Goal: Information Seeking & Learning: Learn about a topic

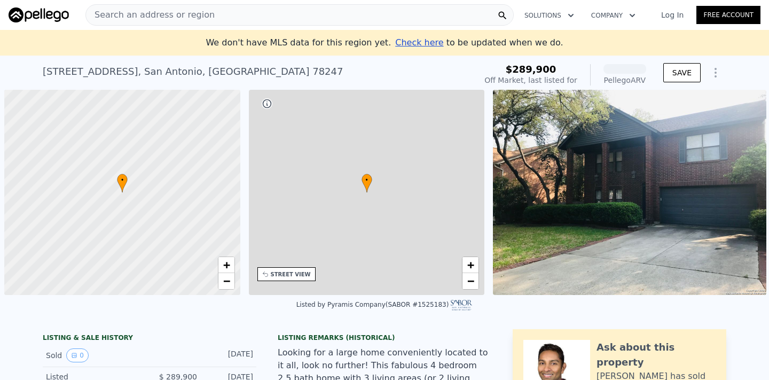
scroll to position [0, 4]
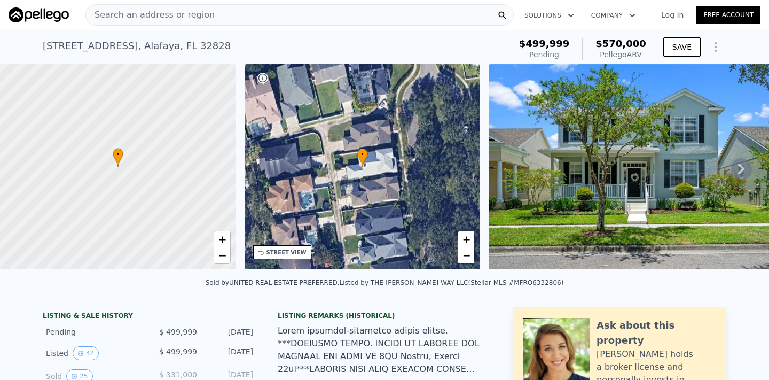
click at [733, 178] on icon at bounding box center [740, 168] width 21 height 21
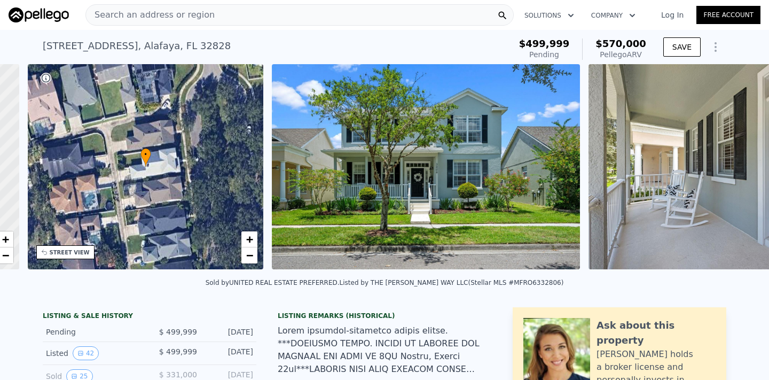
click at [733, 178] on div "• + − • + − STREET VIEW Loading... SATELLITE VIEW" at bounding box center [384, 168] width 769 height 209
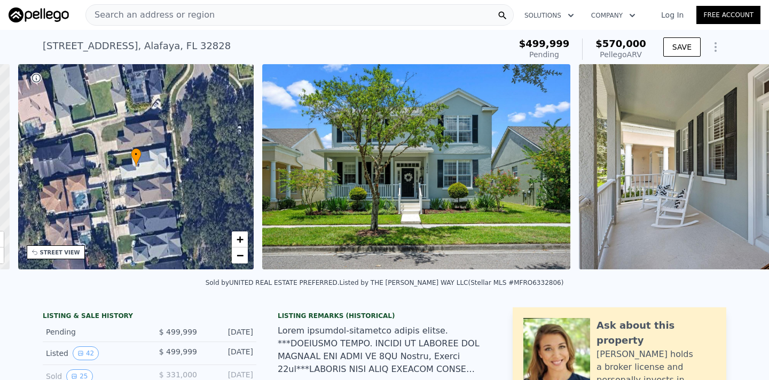
scroll to position [0, 249]
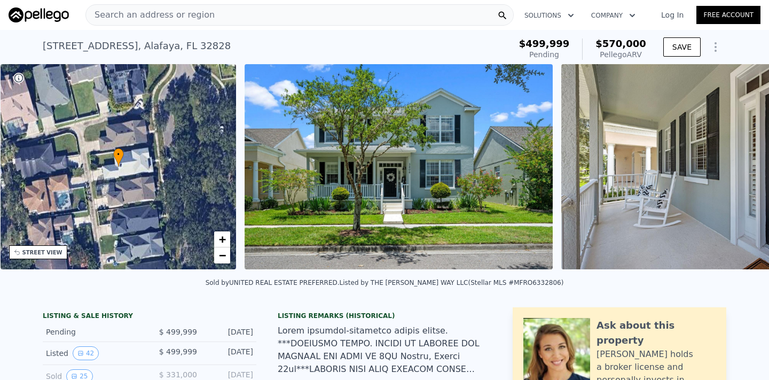
click at [733, 178] on img at bounding box center [715, 166] width 308 height 205
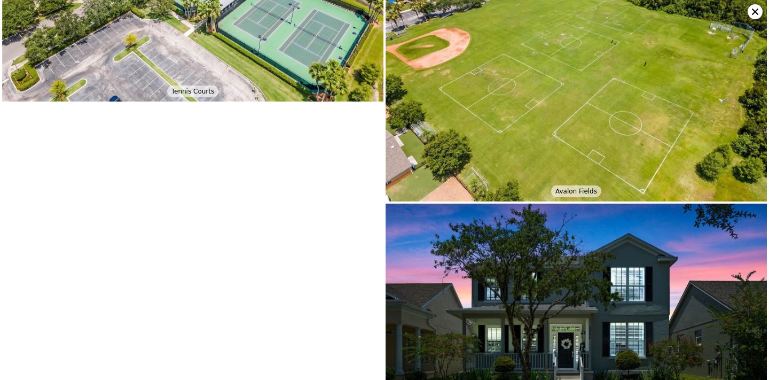
scroll to position [5695, 0]
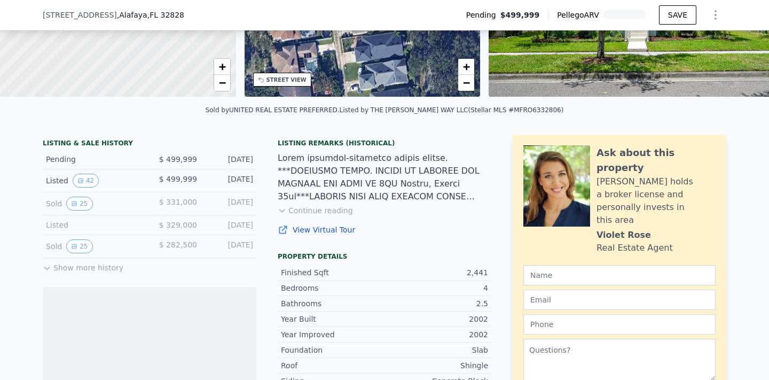
scroll to position [185, 0]
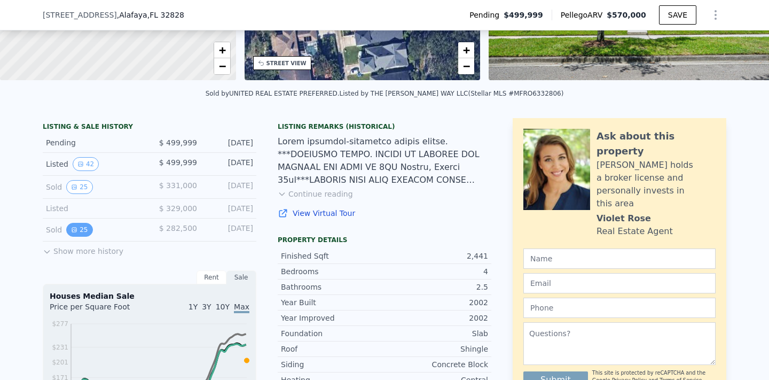
click at [71, 233] on icon "View historical data" at bounding box center [74, 229] width 6 height 6
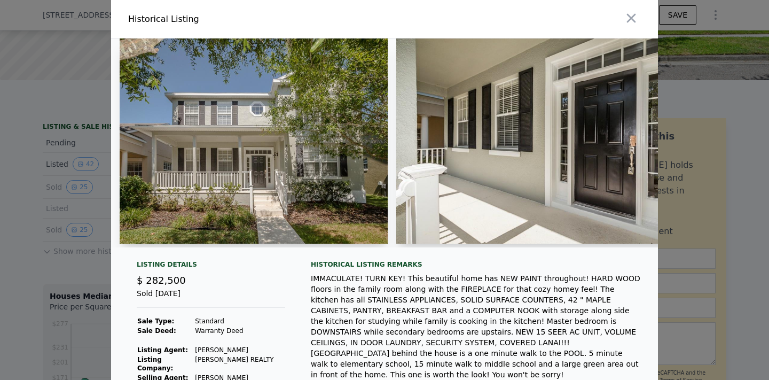
click at [634, 149] on img at bounding box center [550, 140] width 308 height 205
click at [556, 159] on img at bounding box center [550, 140] width 308 height 205
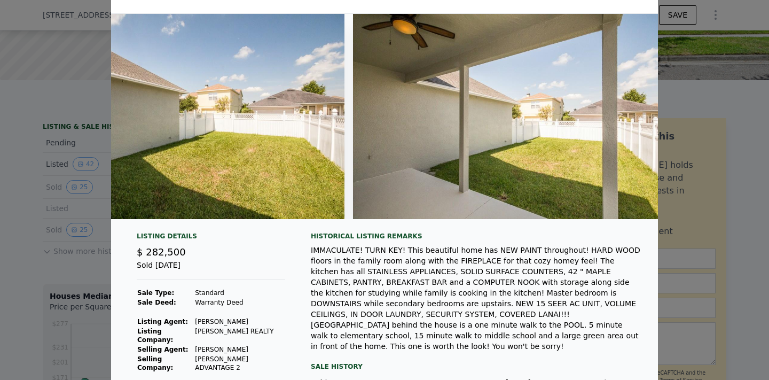
scroll to position [0, 7065]
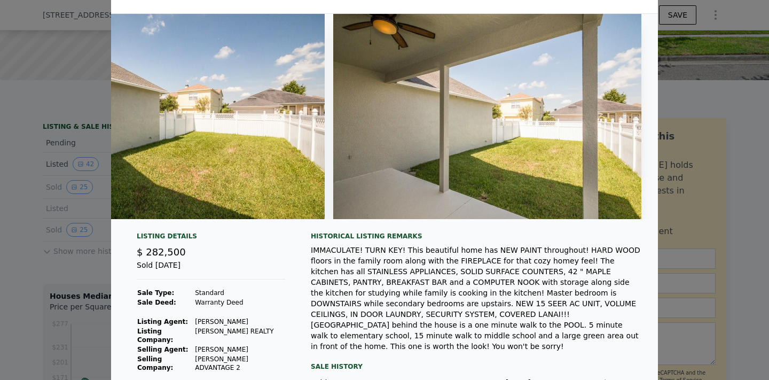
click at [749, 218] on div at bounding box center [384, 190] width 769 height 380
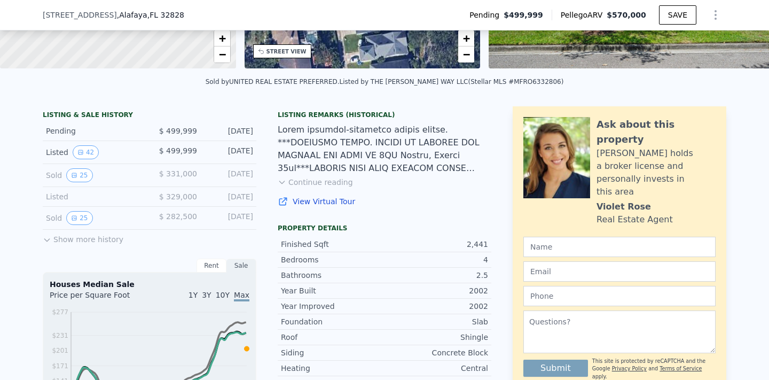
scroll to position [202, 0]
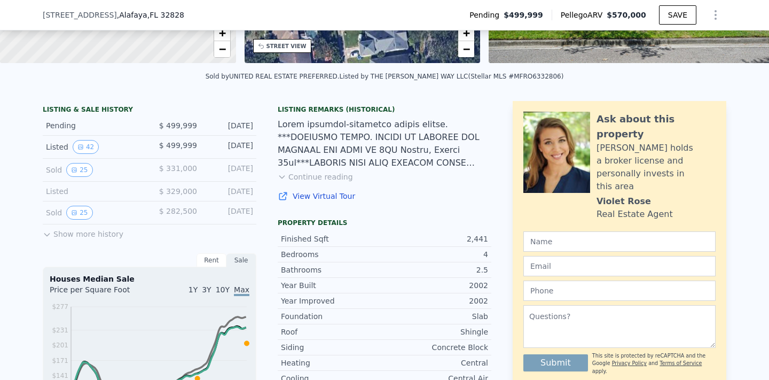
click at [46, 239] on icon at bounding box center [47, 234] width 9 height 9
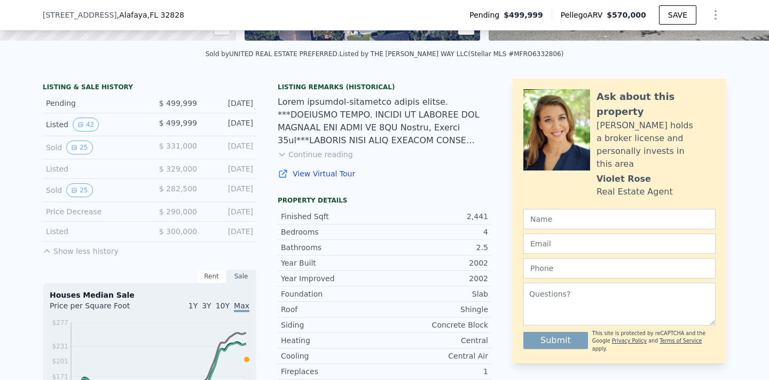
scroll to position [213, 0]
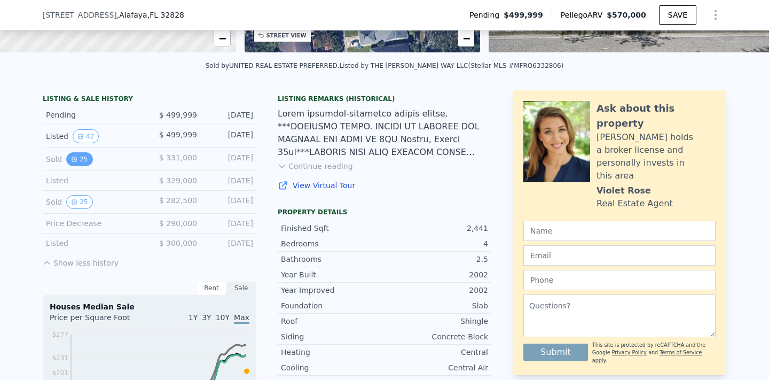
click at [76, 166] on button "25" at bounding box center [79, 159] width 26 height 14
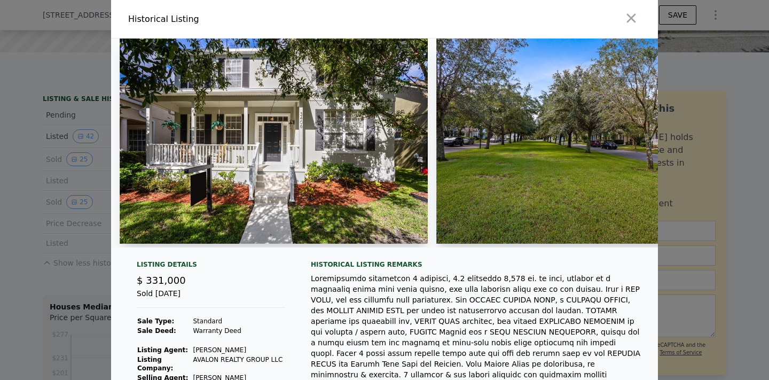
click at [312, 168] on img at bounding box center [274, 140] width 308 height 205
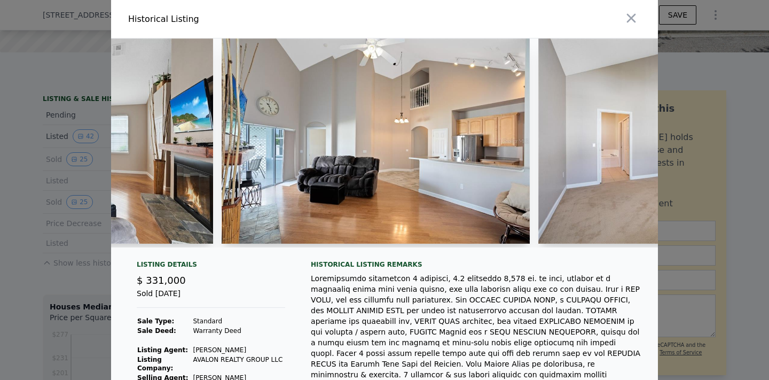
scroll to position [0, 3737]
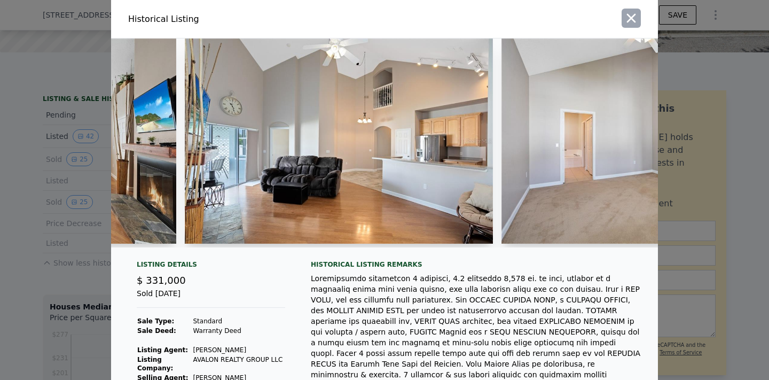
click at [634, 23] on icon "button" at bounding box center [631, 18] width 15 height 15
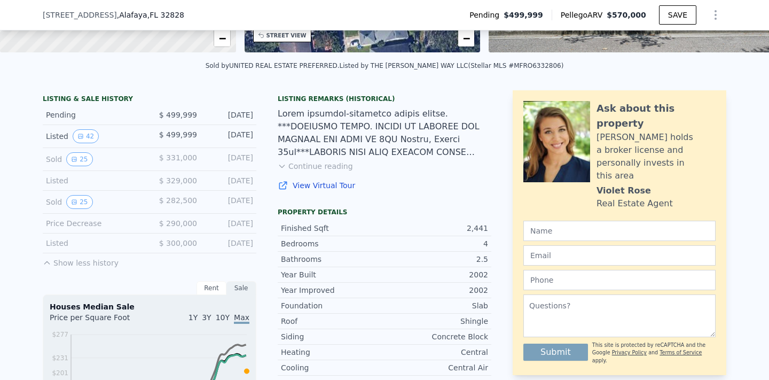
click at [98, 186] on div "Listed" at bounding box center [93, 180] width 95 height 11
click at [82, 209] on button "25" at bounding box center [79, 202] width 26 height 14
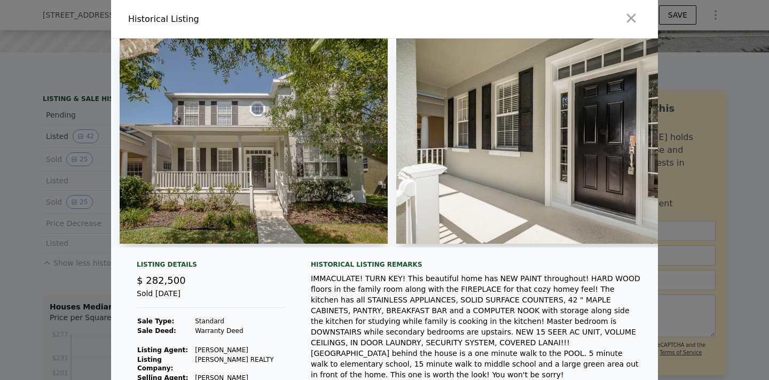
scroll to position [0, 4]
click at [700, 43] on div at bounding box center [384, 190] width 769 height 380
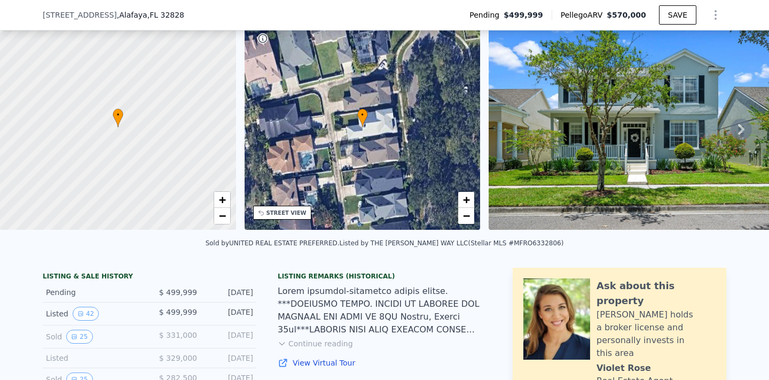
scroll to position [0, 0]
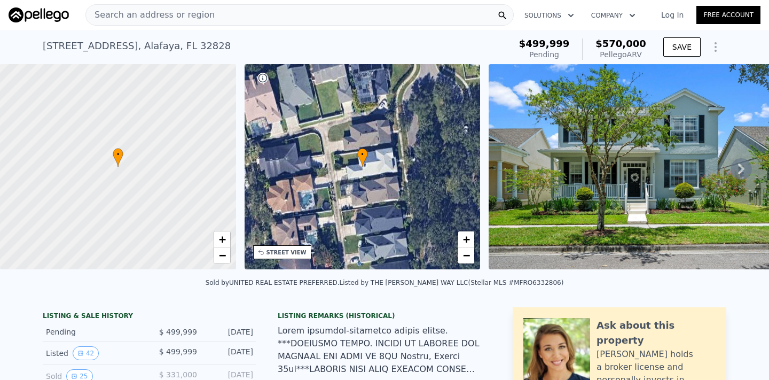
click at [204, 3] on div "Search an address or region Solutions Company Open main menu Log In Free Account" at bounding box center [385, 15] width 752 height 26
click at [202, 12] on span "Search an address or region" at bounding box center [150, 15] width 129 height 13
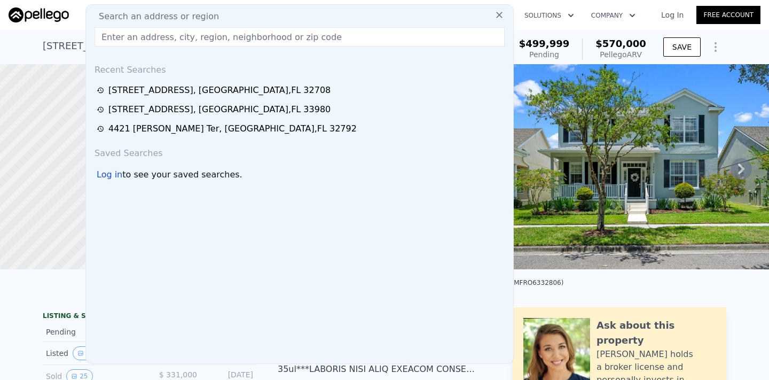
click at [187, 43] on input "text" at bounding box center [299, 36] width 410 height 19
paste input "https://www.google.com/maps/@26.9837667,-82.1234071,3a,75y,276.01h,84.69t/data=…"
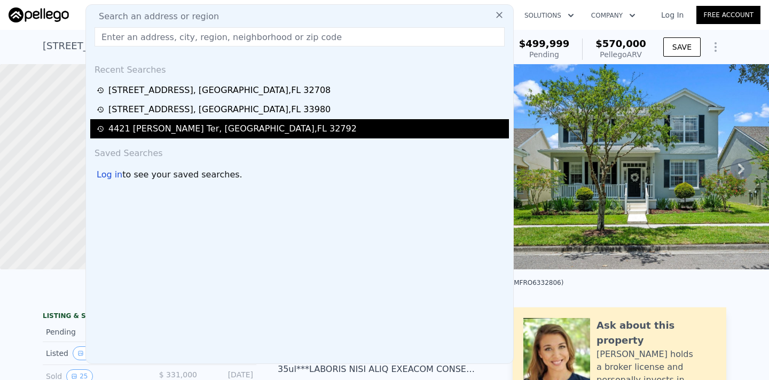
type input "https://www.google.com/maps/@26.9837667,-82.1234071,3a,75y,276.01h,84.69t/data=…"
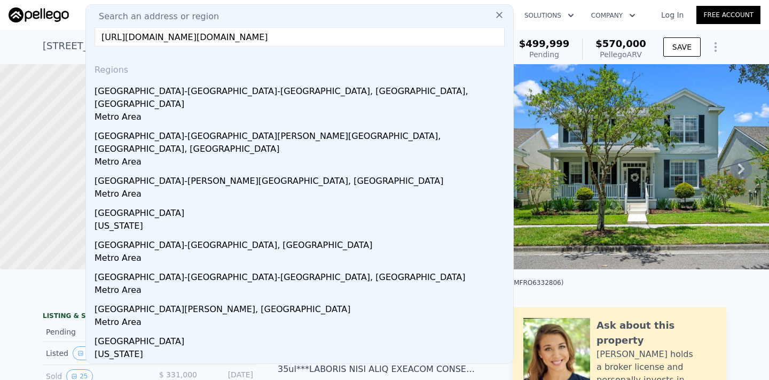
click at [301, 36] on input "https://www.google.com/maps/@26.9837667,-82.1234071,3a,75y,276.01h,84.69t/data=…" at bounding box center [299, 36] width 410 height 19
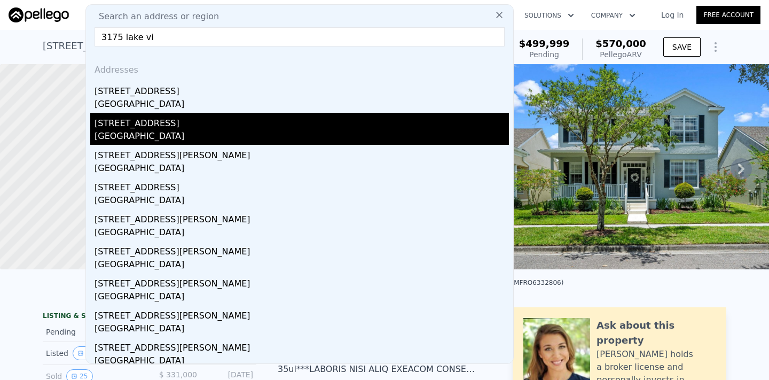
type input "3175 lake vi"
click at [219, 123] on div "3175 Lake View Blvd" at bounding box center [301, 121] width 414 height 17
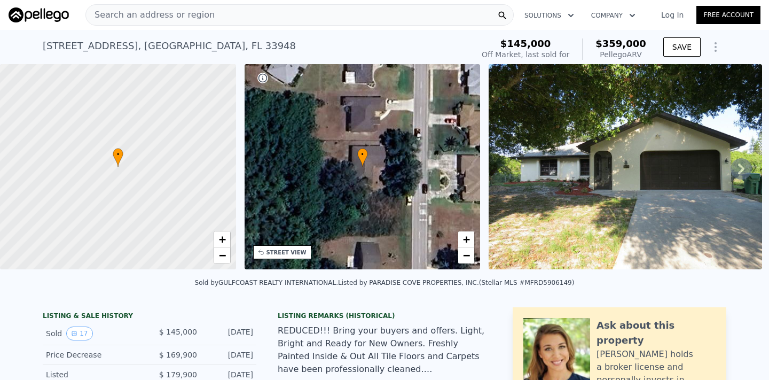
click at [746, 171] on icon at bounding box center [740, 168] width 21 height 21
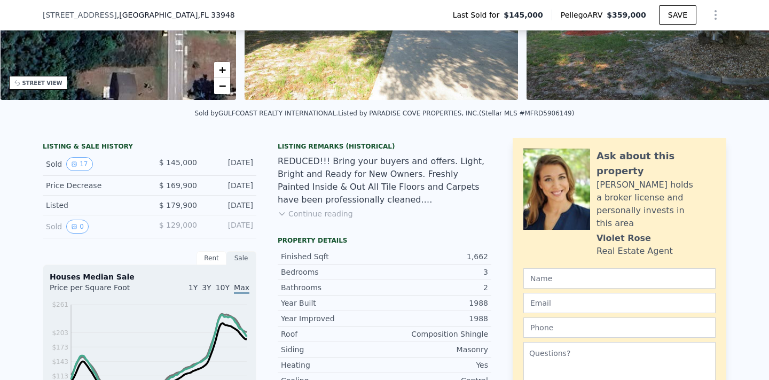
scroll to position [173, 0]
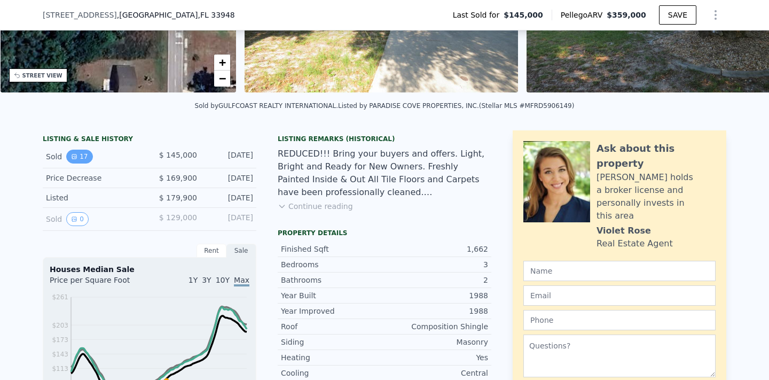
click at [86, 153] on button "17" at bounding box center [79, 156] width 26 height 14
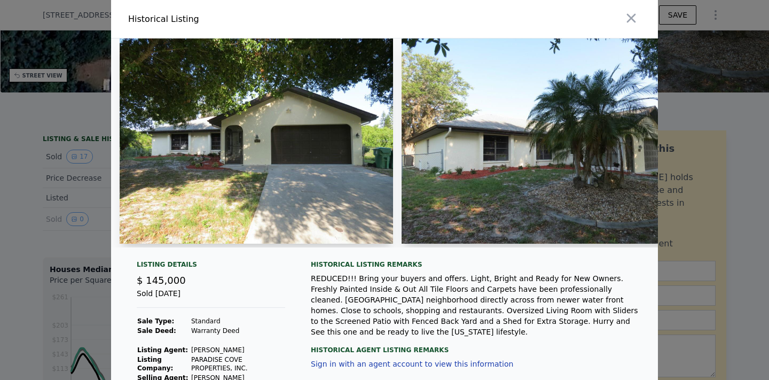
click at [627, 147] on img at bounding box center [537, 140] width 273 height 205
click at [549, 145] on img at bounding box center [537, 140] width 273 height 205
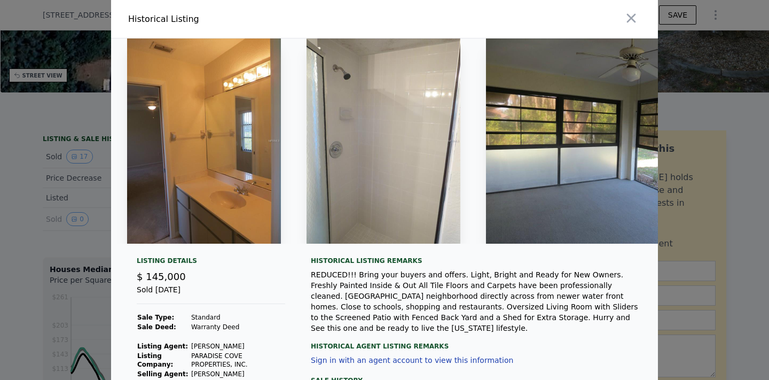
scroll to position [0, 3217]
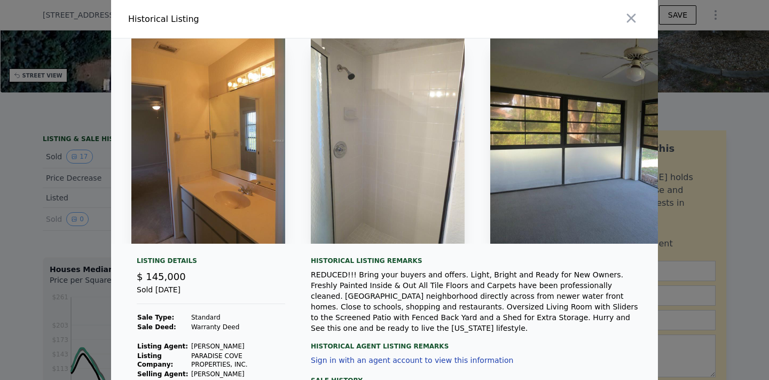
click at [620, 18] on div at bounding box center [523, 19] width 269 height 38
click at [632, 18] on icon "button" at bounding box center [631, 18] width 15 height 15
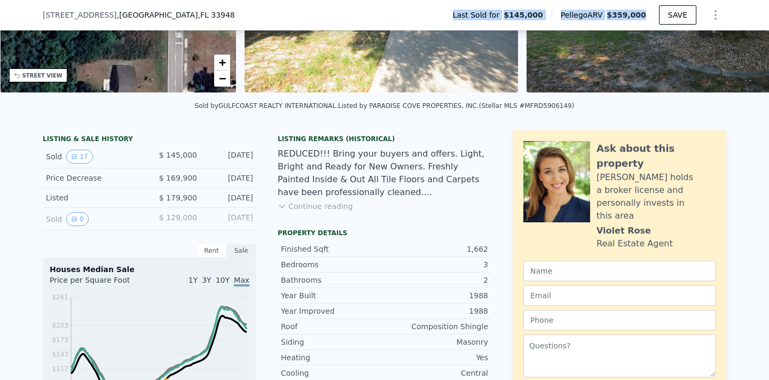
drag, startPoint x: 632, startPoint y: 18, endPoint x: 311, endPoint y: 13, distance: 320.9
click at [311, 13] on div "3175 Lake View Blvd , Port Charlotte , FL 33948 Last Sold for $145,000 Pellego …" at bounding box center [384, 15] width 683 height 30
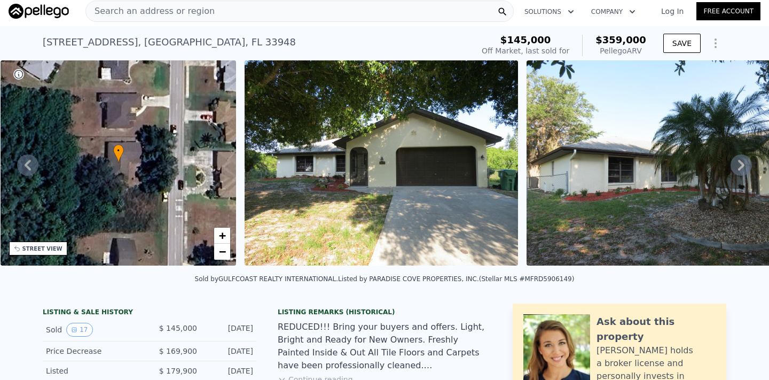
scroll to position [0, 0]
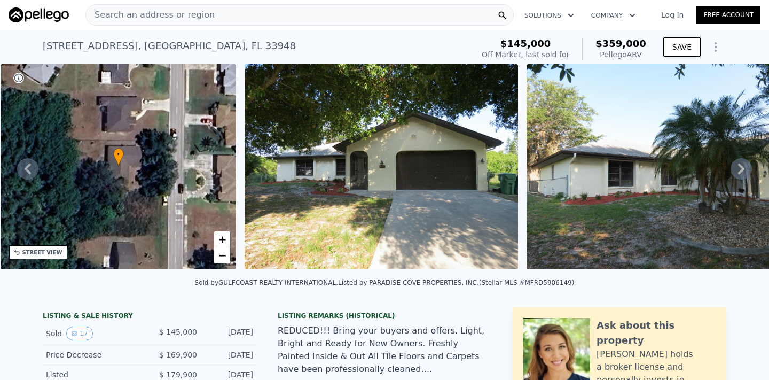
click at [406, 13] on div "Search an address or region" at bounding box center [299, 14] width 428 height 21
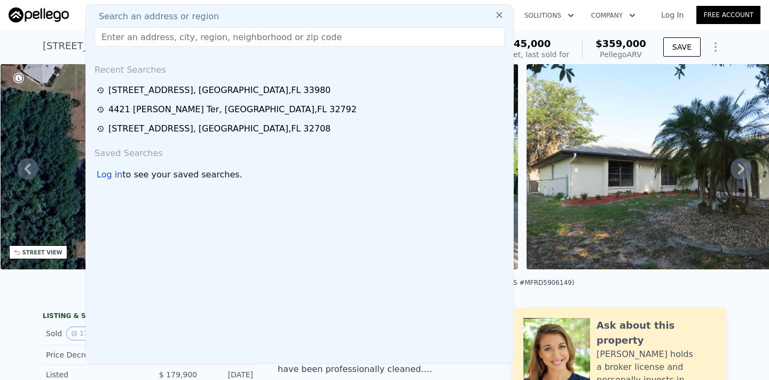
click at [330, 37] on input "text" at bounding box center [299, 36] width 410 height 19
paste input "2860 Suncoast Lakes Blvd, Punta Gorda, FL 33980"
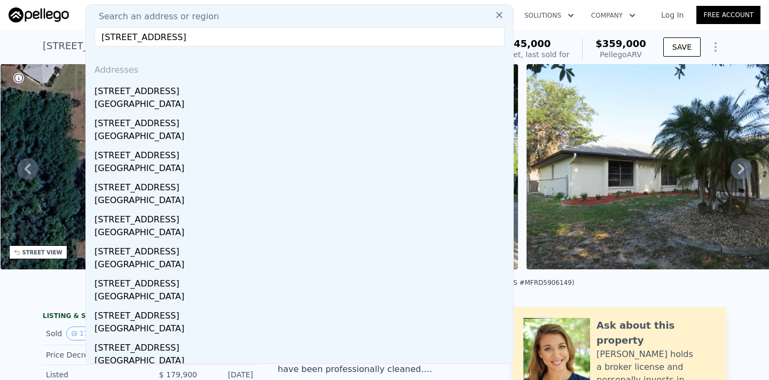
click at [405, 45] on input "2860 Suncoast Lakes Blvd, Punta Gorda, FL 33980" at bounding box center [299, 36] width 410 height 19
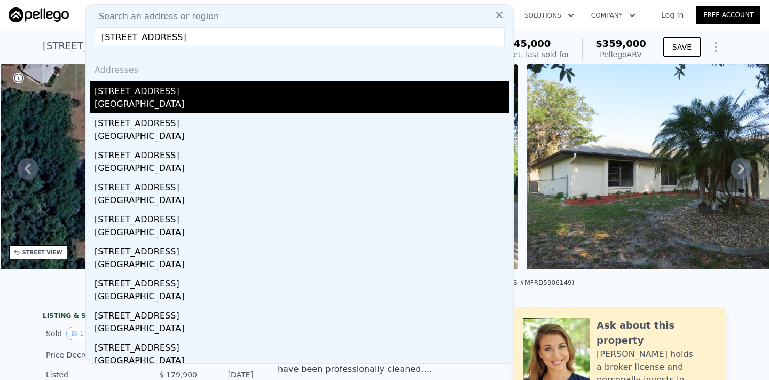
type input "2860 Suncoast Lakes Blvd, Punta Gorda, FL 33980"
click at [343, 96] on div "2860 Suncoast Lakes Blvd" at bounding box center [301, 89] width 414 height 17
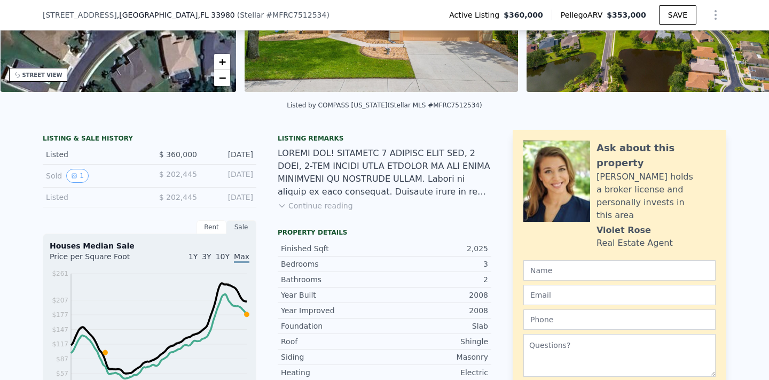
scroll to position [175, 0]
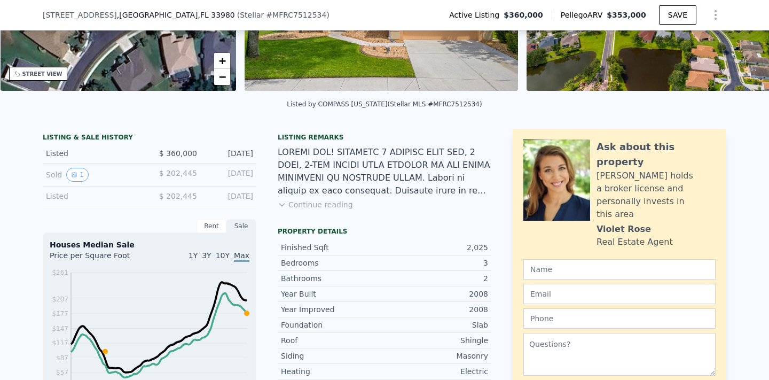
click at [122, 206] on div "LISTING & SALE HISTORY Listed $ 360,000 Jul 23, 2025 Sold 1 $ 202,445 Aug 12, 2…" at bounding box center [150, 364] width 214 height 470
click at [81, 180] on button "1" at bounding box center [77, 175] width 22 height 14
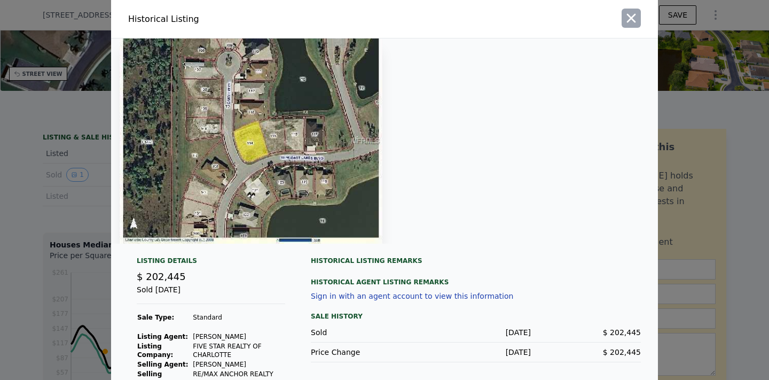
click at [634, 16] on icon "button" at bounding box center [631, 18] width 15 height 15
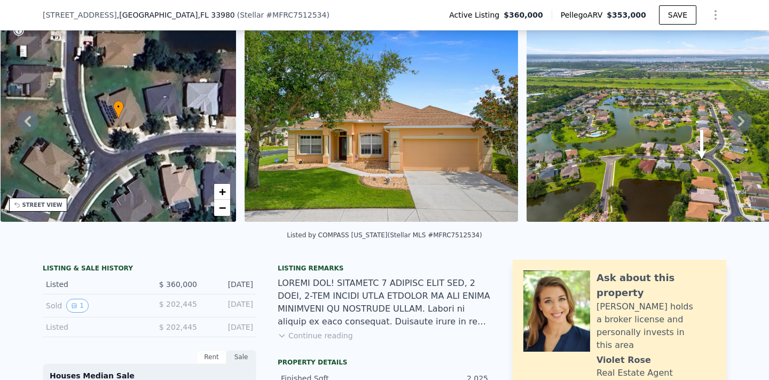
scroll to position [0, 0]
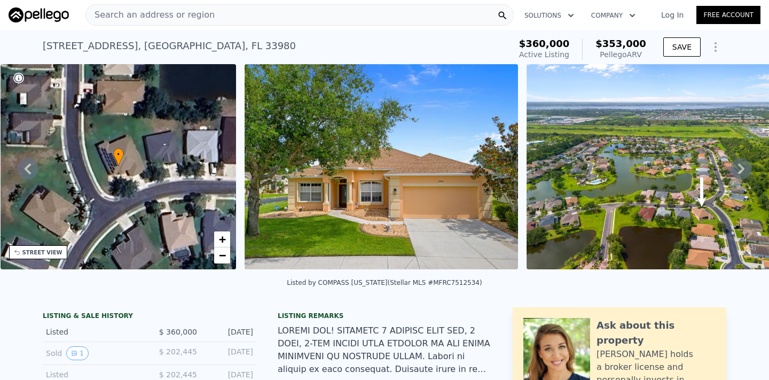
type input "3"
type input "2"
type input "1287"
type input "2120"
type input "9862"
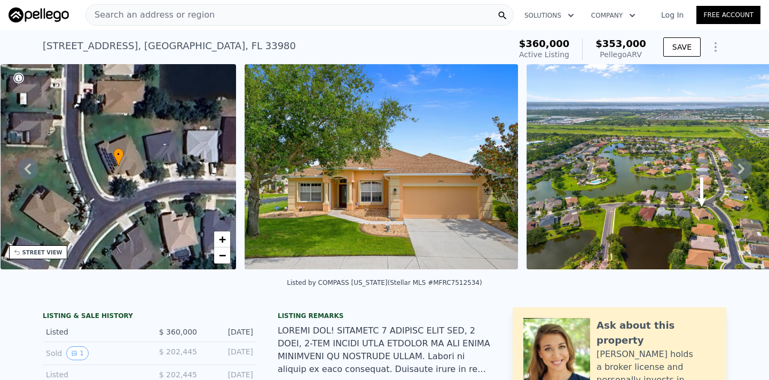
type input "13886"
type input "$ 359,000"
type input "$ 182,016"
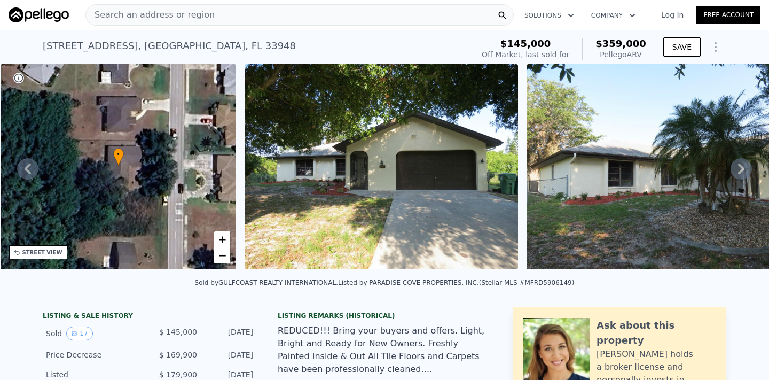
click at [130, 16] on span "Search an address or region" at bounding box center [150, 15] width 129 height 13
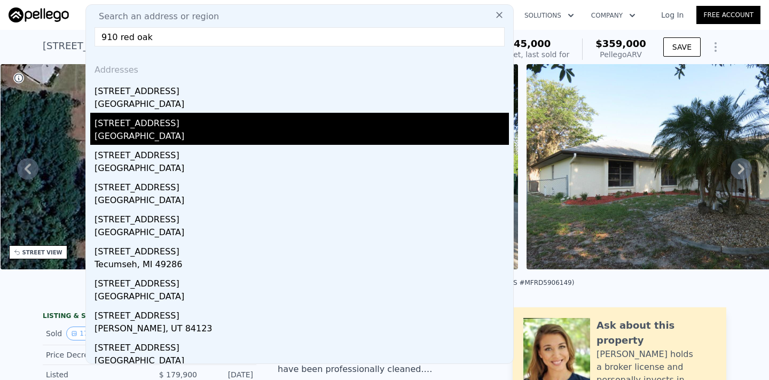
type input "910 red oak"
click at [163, 124] on div "910 Red Oak Ct" at bounding box center [301, 121] width 414 height 17
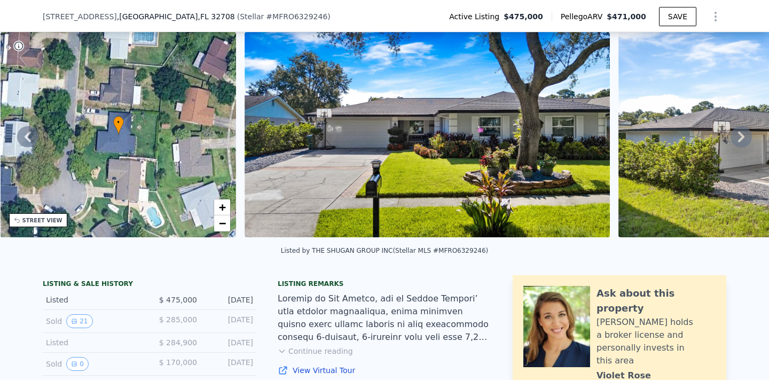
scroll to position [66, 0]
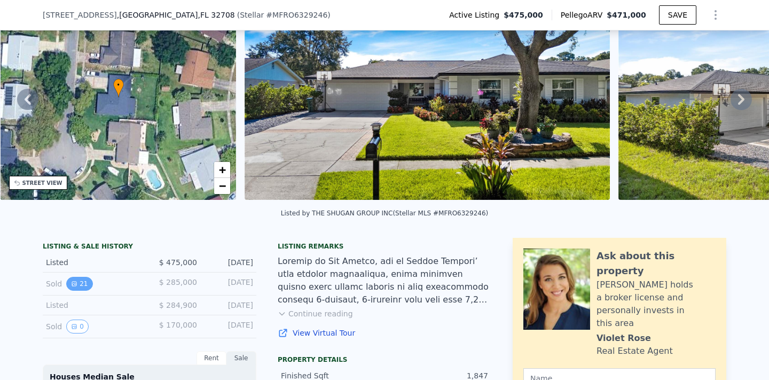
click at [78, 278] on button "21" at bounding box center [79, 284] width 26 height 14
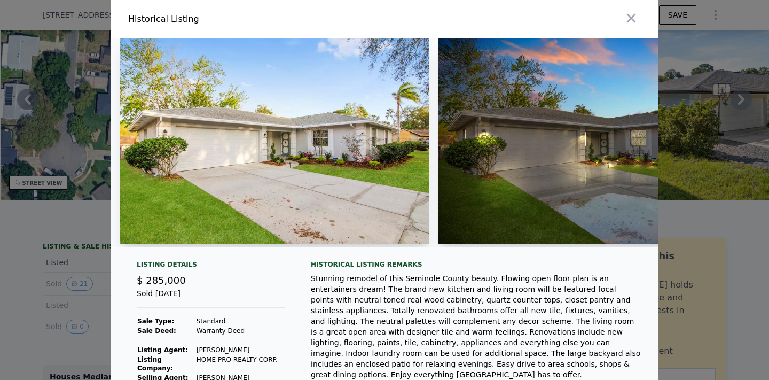
click at [308, 153] on img at bounding box center [275, 140] width 310 height 205
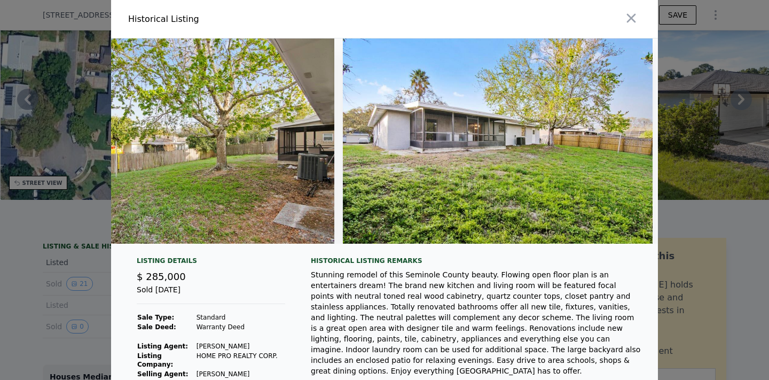
scroll to position [0, 6152]
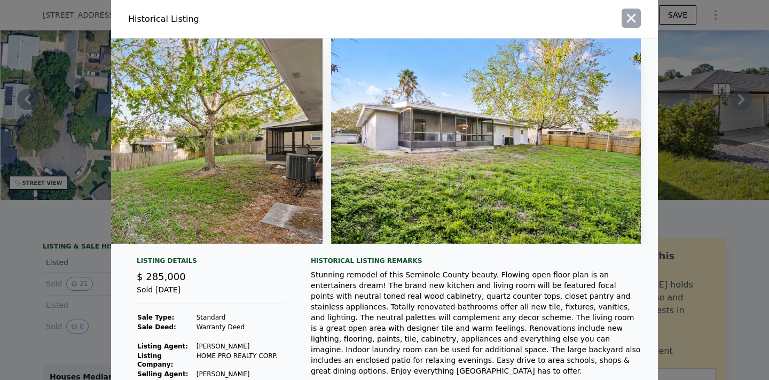
click at [632, 15] on icon "button" at bounding box center [631, 18] width 15 height 15
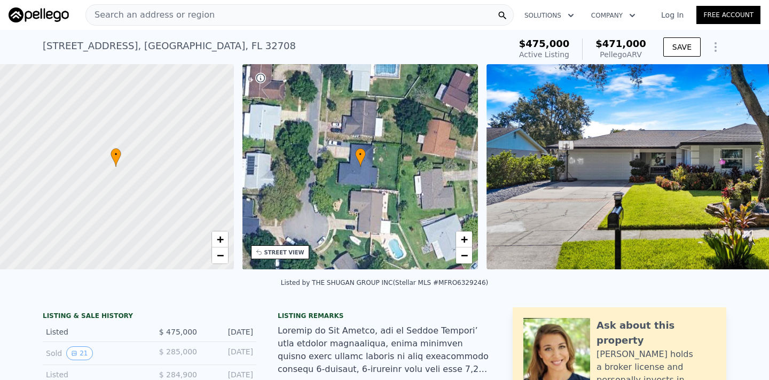
scroll to position [0, 4]
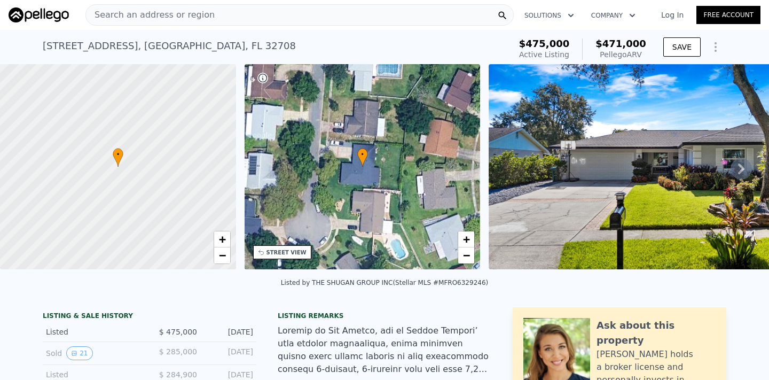
click at [204, 13] on div "Search an address or region" at bounding box center [299, 14] width 428 height 21
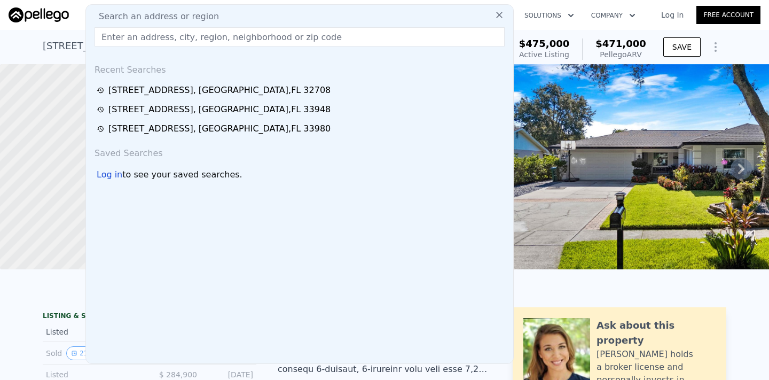
type input "2"
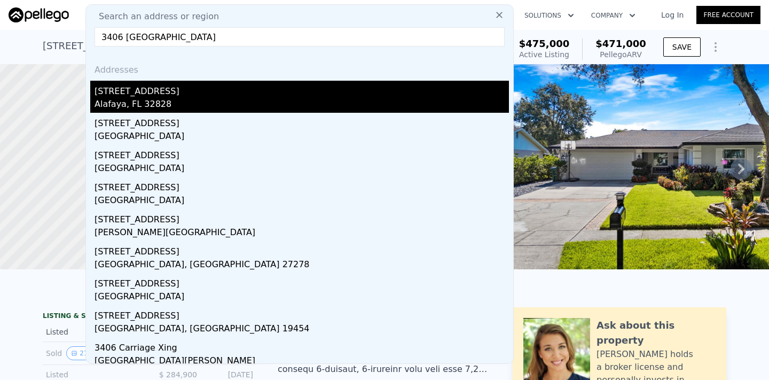
type input "3406 Carriage lake"
click at [157, 91] on div "3406 Carriage Lake Dr" at bounding box center [301, 89] width 414 height 17
type input "1748"
type input "2879"
type input "5239"
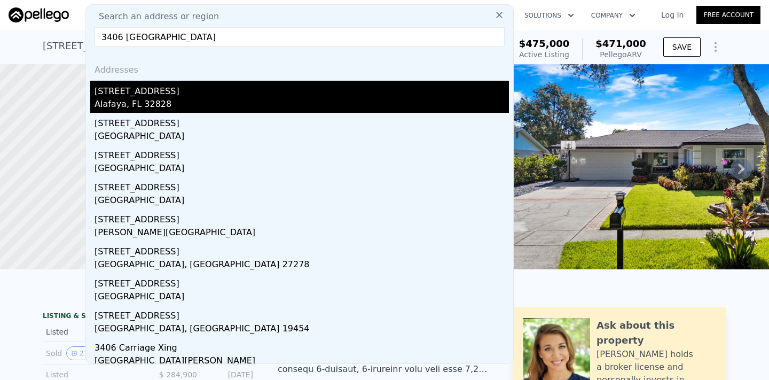
type input "9494"
type input "$ 570,000"
type input "$ 4,196"
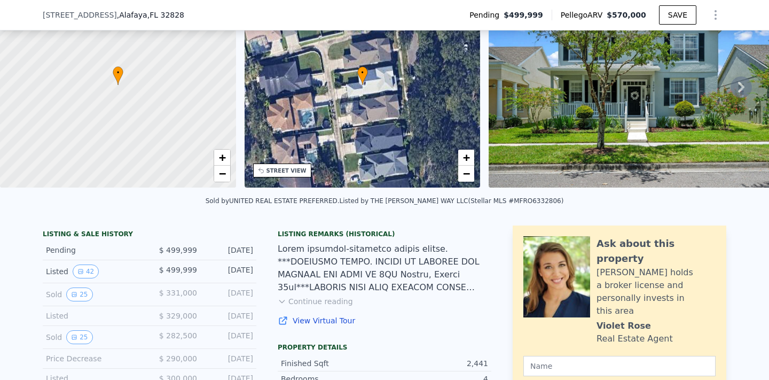
scroll to position [119, 0]
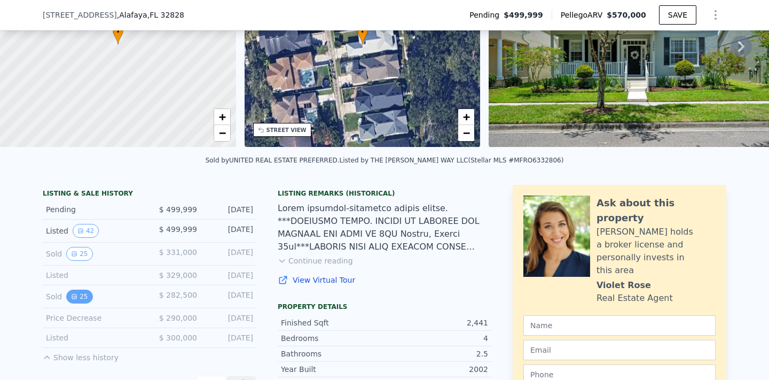
click at [86, 294] on button "25" at bounding box center [79, 296] width 26 height 14
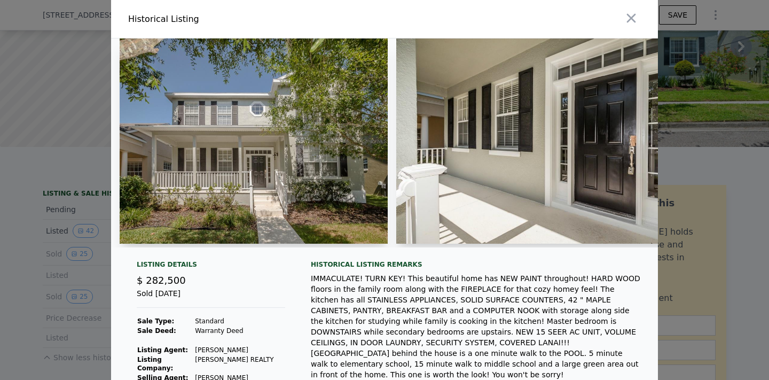
click at [266, 155] on img at bounding box center [254, 140] width 268 height 205
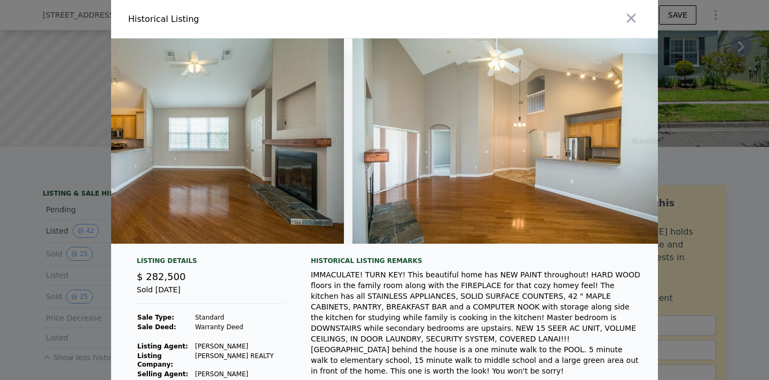
scroll to position [0, 4673]
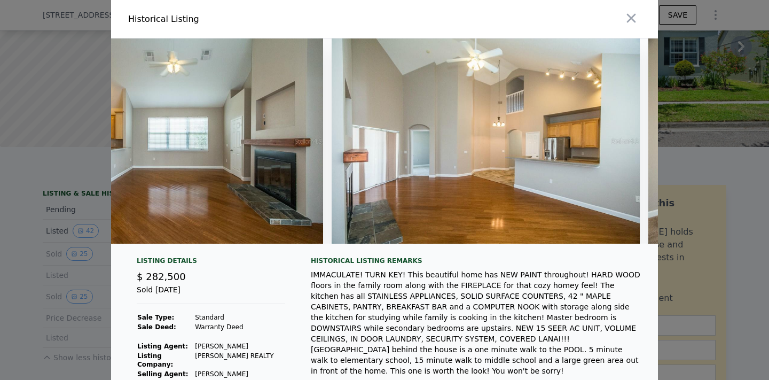
click at [690, 176] on div at bounding box center [384, 190] width 769 height 380
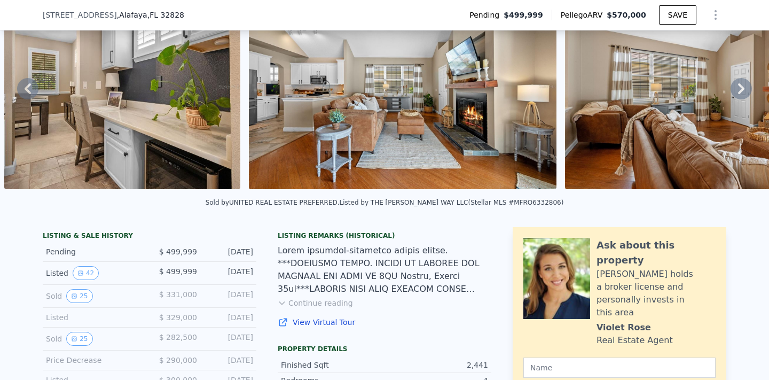
scroll to position [82, 0]
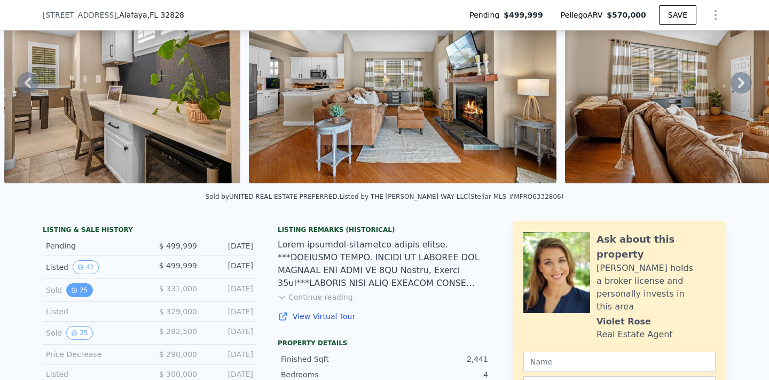
click at [81, 283] on button "25" at bounding box center [79, 290] width 26 height 14
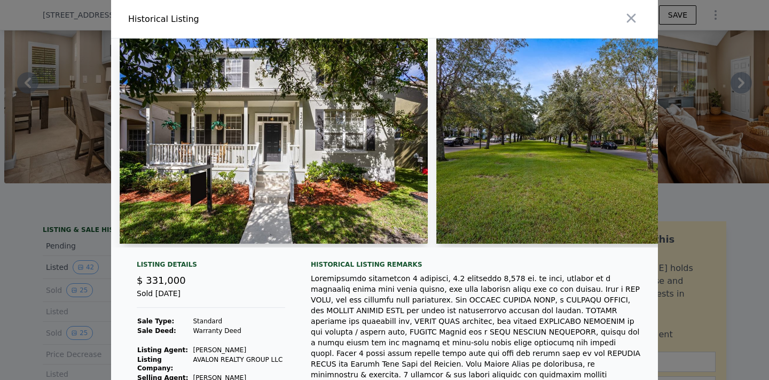
click at [306, 151] on img at bounding box center [274, 140] width 308 height 205
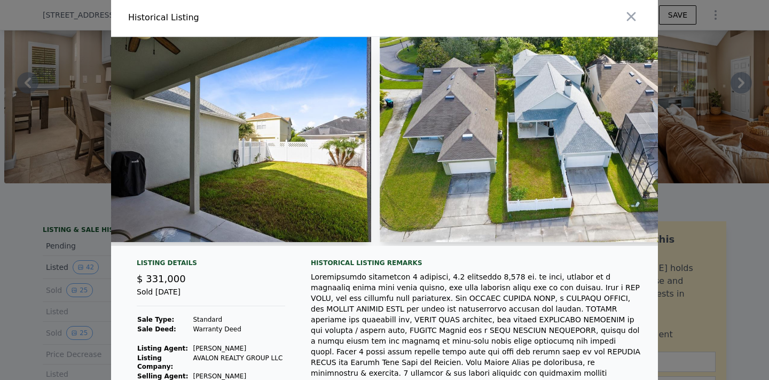
scroll to position [0, 6712]
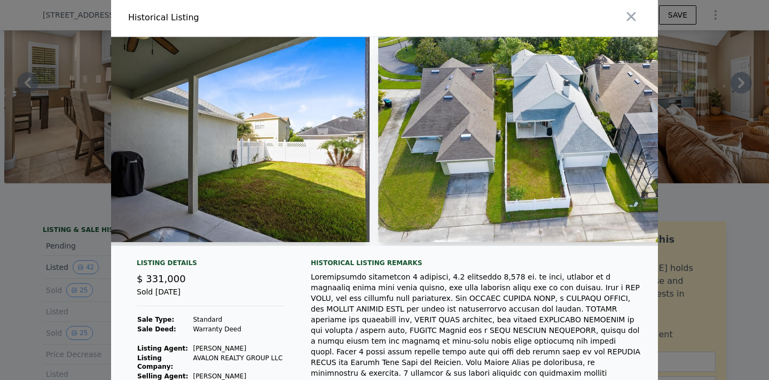
drag, startPoint x: 181, startPoint y: 294, endPoint x: 200, endPoint y: 296, distance: 19.3
click at [200, 296] on div "Sold Sep 12, 2019" at bounding box center [211, 296] width 148 height 20
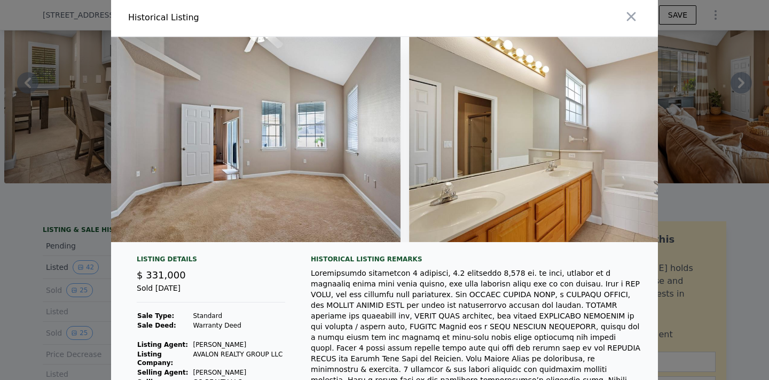
scroll to position [0, 4224]
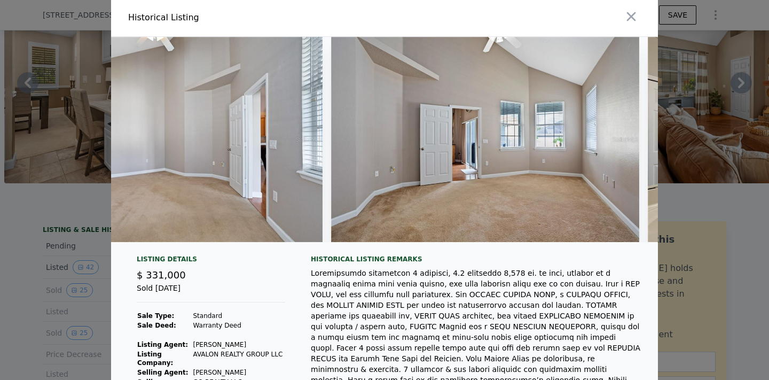
click at [66, 293] on div at bounding box center [384, 190] width 769 height 380
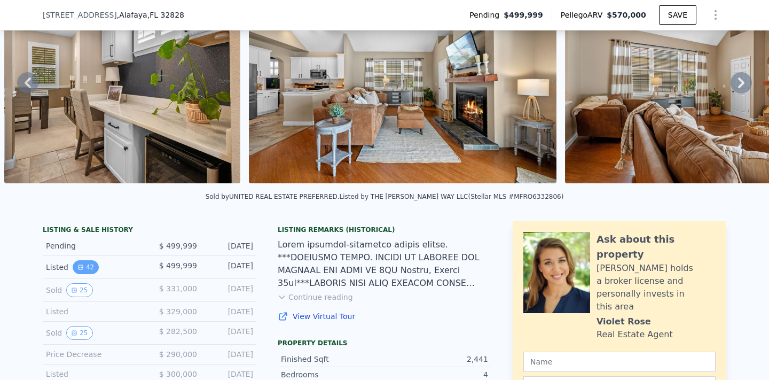
click at [86, 272] on button "42" at bounding box center [86, 267] width 26 height 14
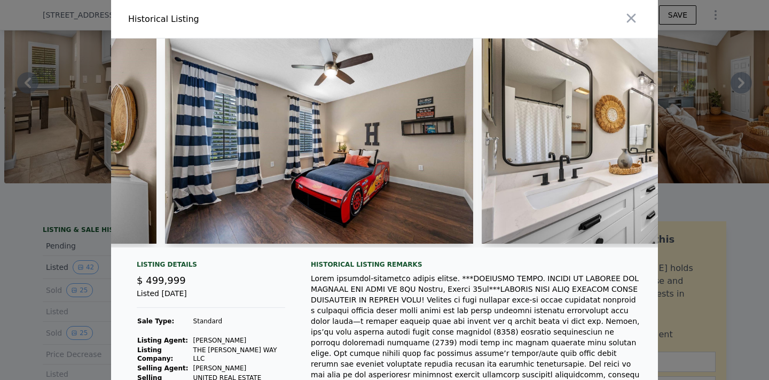
scroll to position [0, 5114]
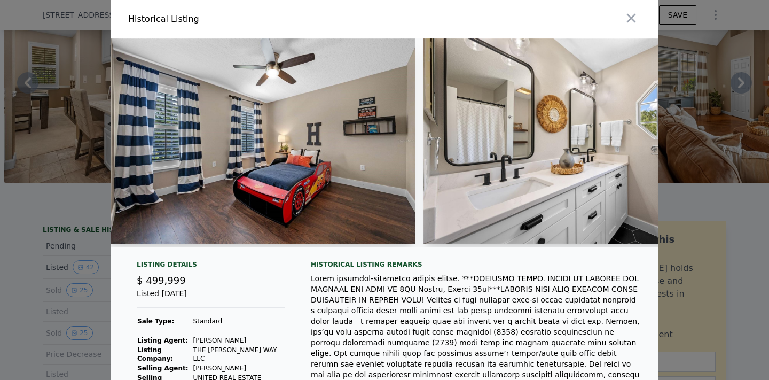
click at [45, 222] on div at bounding box center [384, 190] width 769 height 380
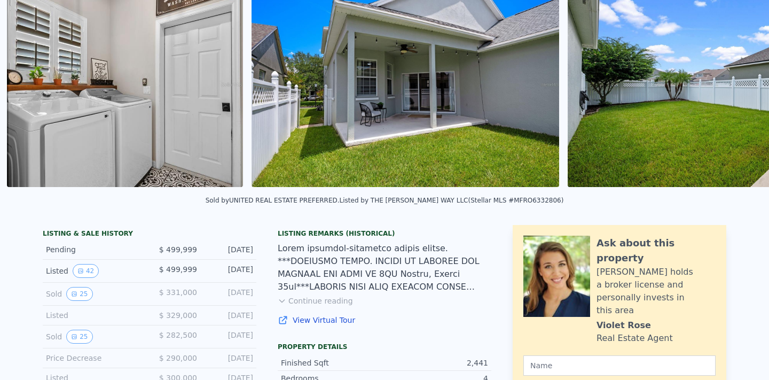
scroll to position [0, 6352]
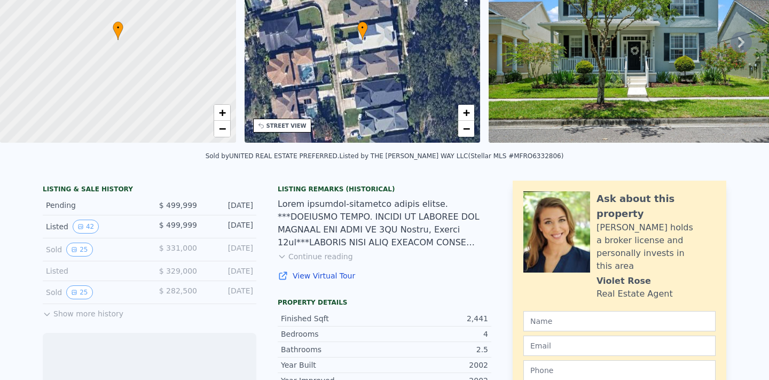
scroll to position [158, 0]
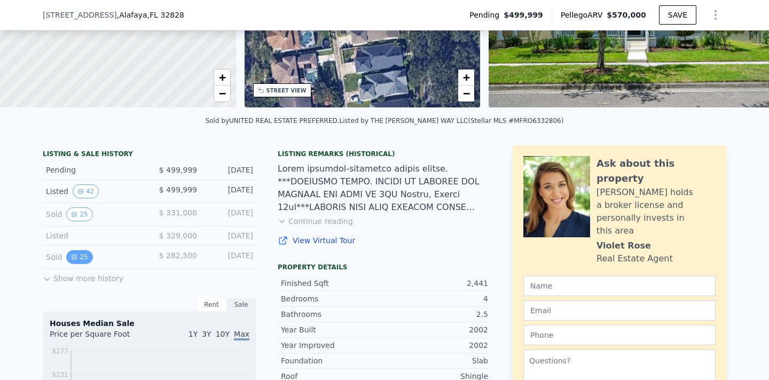
click at [71, 260] on icon "View historical data" at bounding box center [74, 257] width 6 height 6
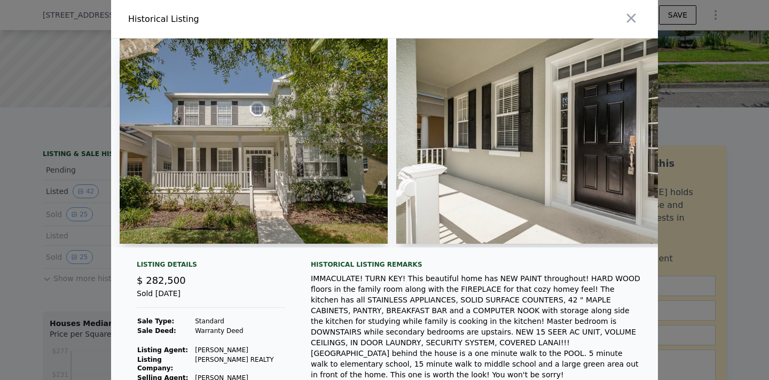
click at [191, 241] on img at bounding box center [254, 140] width 268 height 205
click at [492, 157] on img at bounding box center [550, 140] width 308 height 205
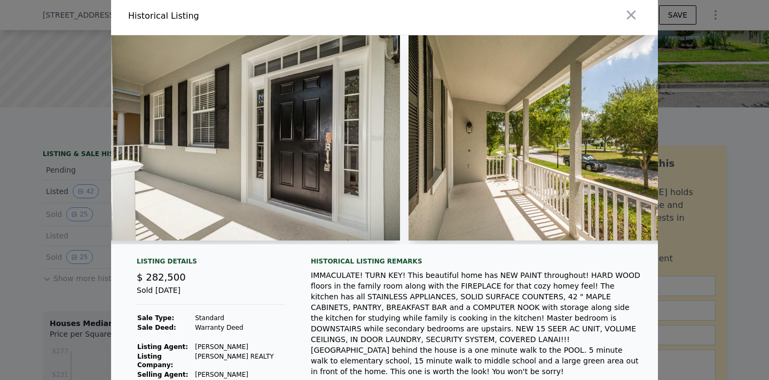
scroll to position [0, 0]
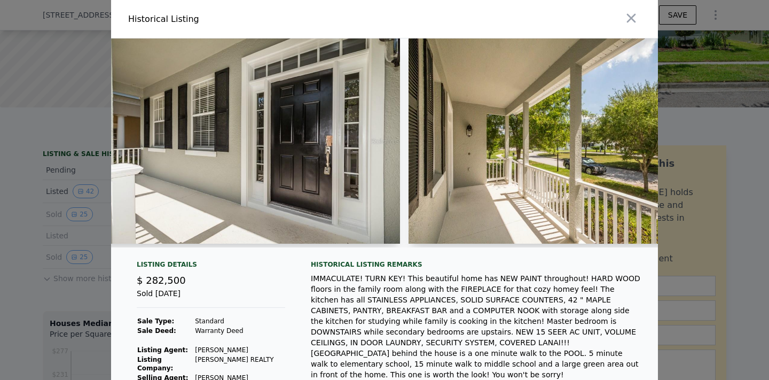
click at [53, 110] on div at bounding box center [384, 190] width 769 height 380
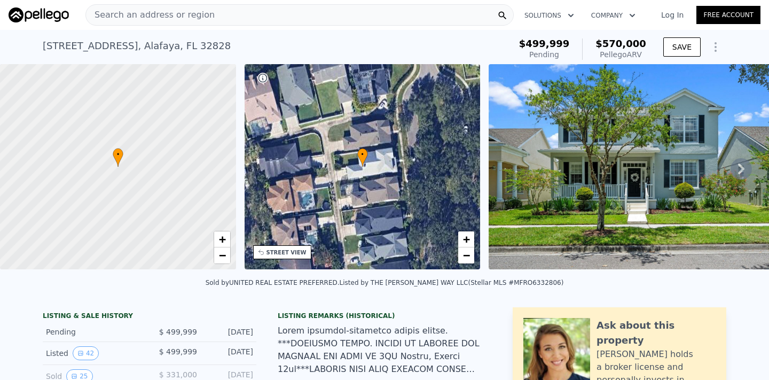
click at [207, 14] on div "Search an address or region" at bounding box center [299, 14] width 428 height 21
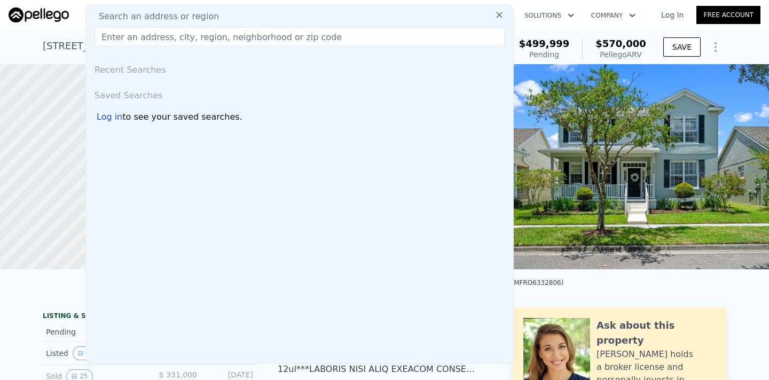
scroll to position [0, 4]
click at [500, 15] on icon at bounding box center [499, 15] width 11 height 11
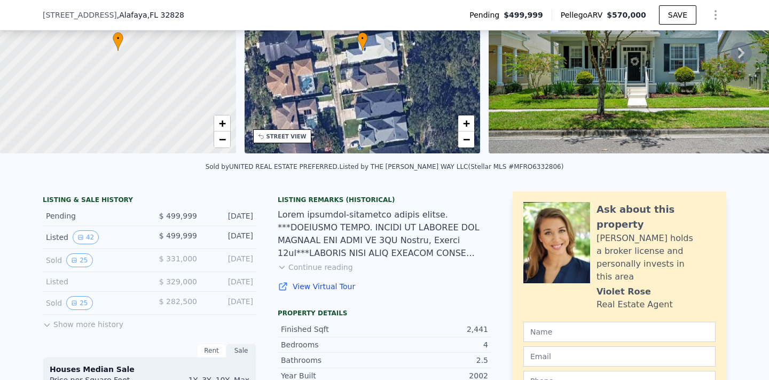
scroll to position [114, 0]
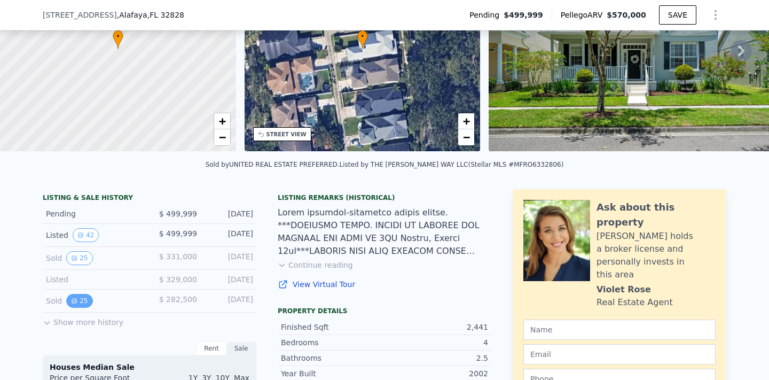
click at [80, 298] on button "25" at bounding box center [79, 301] width 26 height 14
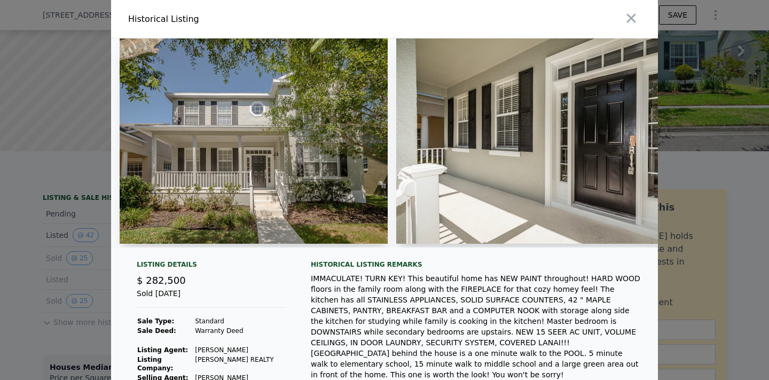
click at [599, 133] on img at bounding box center [550, 140] width 308 height 205
click at [500, 149] on img at bounding box center [550, 140] width 308 height 205
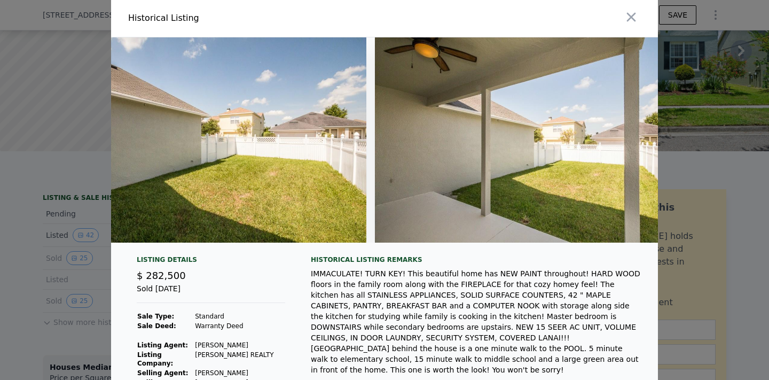
scroll to position [0, 7066]
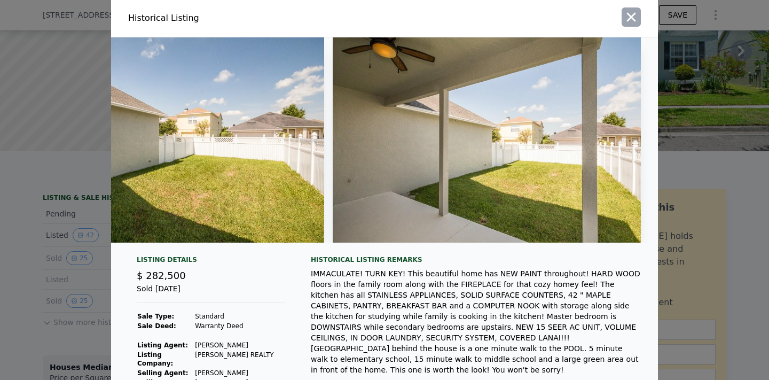
click at [635, 13] on icon "button" at bounding box center [631, 17] width 15 height 15
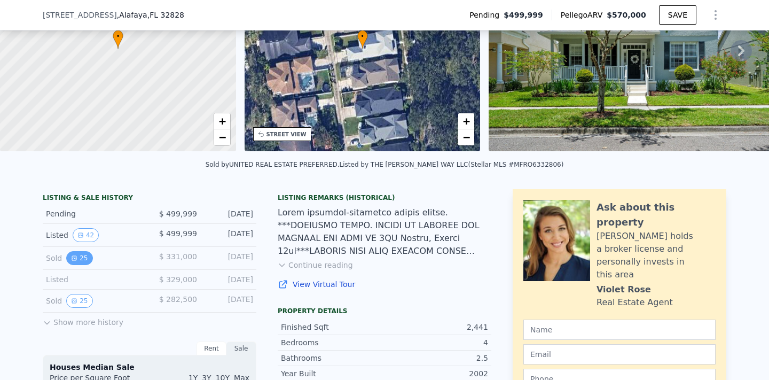
click at [85, 258] on button "25" at bounding box center [79, 258] width 26 height 14
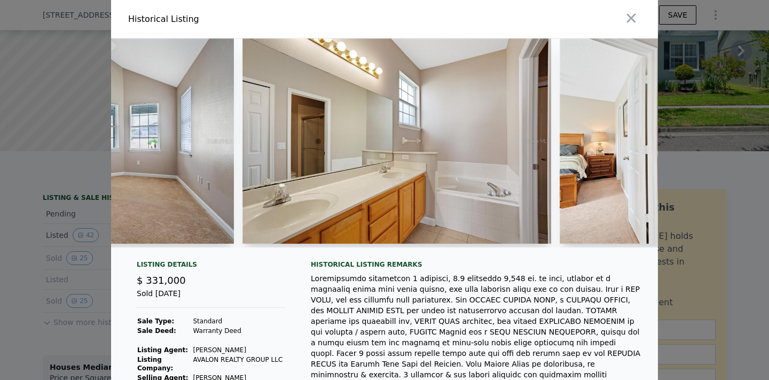
scroll to position [0, 4696]
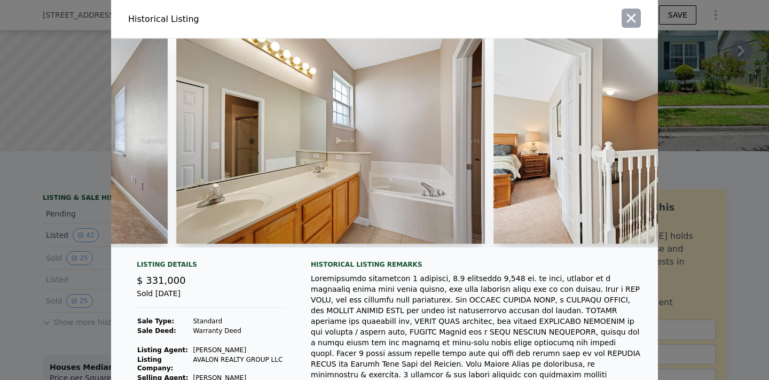
click at [637, 19] on icon "button" at bounding box center [631, 18] width 15 height 15
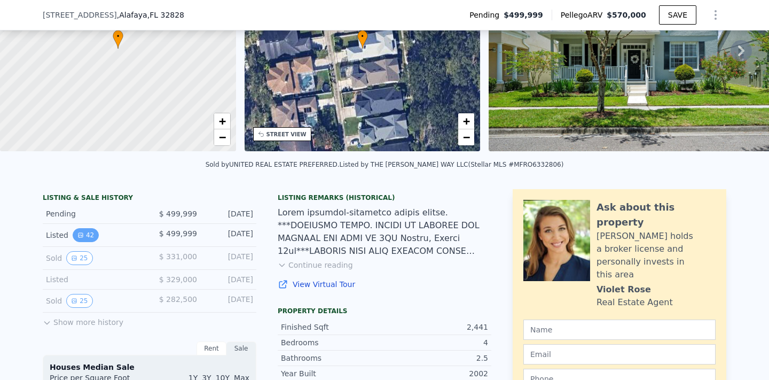
click at [96, 230] on button "42" at bounding box center [86, 235] width 26 height 14
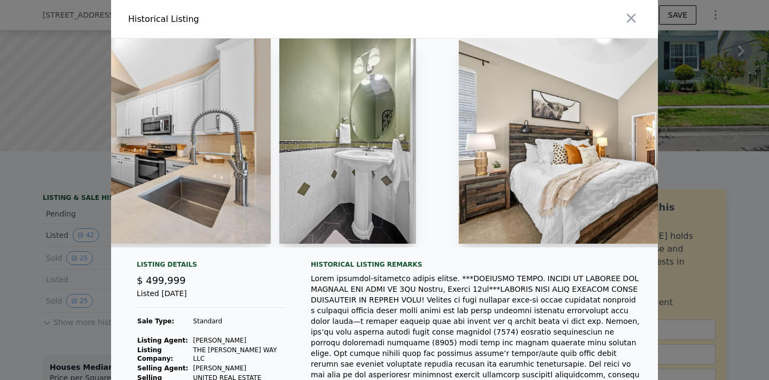
scroll to position [0, 2879]
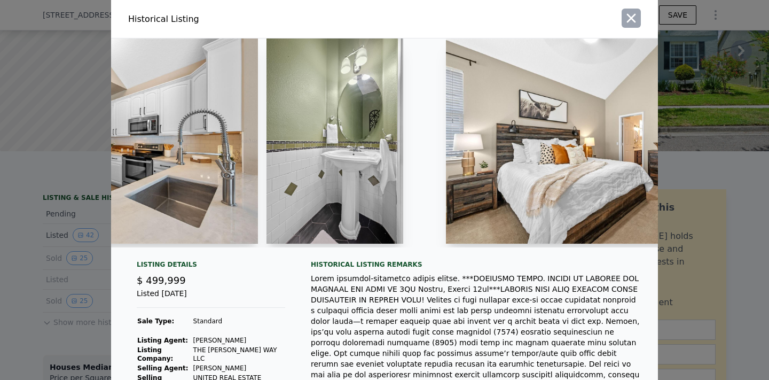
click at [631, 23] on icon "button" at bounding box center [631, 18] width 15 height 15
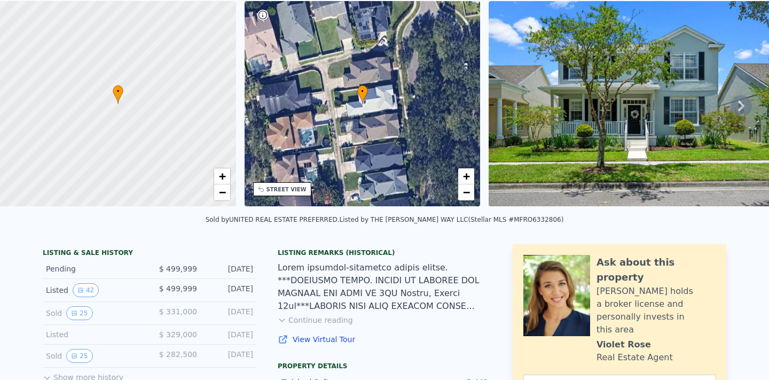
scroll to position [4, 0]
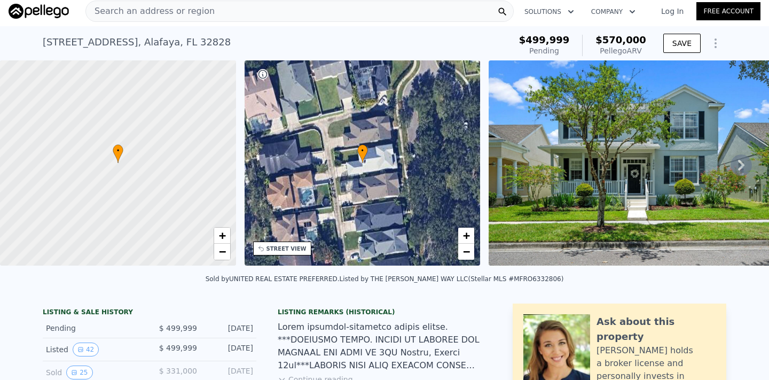
click at [201, 15] on span "Search an address or region" at bounding box center [150, 11] width 129 height 13
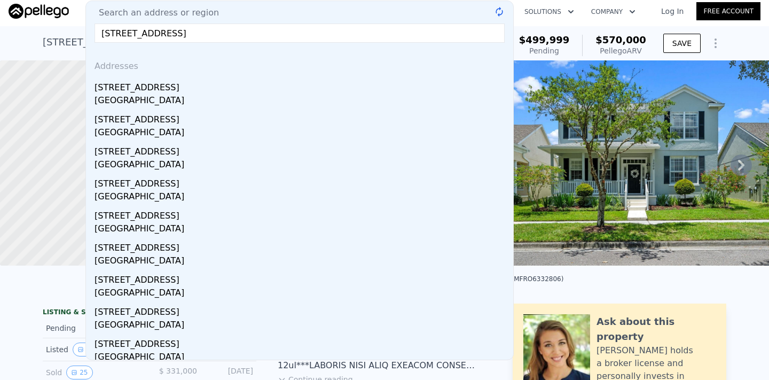
type input "2871 Suncoast Lakes Blvd"
click at [33, 46] on div "3406 Carriage Lake Dr , Alafaya , FL 32828 Pending from $499,999 (~ARV $570k ) …" at bounding box center [384, 43] width 769 height 34
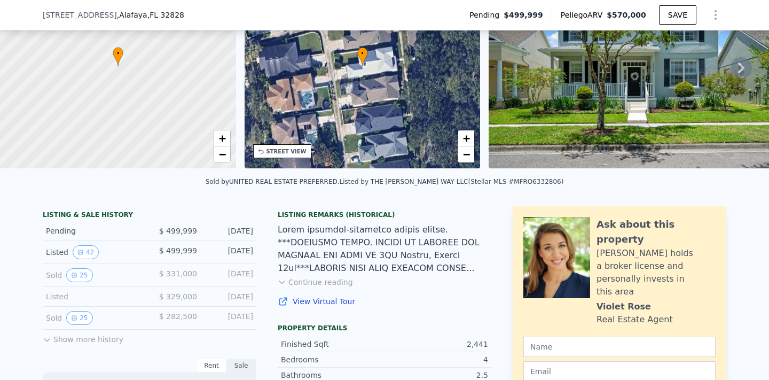
scroll to position [170, 0]
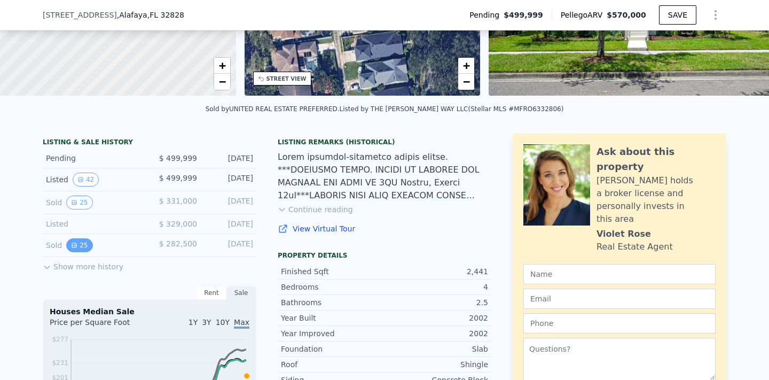
click at [83, 247] on button "25" at bounding box center [79, 245] width 26 height 14
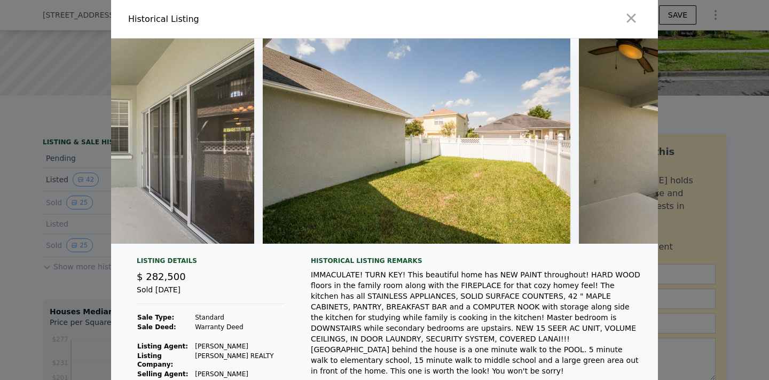
scroll to position [0, 6820]
click at [626, 22] on icon "button" at bounding box center [631, 18] width 15 height 15
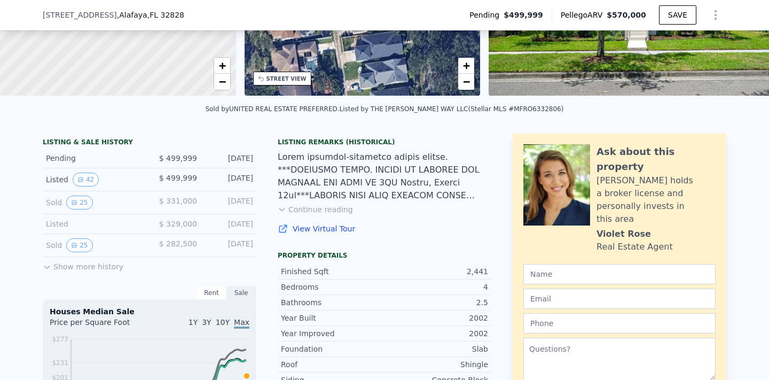
click at [334, 17] on div "3406 Carriage Lake Dr , Alafaya , FL 32828 Pending $499,999 Pellego ARV $570,00…" at bounding box center [384, 15] width 683 height 30
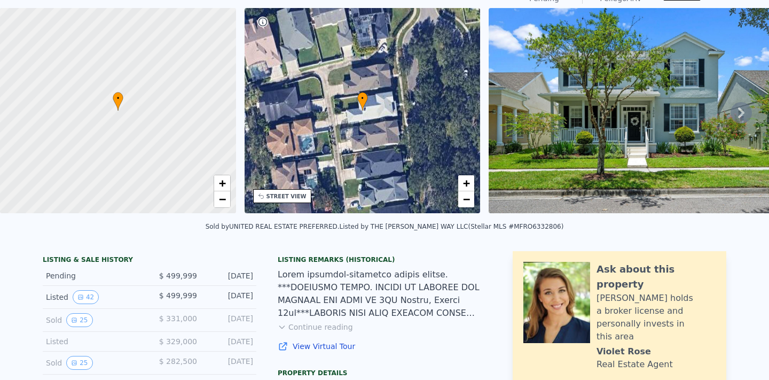
scroll to position [0, 0]
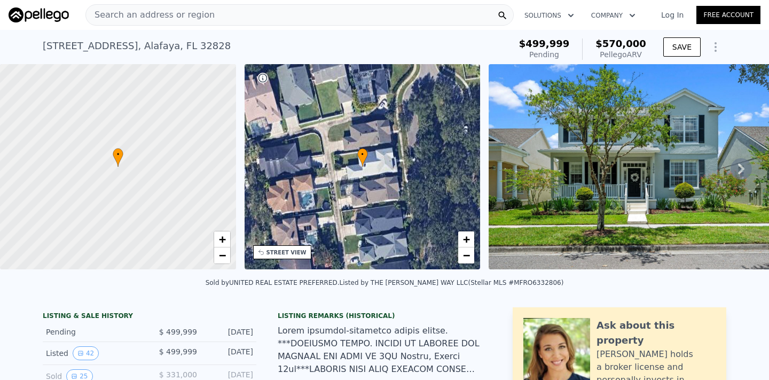
click at [265, 21] on div "Search an address or region" at bounding box center [299, 14] width 428 height 21
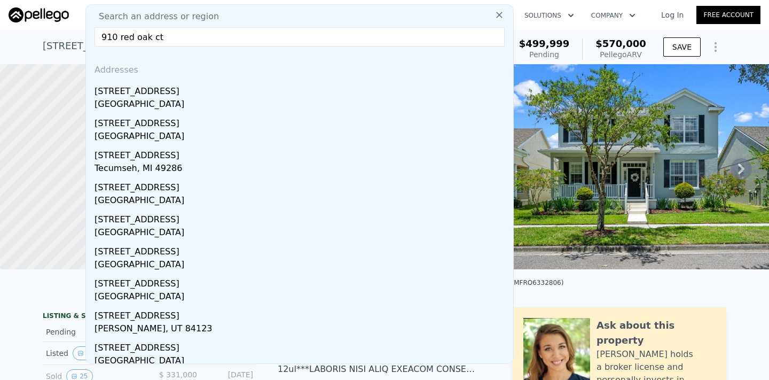
type input "910 red oak ct"
click at [244, 98] on div "Winter Springs, FL 32708" at bounding box center [301, 105] width 414 height 15
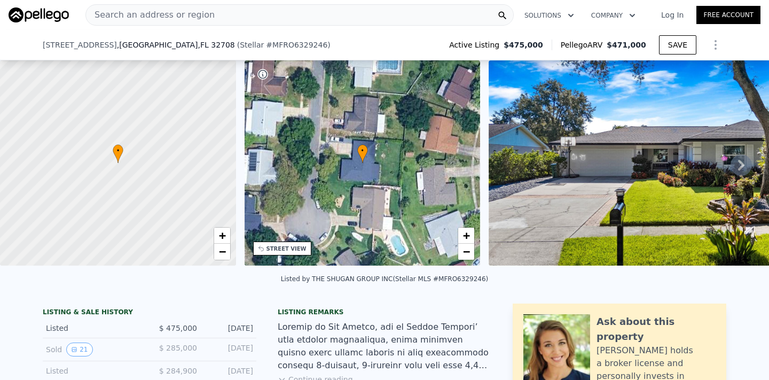
scroll to position [66, 0]
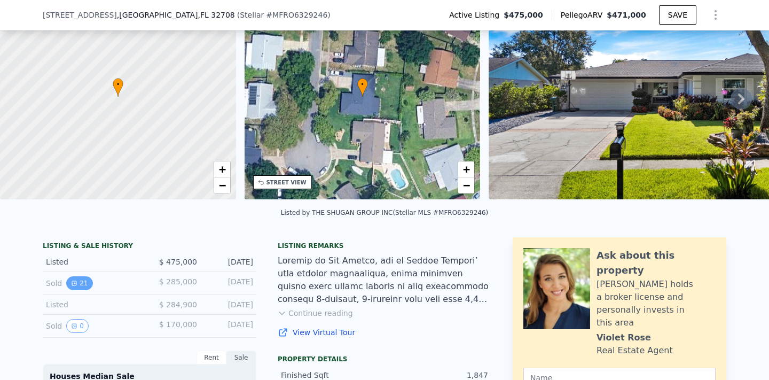
click at [82, 286] on button "21" at bounding box center [79, 283] width 26 height 14
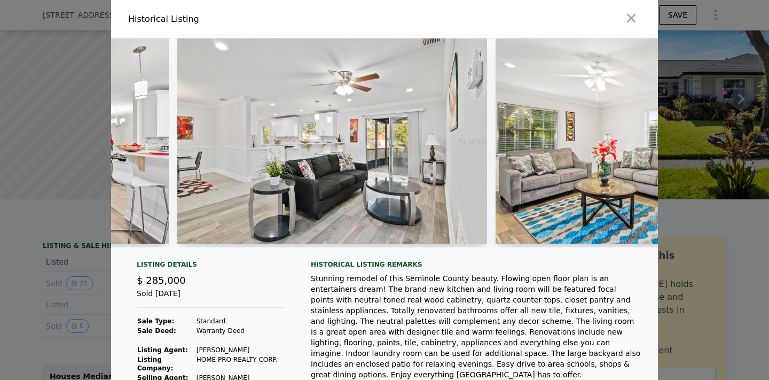
scroll to position [0, 2261]
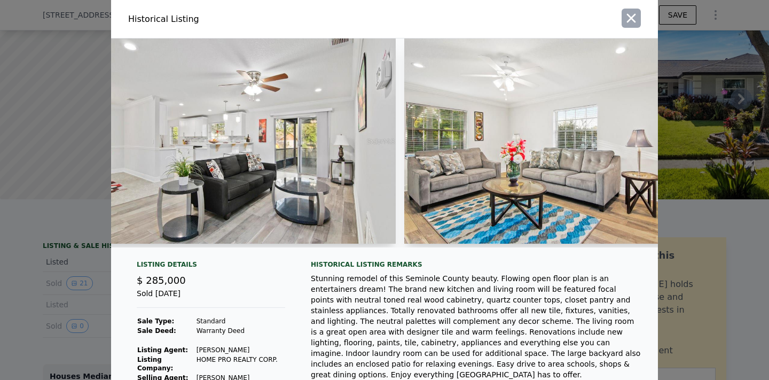
click at [631, 18] on icon "button" at bounding box center [631, 18] width 9 height 9
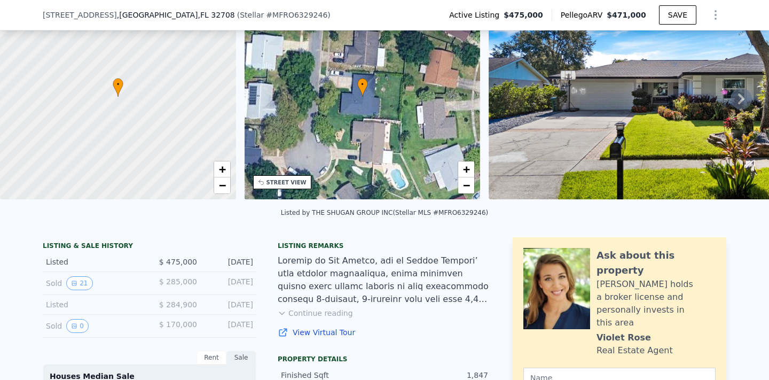
scroll to position [0, 0]
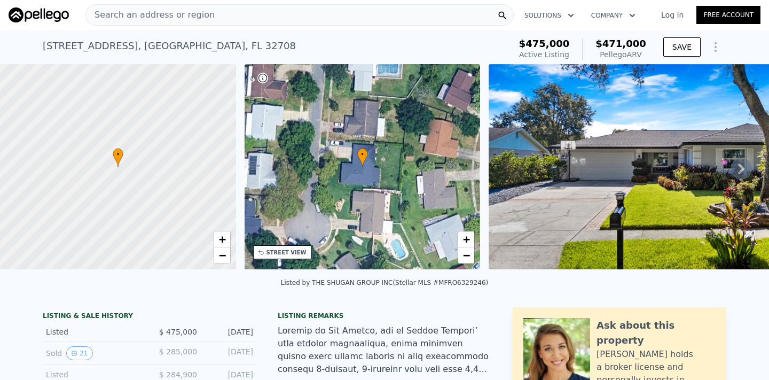
click at [143, 23] on div "Search an address or region" at bounding box center [150, 15] width 129 height 20
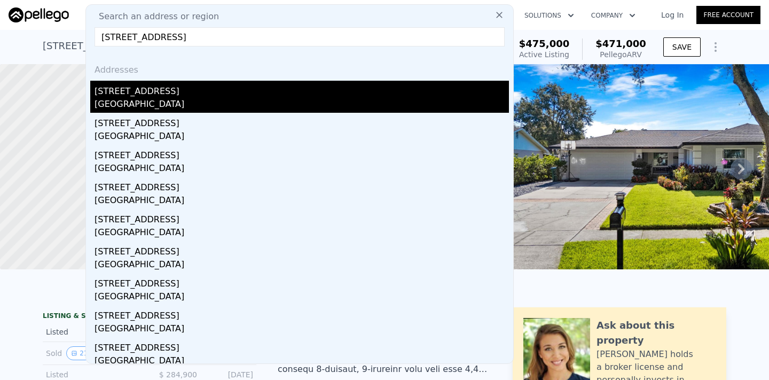
type input "2871 Suncoast Lakes Blvd"
click at [124, 92] on div "2871 Suncoast Lakes Blvd" at bounding box center [301, 89] width 414 height 17
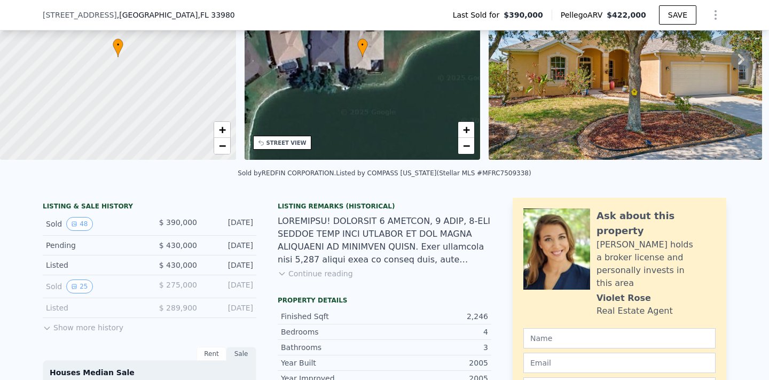
scroll to position [125, 0]
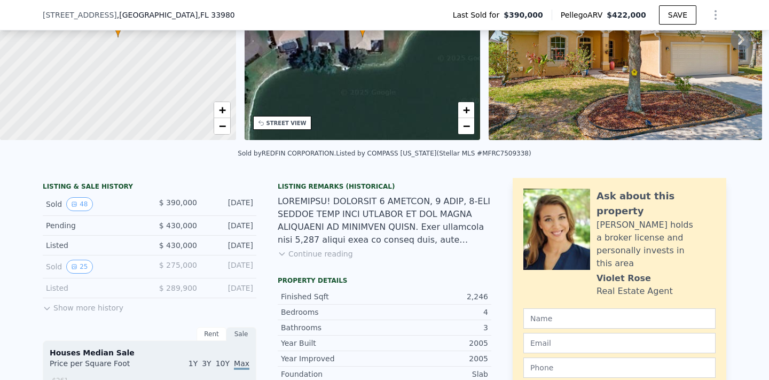
click at [105, 310] on button "Show more history" at bounding box center [83, 305] width 81 height 15
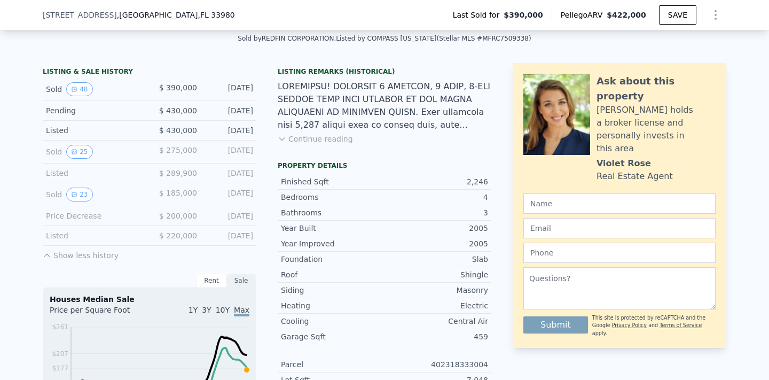
scroll to position [227, 0]
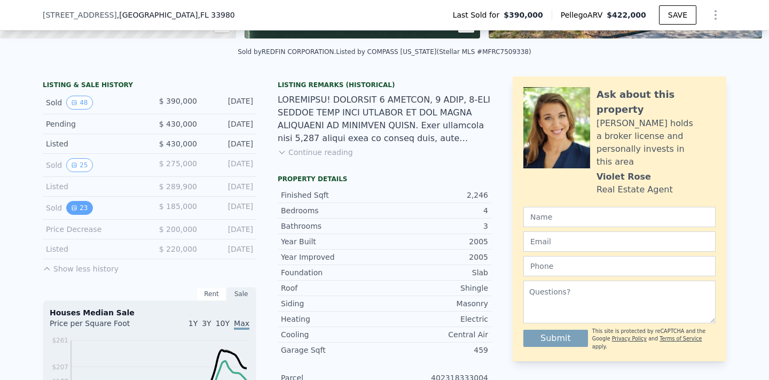
click at [83, 209] on button "23" at bounding box center [79, 208] width 26 height 14
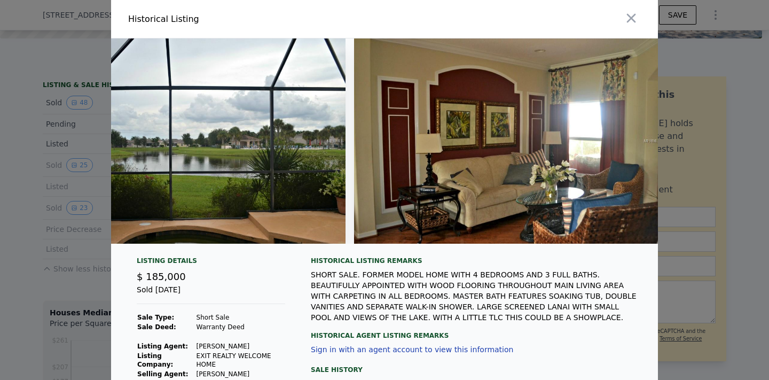
scroll to position [0, 6581]
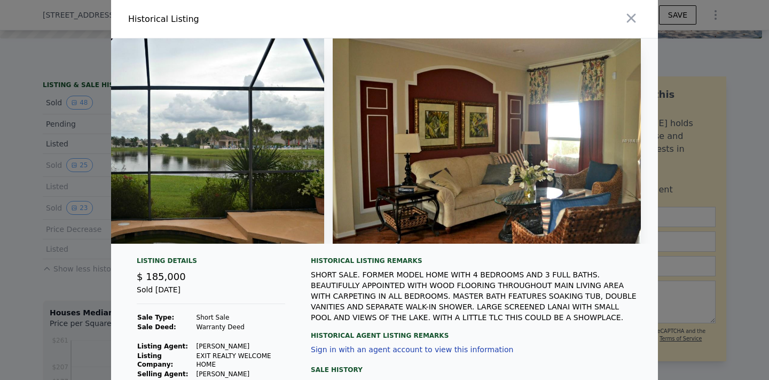
click at [87, 306] on div at bounding box center [384, 190] width 769 height 380
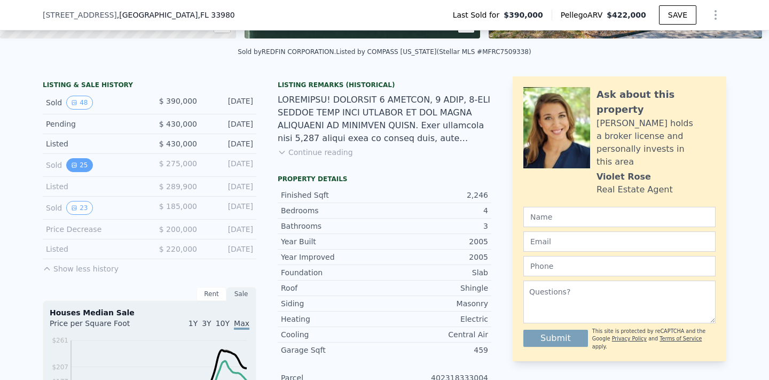
click at [75, 161] on button "25" at bounding box center [79, 165] width 26 height 14
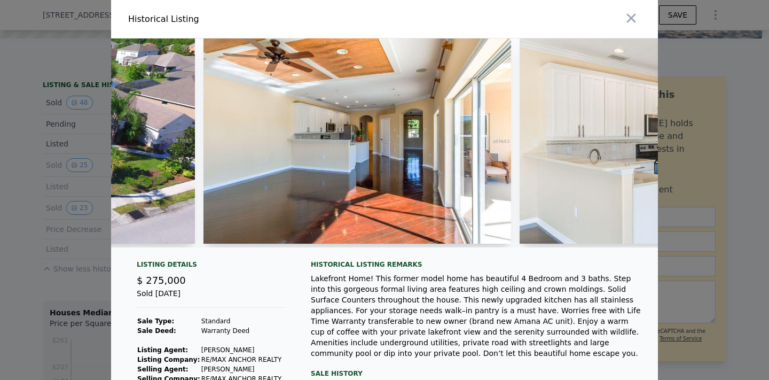
scroll to position [0, 2140]
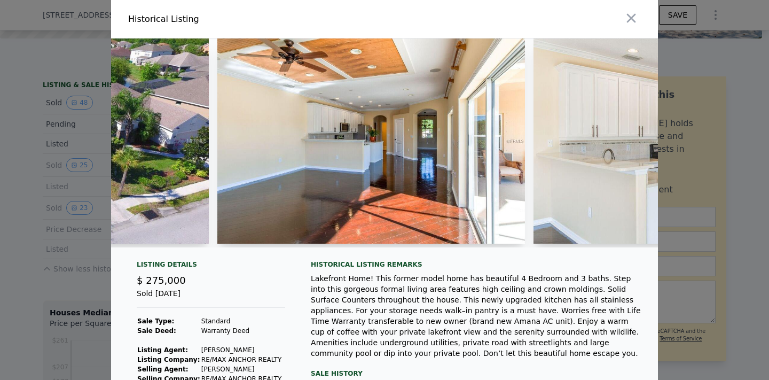
click at [326, 181] on img at bounding box center [371, 140] width 308 height 205
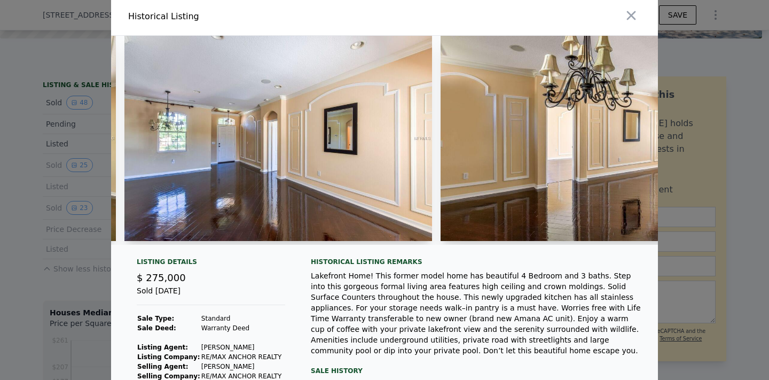
scroll to position [0, 4438]
click at [82, 105] on div at bounding box center [384, 190] width 769 height 380
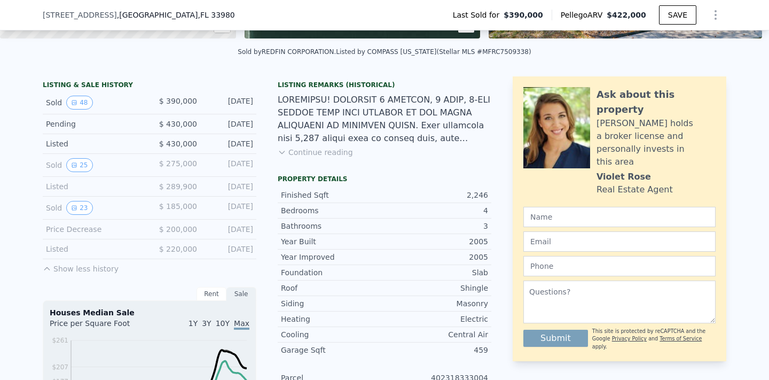
click at [82, 105] on button "48" at bounding box center [79, 103] width 26 height 14
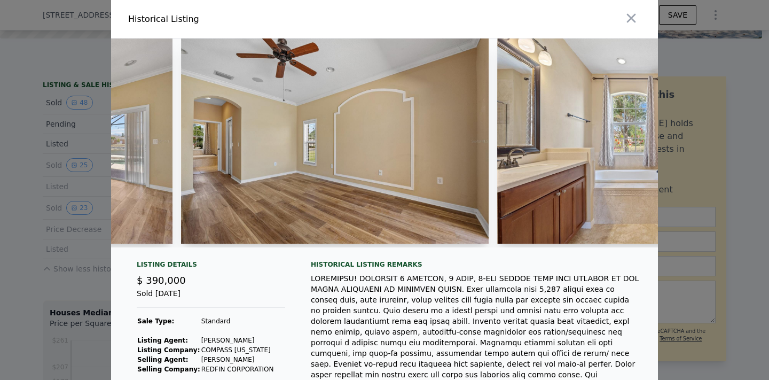
scroll to position [0, 5215]
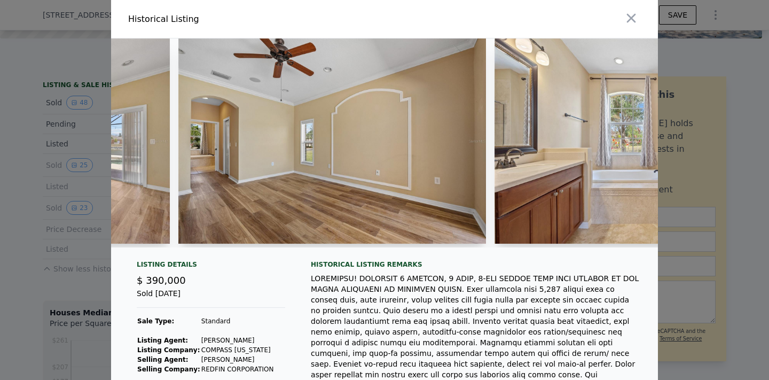
click at [62, 119] on div at bounding box center [384, 190] width 769 height 380
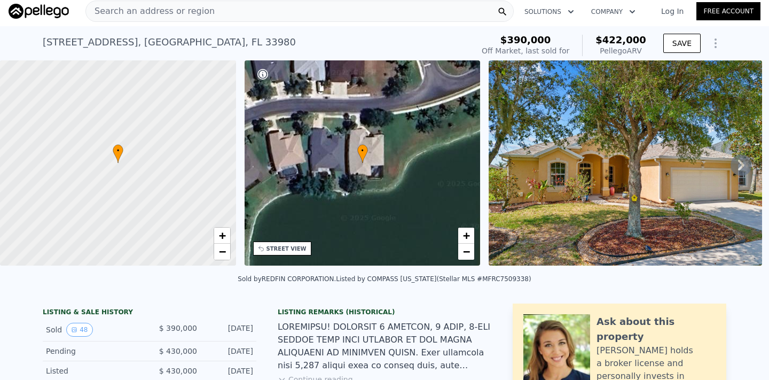
scroll to position [0, 0]
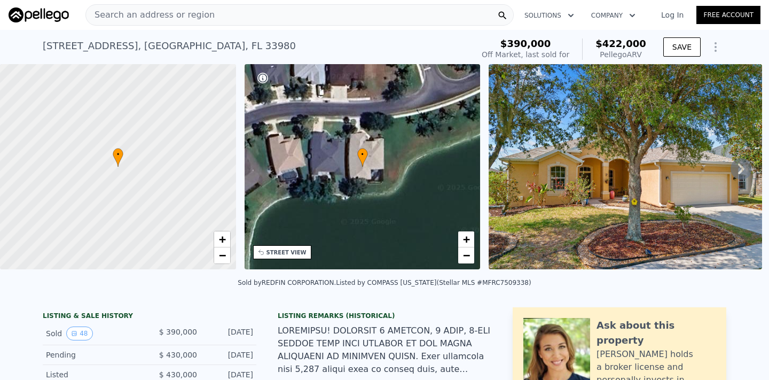
click at [247, 17] on div "Search an address or region" at bounding box center [299, 14] width 428 height 21
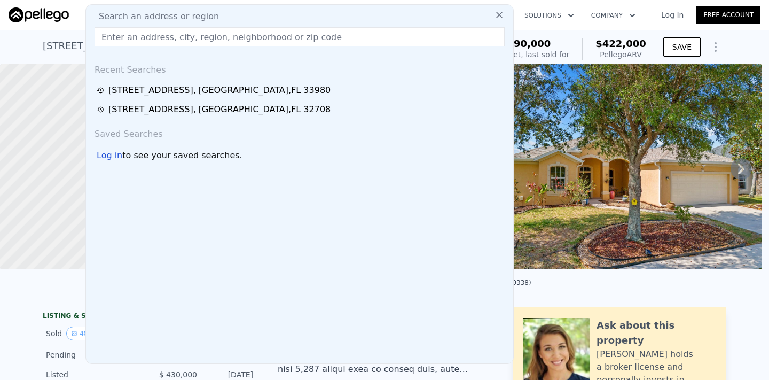
click at [247, 17] on div "Search an address or region" at bounding box center [299, 16] width 419 height 13
click at [250, 39] on input "text" at bounding box center [299, 36] width 410 height 19
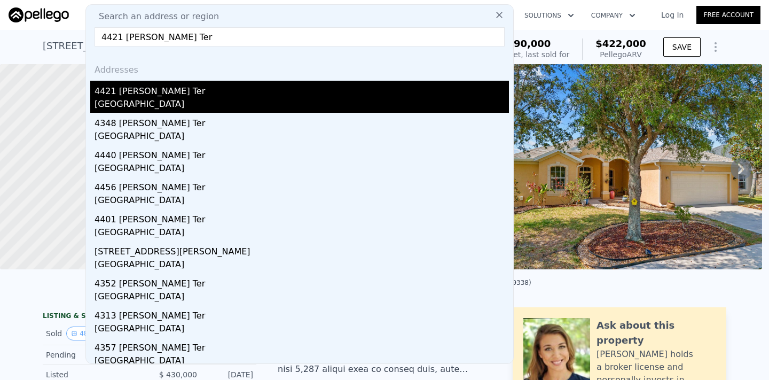
type input "4421 Steed Ter"
click at [252, 104] on div "Seminole County, FL 32792" at bounding box center [301, 105] width 414 height 15
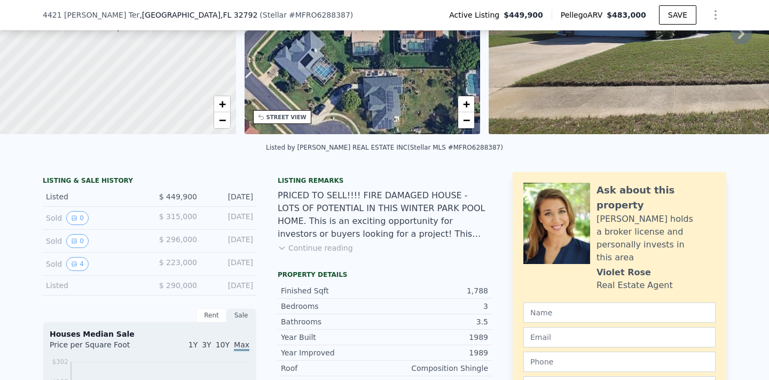
scroll to position [135, 0]
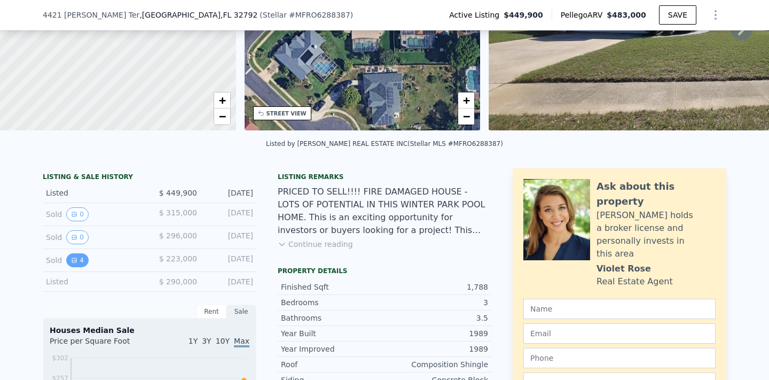
click at [77, 259] on button "4" at bounding box center [77, 260] width 22 height 14
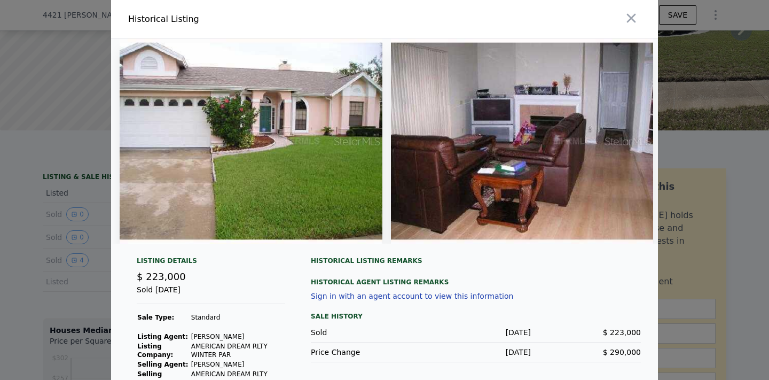
click at [232, 153] on img at bounding box center [251, 140] width 263 height 205
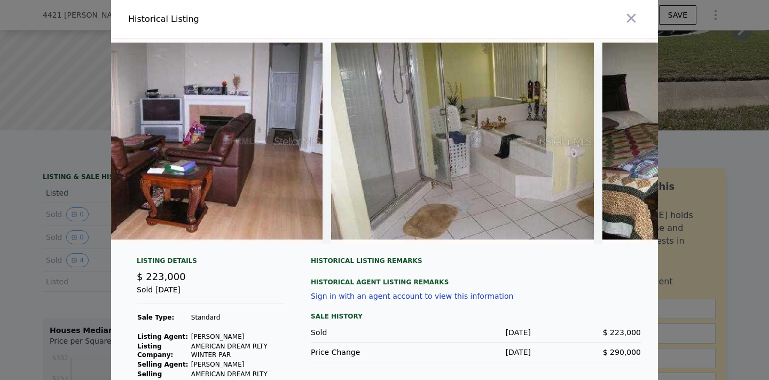
scroll to position [0, 322]
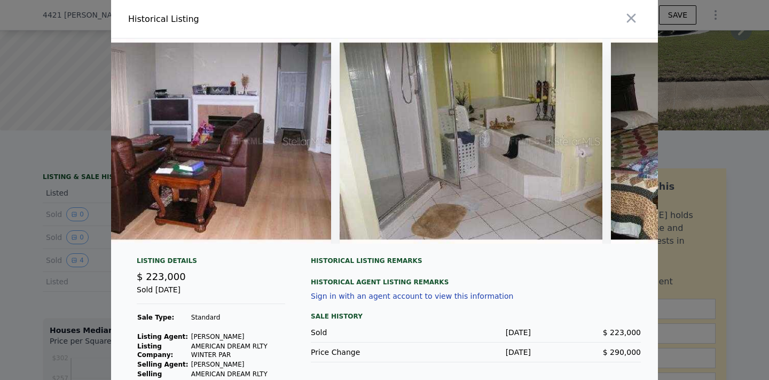
click at [63, 225] on div at bounding box center [384, 190] width 769 height 380
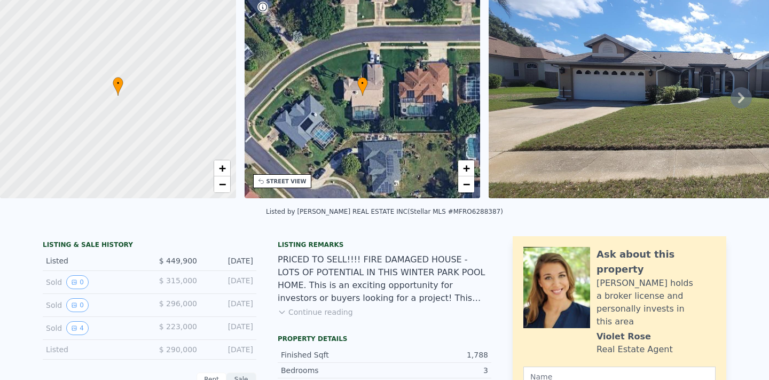
scroll to position [0, 0]
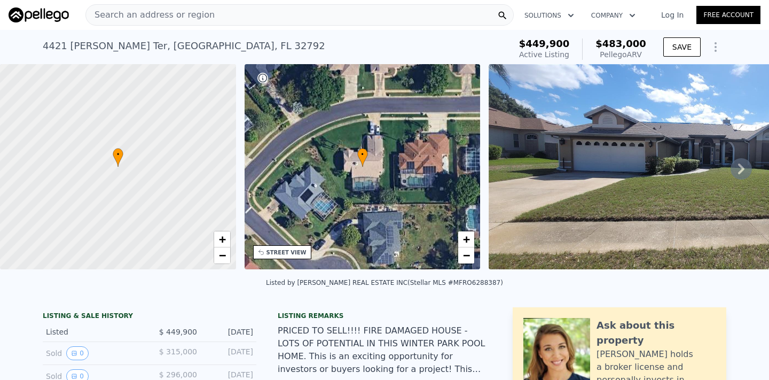
click at [604, 166] on img at bounding box center [709, 166] width 440 height 205
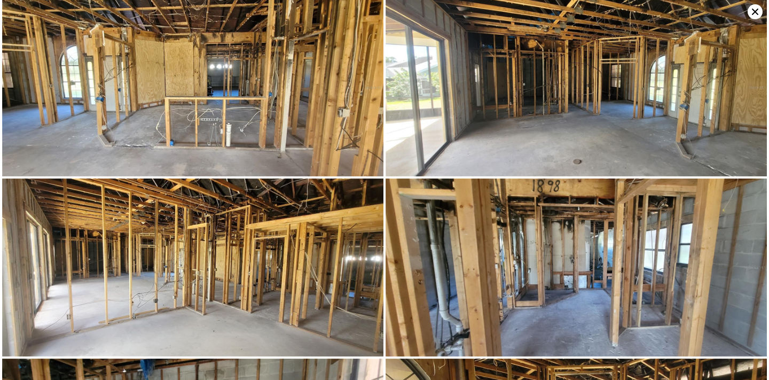
scroll to position [2698, 0]
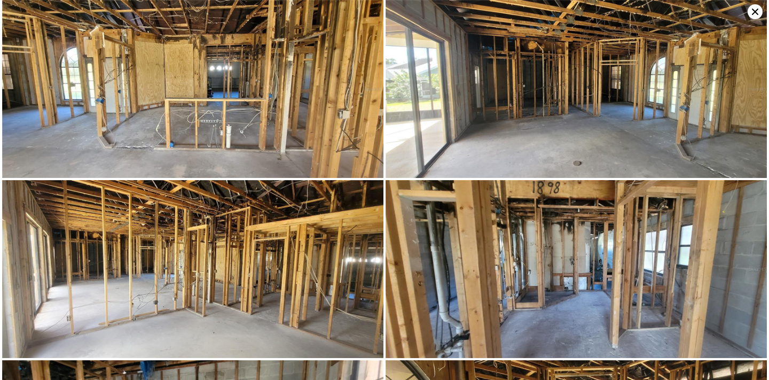
type input "2"
type input "2.5"
type input "1680"
type input "2982"
type input "6600"
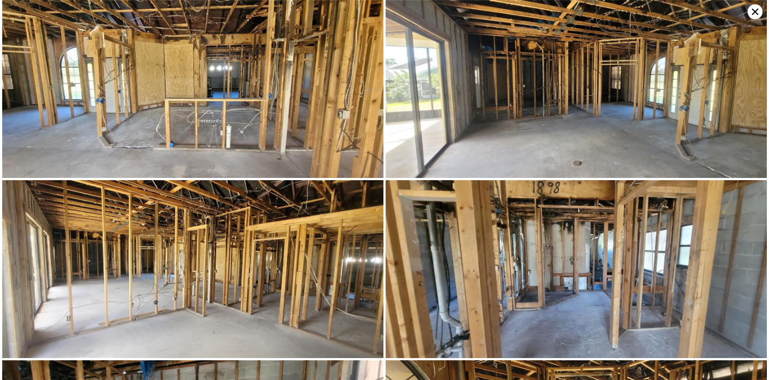
type input "11345"
type input "$ 422,000"
type input "-$ 17,772"
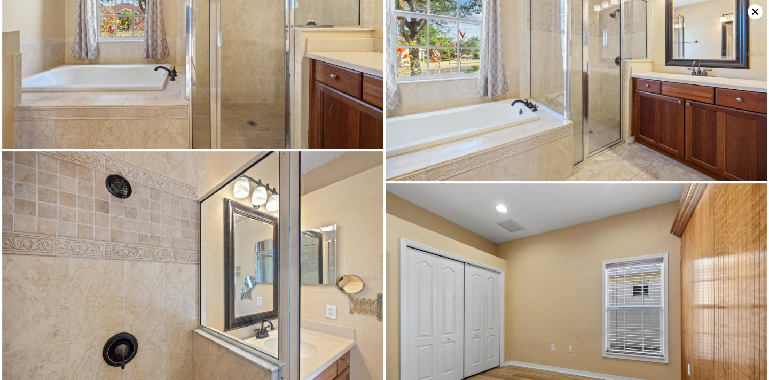
scroll to position [3492, 0]
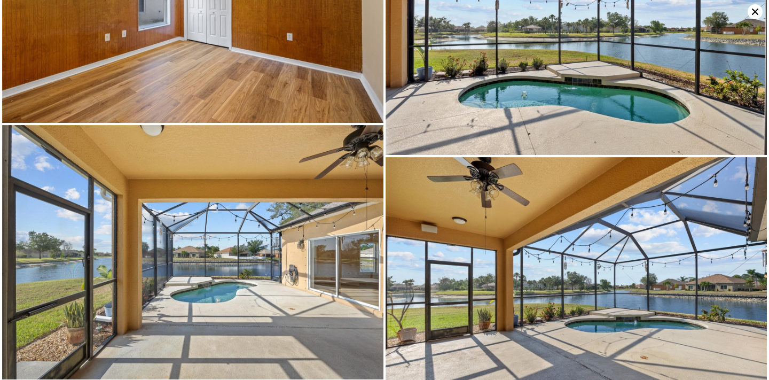
type input "3"
type input "3.5"
type input "1851"
type input "2134"
type input "7421"
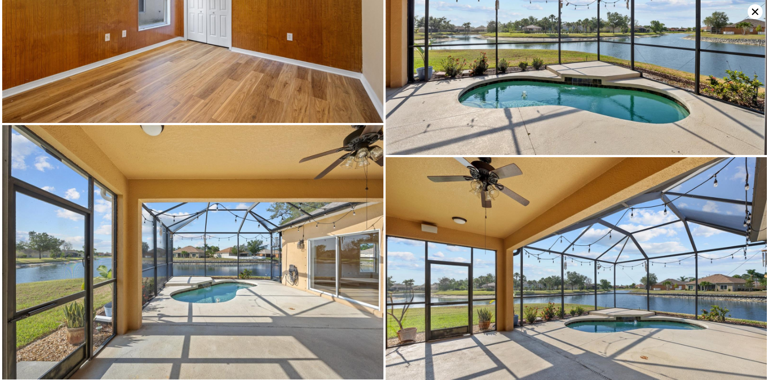
type input "16000"
type input "$ 471,000"
type input "-$ 49,708"
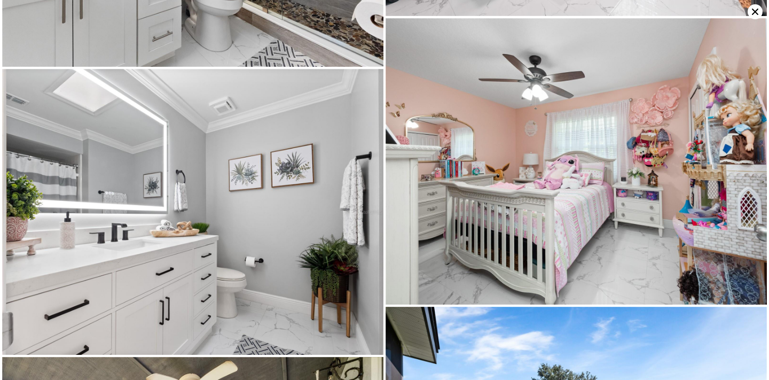
type input "1748"
type input "2879"
type input "5239"
type input "9494"
type input "$ 570,000"
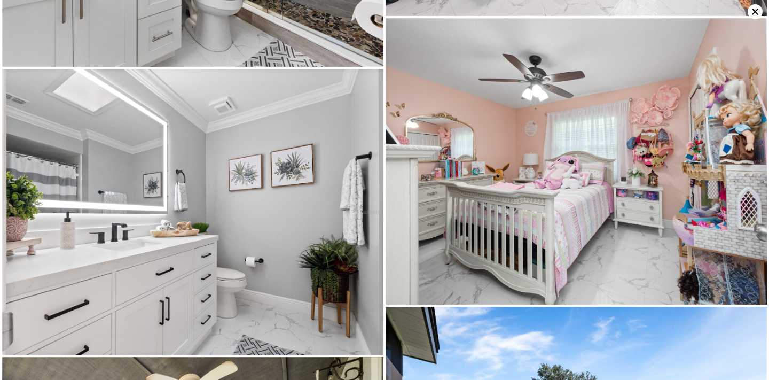
type input "$ 4,196"
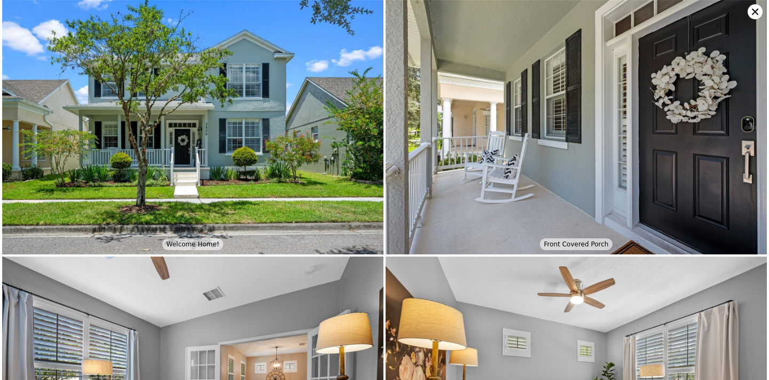
type input "1851"
type input "2134"
type input "7421"
type input "16000"
type input "$ 471,000"
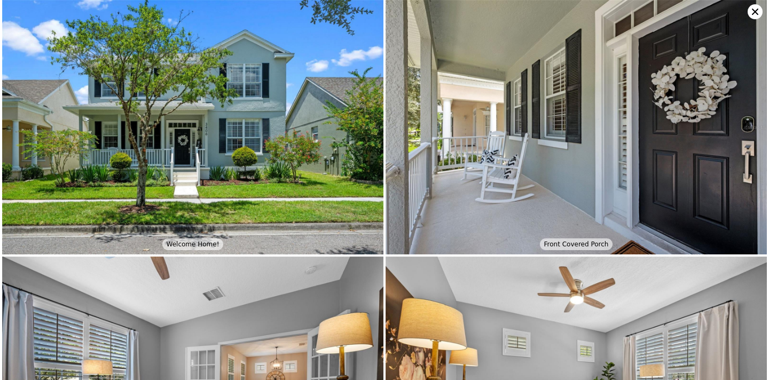
type input "-$ 49,708"
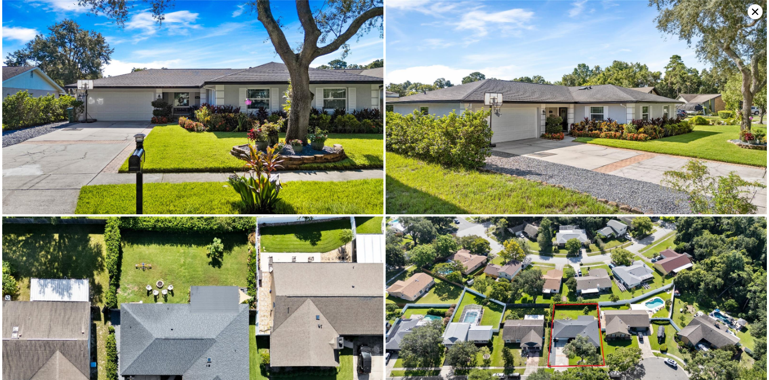
type input "2"
type input "2.5"
type input "1680"
type input "2982"
type input "6600"
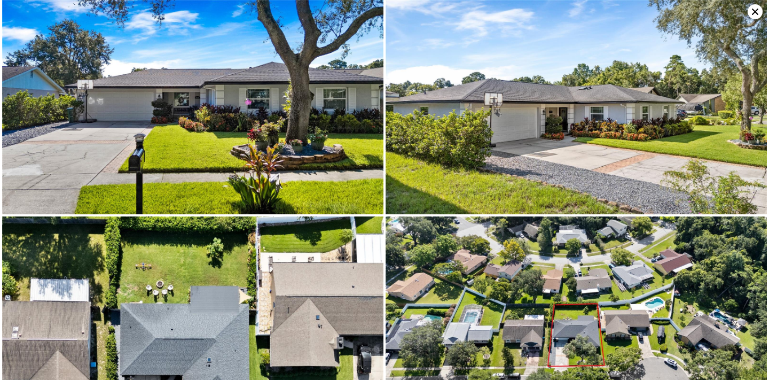
type input "11345"
type input "$ 422,000"
type input "-$ 17,772"
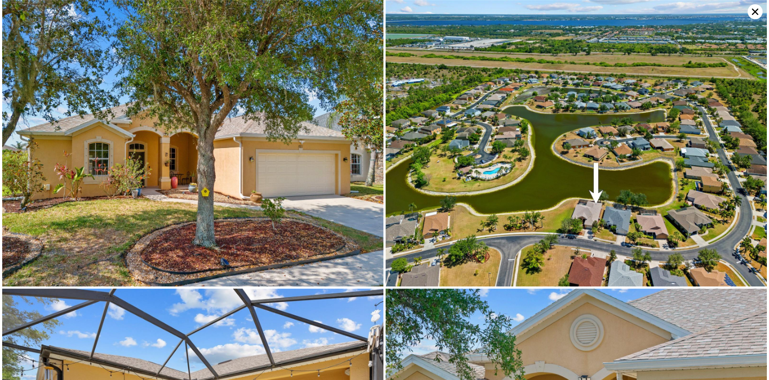
type input "3"
type input "3.5"
type input "1794"
type input "2295"
type input "8187"
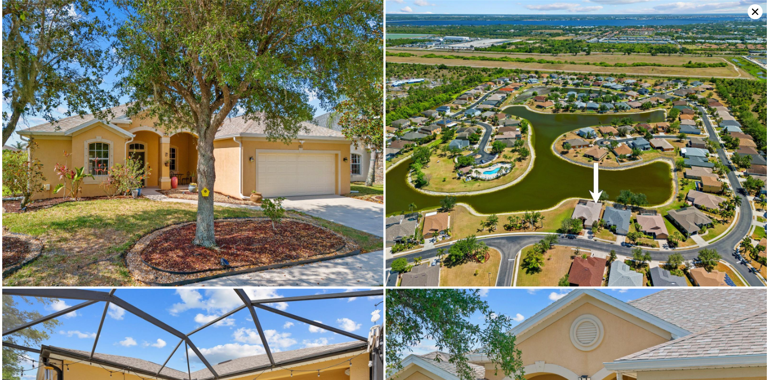
type input "21822"
type input "$ 483,000"
type input "$ 30,233"
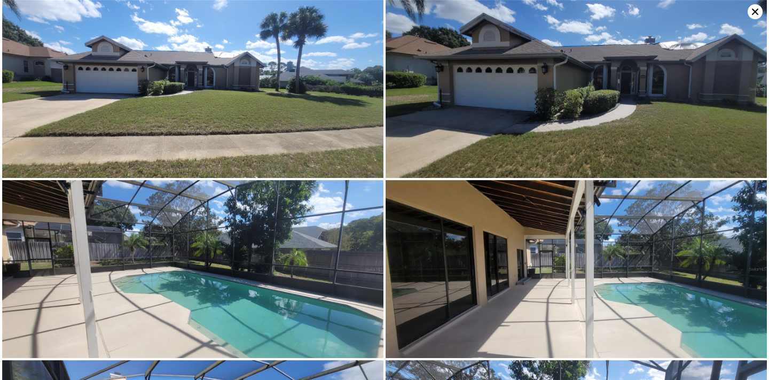
click at [756, 11] on icon at bounding box center [755, 12] width 6 height 6
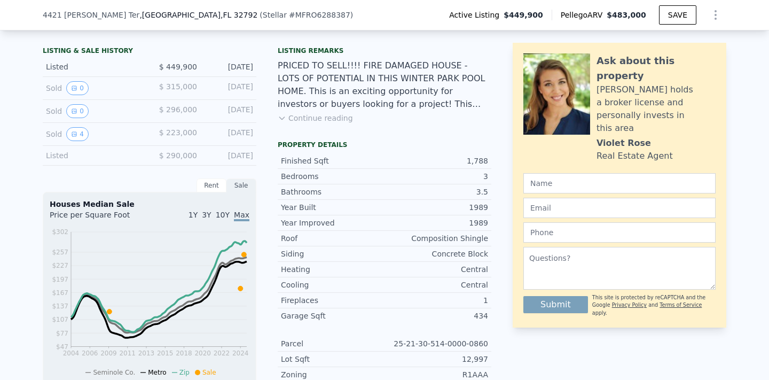
scroll to position [262, 0]
click at [304, 117] on button "Continue reading" at bounding box center [315, 117] width 75 height 11
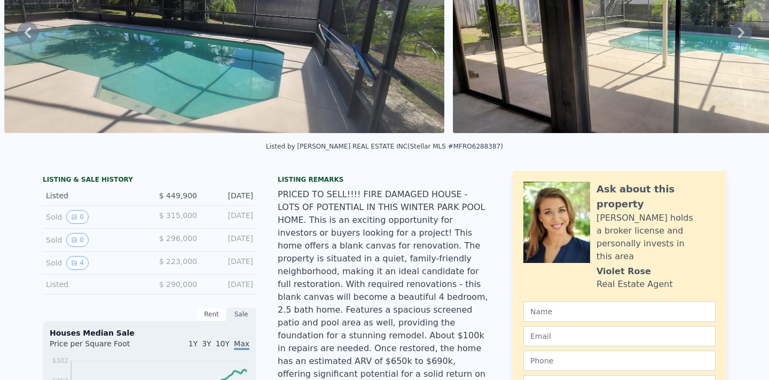
scroll to position [0, 0]
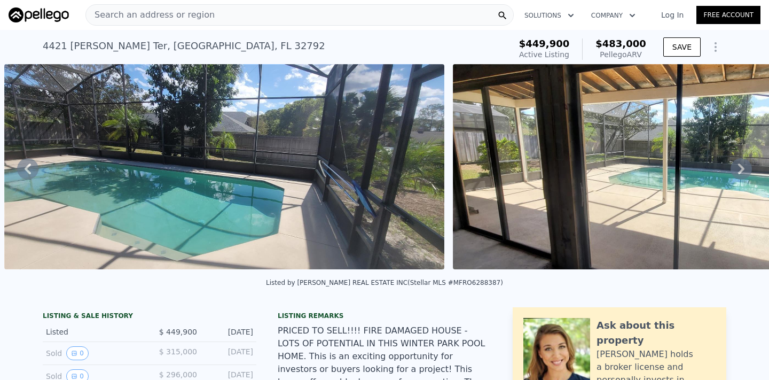
click at [739, 168] on icon at bounding box center [740, 168] width 21 height 21
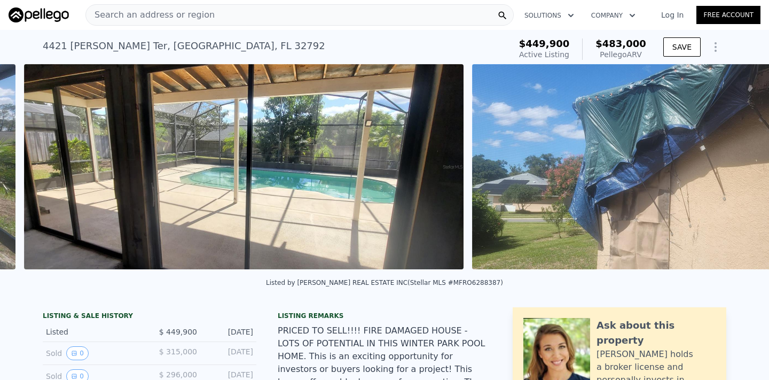
click at [739, 168] on img at bounding box center [692, 166] width 440 height 205
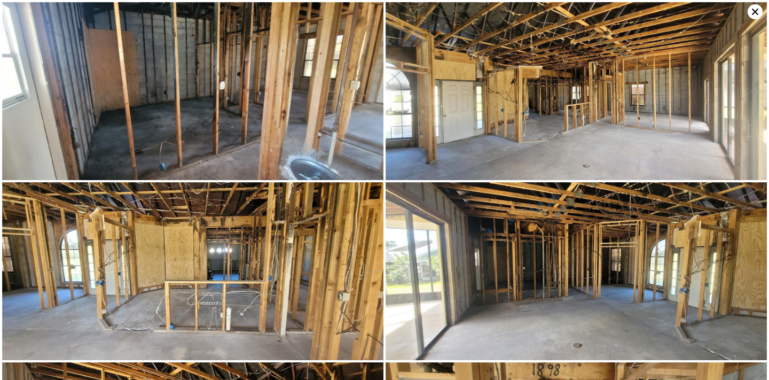
scroll to position [2518, 0]
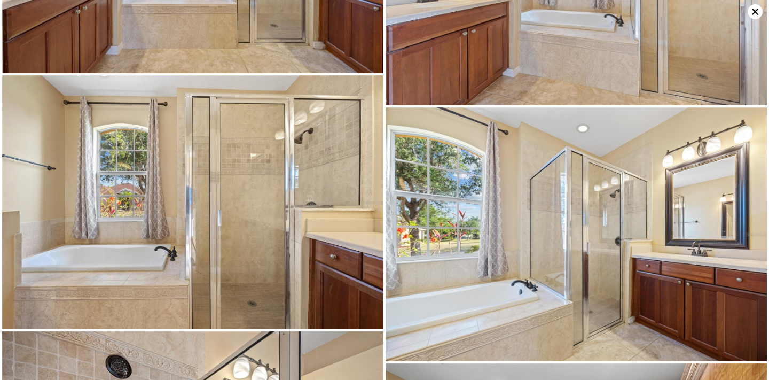
type input "2"
type input "2.5"
type input "1680"
type input "2982"
type input "6600"
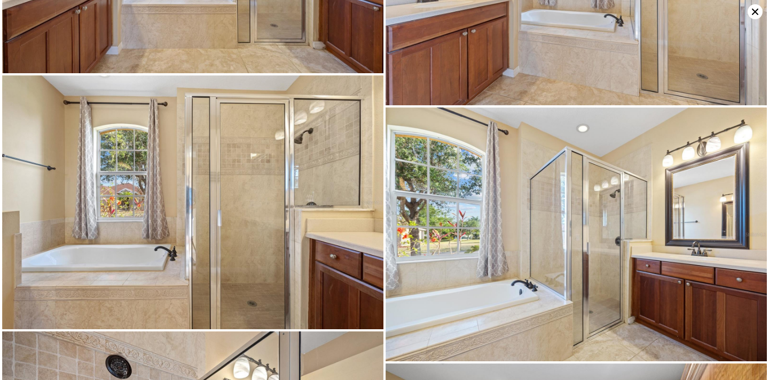
type input "11345"
type input "$ 422,000"
type input "-$ 17,772"
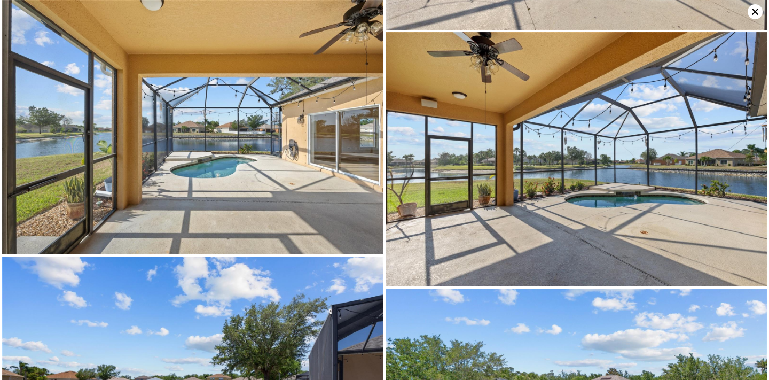
click at [757, 8] on icon at bounding box center [754, 11] width 15 height 15
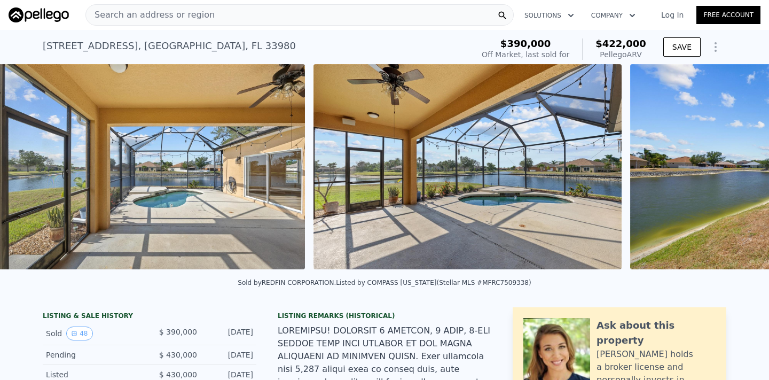
scroll to position [0, 8552]
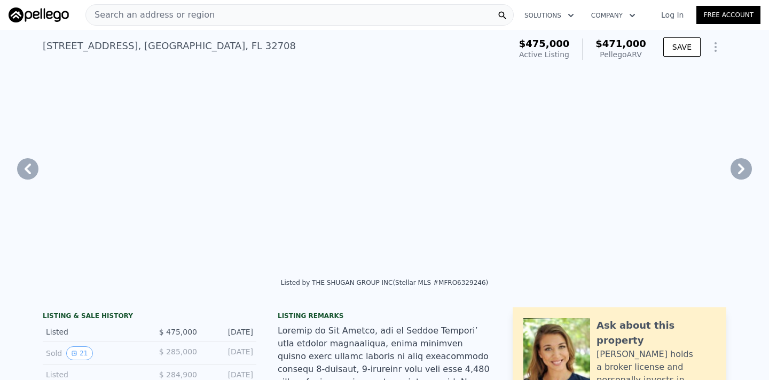
type input "3"
type input "3.5"
type input "1851"
type input "2134"
type input "7421"
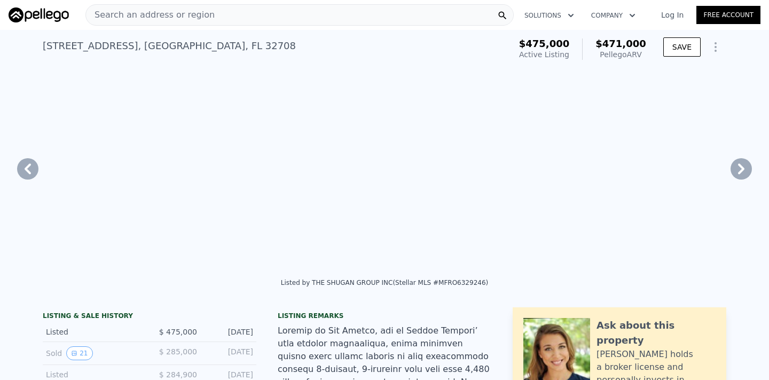
type input "16000"
type input "$ 471,000"
type input "-$ 49,708"
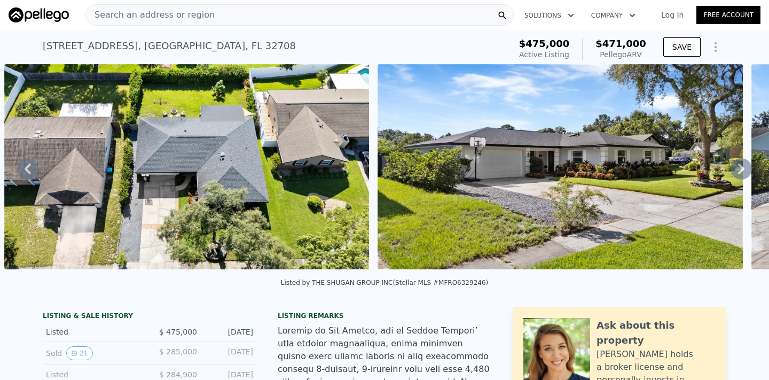
click at [190, 18] on span "Search an address or region" at bounding box center [150, 15] width 129 height 13
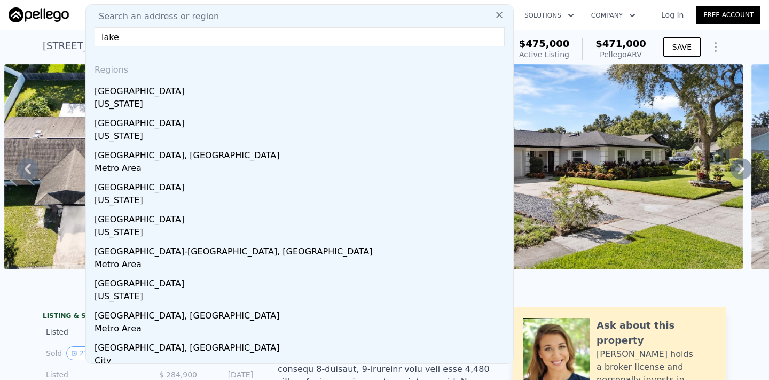
type input "lake"
click at [52, 92] on img at bounding box center [186, 166] width 365 height 205
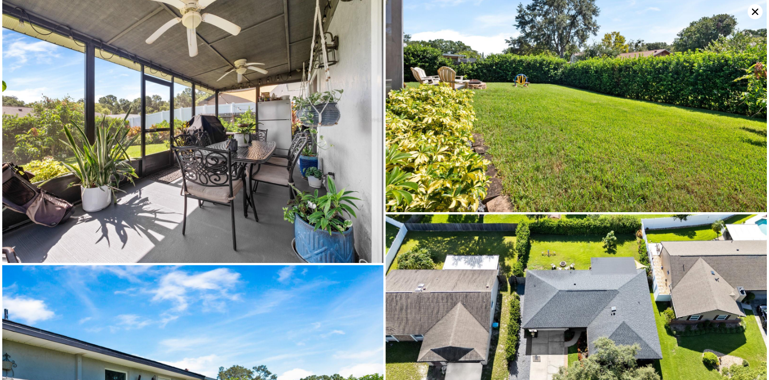
scroll to position [3889, 0]
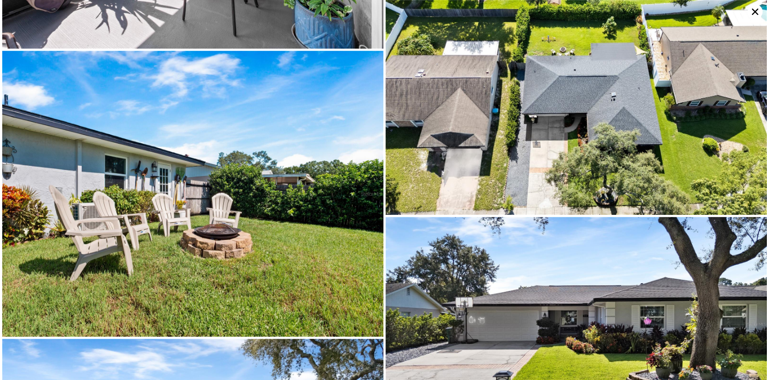
click at [758, 9] on icon at bounding box center [755, 12] width 6 height 6
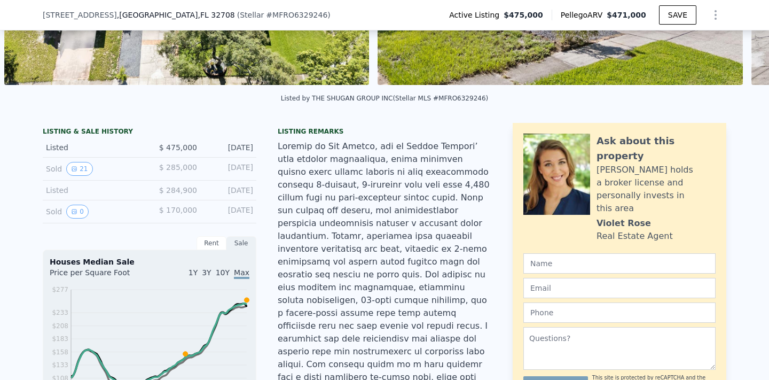
scroll to position [187, 0]
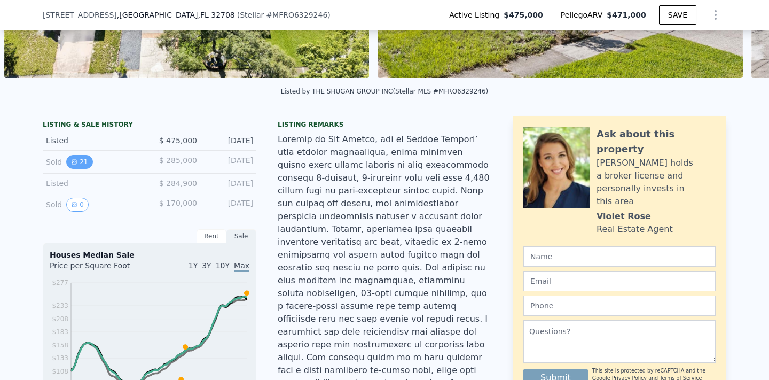
click at [79, 162] on button "21" at bounding box center [79, 162] width 26 height 14
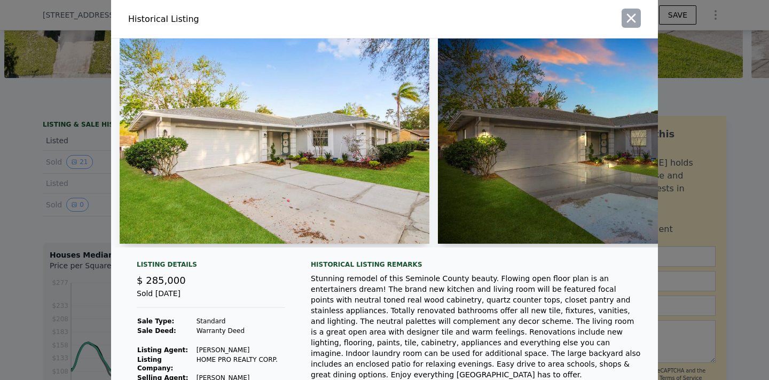
click at [630, 19] on icon "button" at bounding box center [631, 18] width 9 height 9
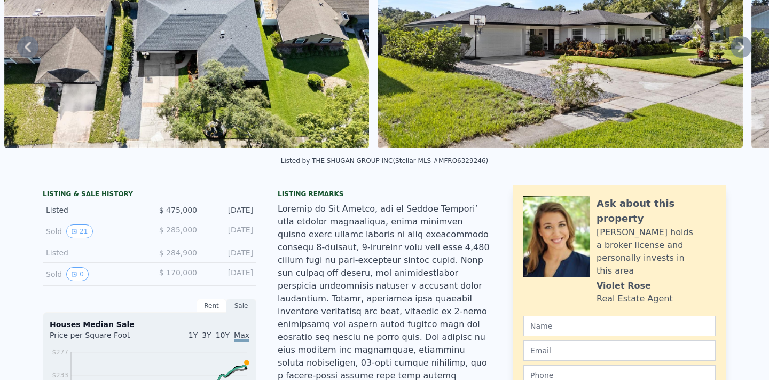
scroll to position [0, 0]
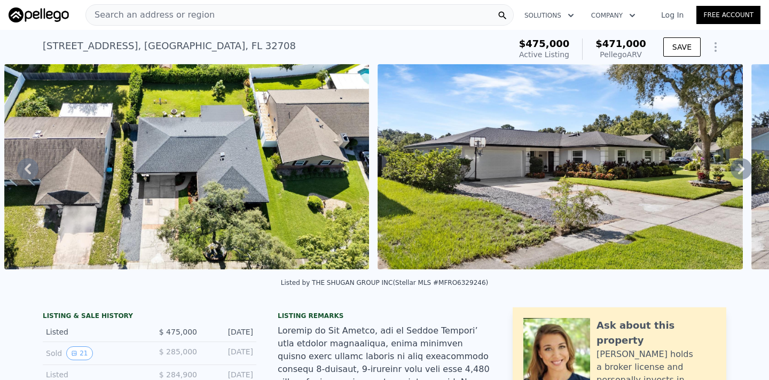
click at [568, 141] on img at bounding box center [559, 166] width 365 height 205
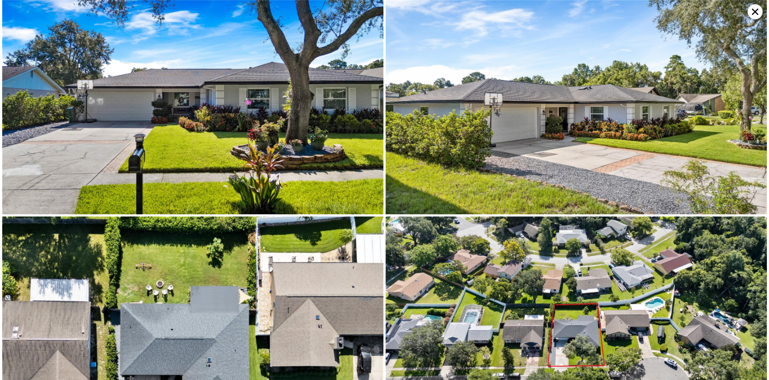
click at [757, 9] on icon at bounding box center [754, 11] width 15 height 15
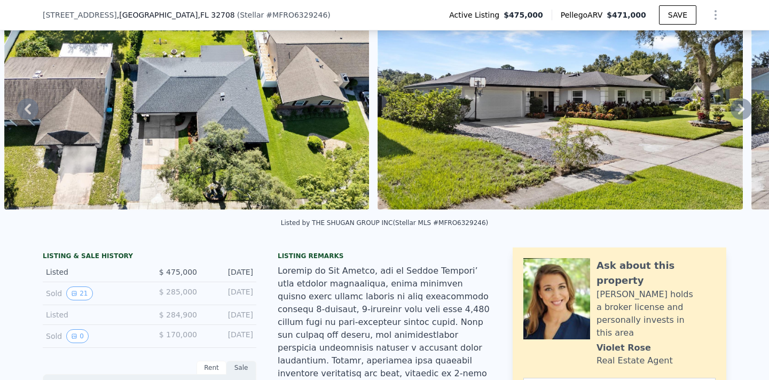
scroll to position [76, 0]
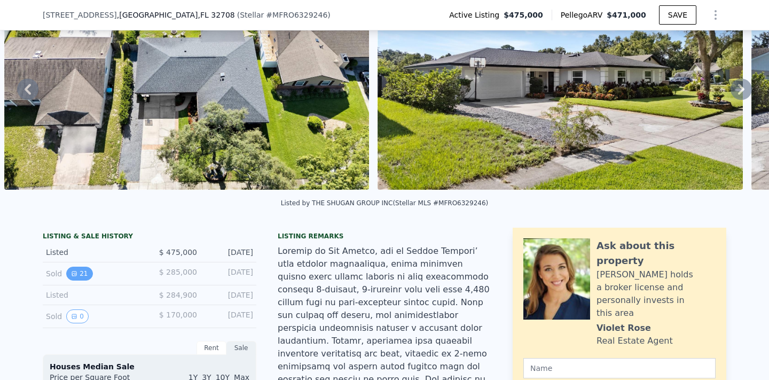
click at [85, 273] on button "21" at bounding box center [79, 273] width 26 height 14
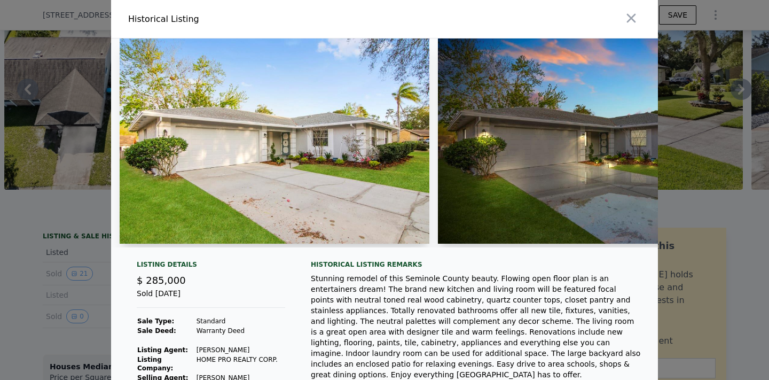
click at [308, 194] on img at bounding box center [275, 140] width 310 height 205
click at [366, 134] on img at bounding box center [275, 140] width 310 height 205
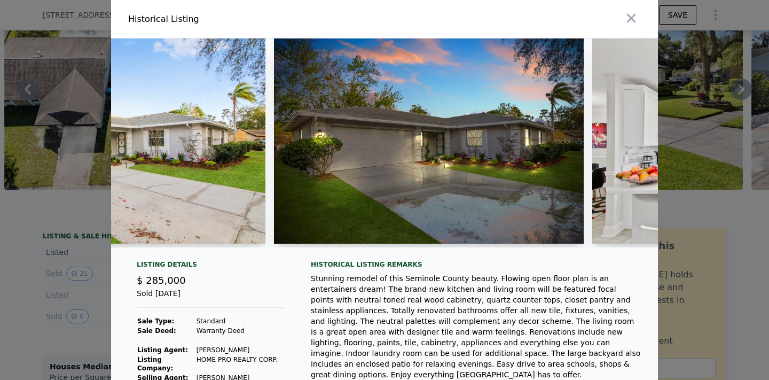
scroll to position [0, 216]
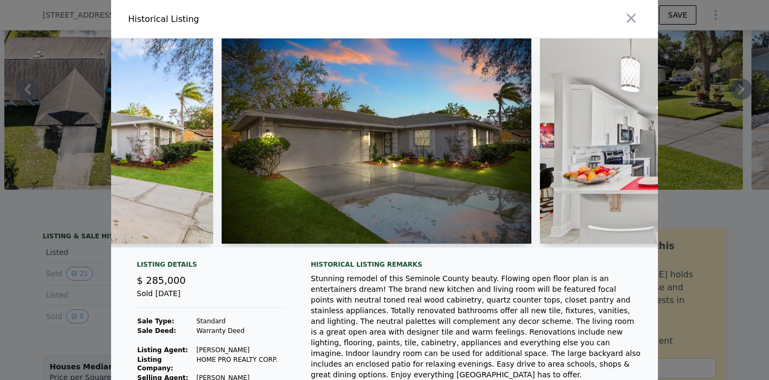
click at [454, 163] on img at bounding box center [377, 140] width 310 height 205
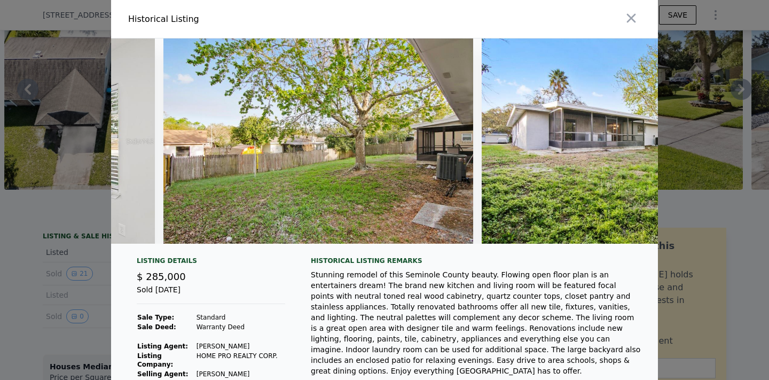
scroll to position [0, 6152]
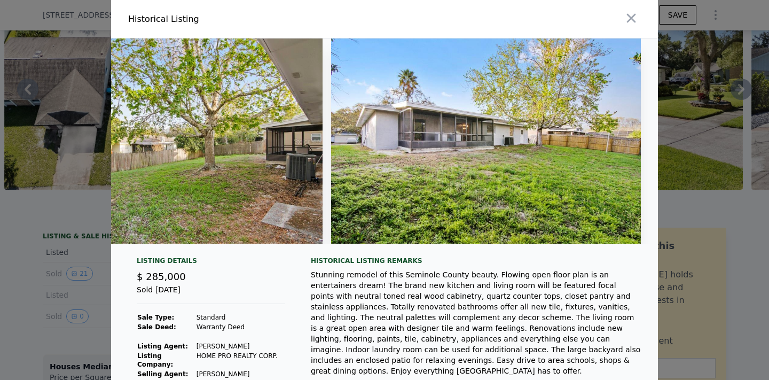
type input "2"
type input "2.5"
type input "1680"
type input "2982"
type input "6600"
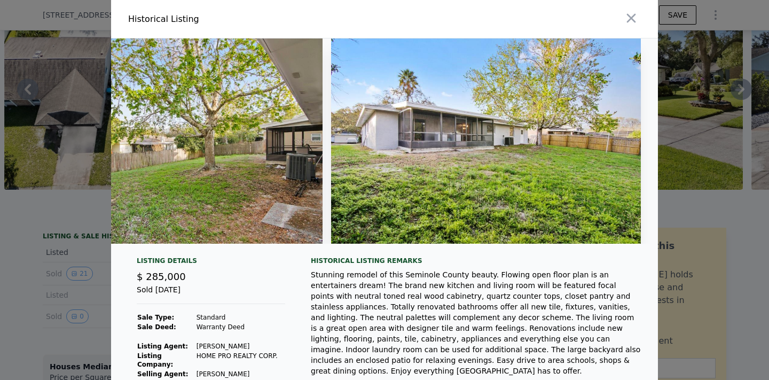
type input "11345"
type input "$ 422,000"
type input "-$ 17,772"
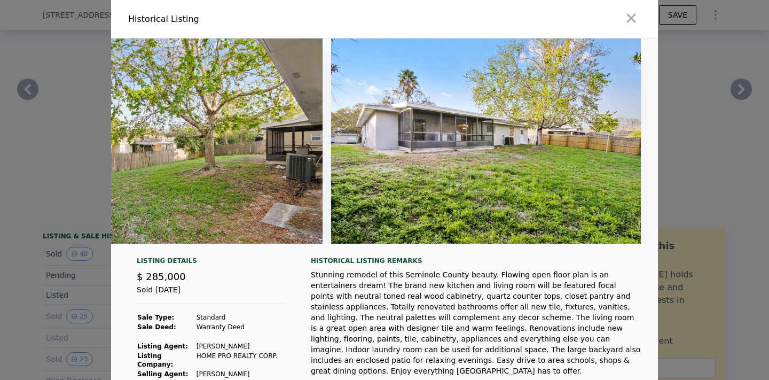
scroll to position [0, 7573]
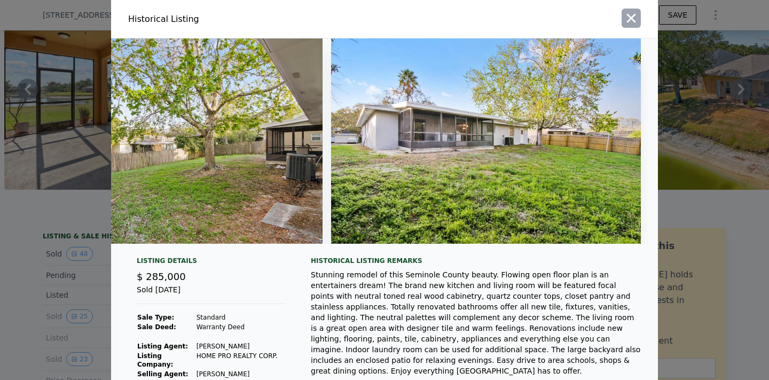
click at [633, 13] on icon "button" at bounding box center [631, 18] width 15 height 15
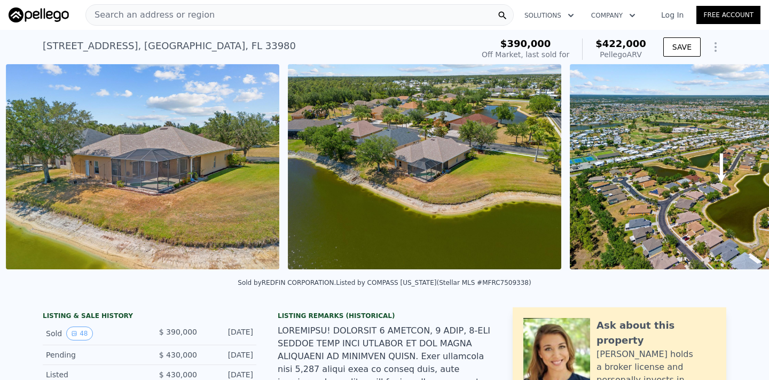
scroll to position [0, 8206]
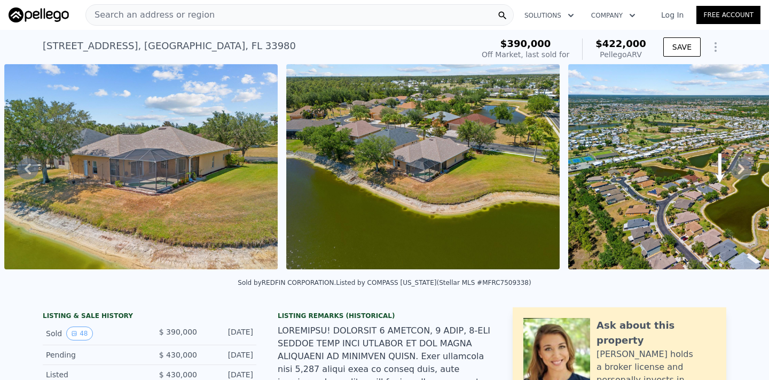
type input "3"
type input "3.5"
type input "1794"
type input "2295"
type input "8187"
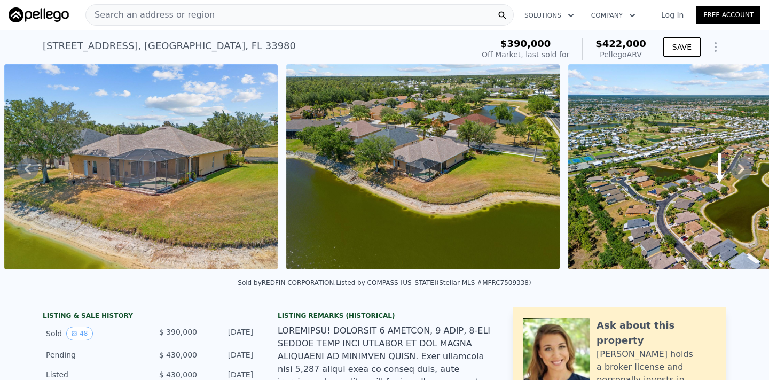
type input "21822"
type input "$ 483,000"
type input "$ 30,233"
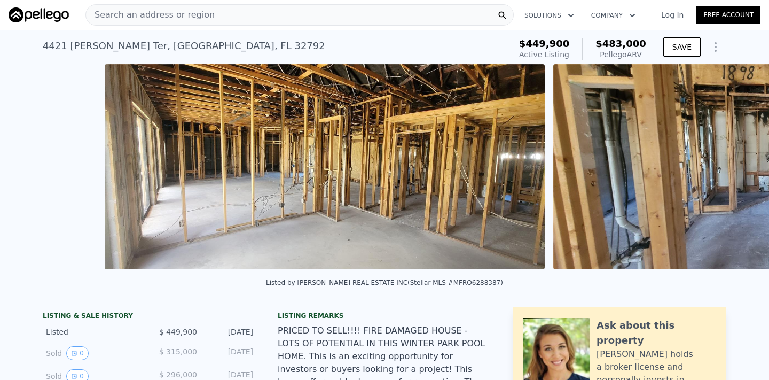
scroll to position [0, 8306]
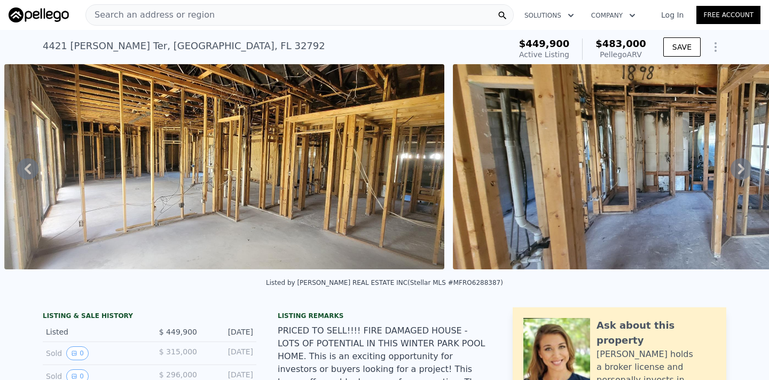
type input "2"
type input "2.5"
type input "1680"
type input "2982"
type input "6600"
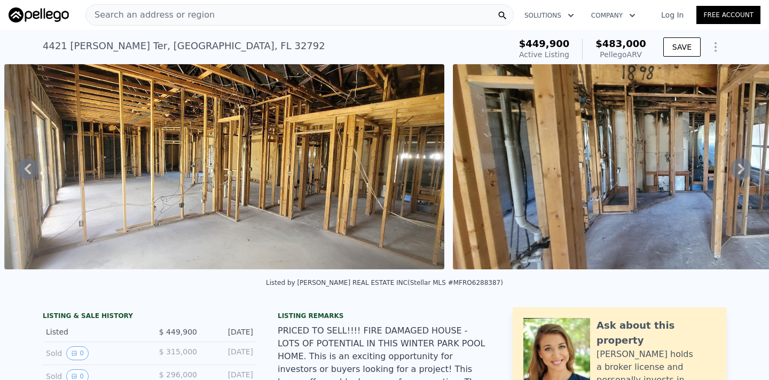
type input "11345"
type input "$ 422,000"
type input "-$ 17,772"
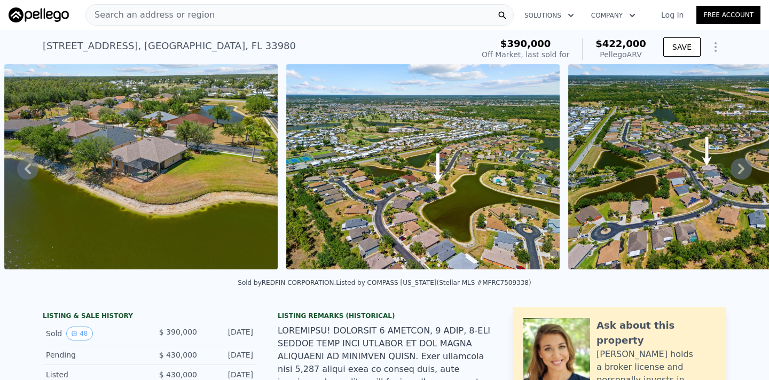
click at [762, 44] on div "2871 Suncoast Lakes Blvd , Charlotte County , FL 33980 Sold Jul 2025 for $390k …" at bounding box center [384, 47] width 769 height 34
type input "3"
type input "3.5"
type input "1794"
type input "2295"
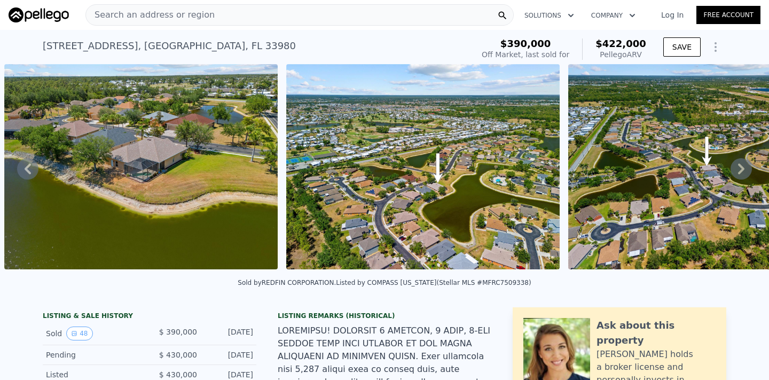
type input "8187"
type input "21822"
type input "$ 483,000"
type input "$ 30,233"
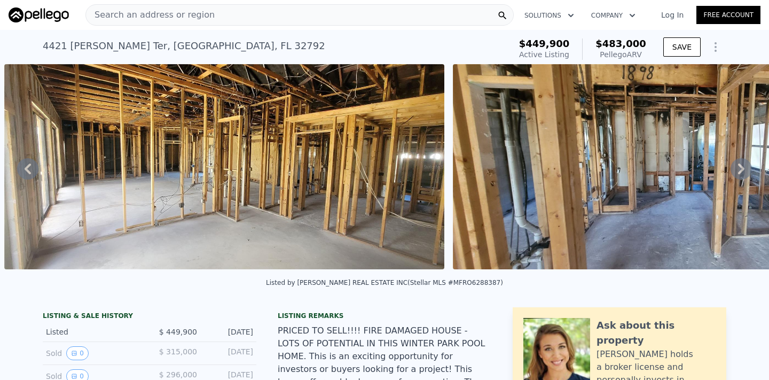
click at [450, 44] on div "4421 Steed Ter , Seminole County , FL 32792 Active at $449,900 (~ARV $483k )" at bounding box center [274, 49] width 463 height 30
click at [747, 51] on div "4421 Steed Ter , Seminole County , FL 32792 Active at $449,900 (~ARV $483k ) $4…" at bounding box center [384, 47] width 769 height 34
type input "2"
type input "2.5"
type input "1680"
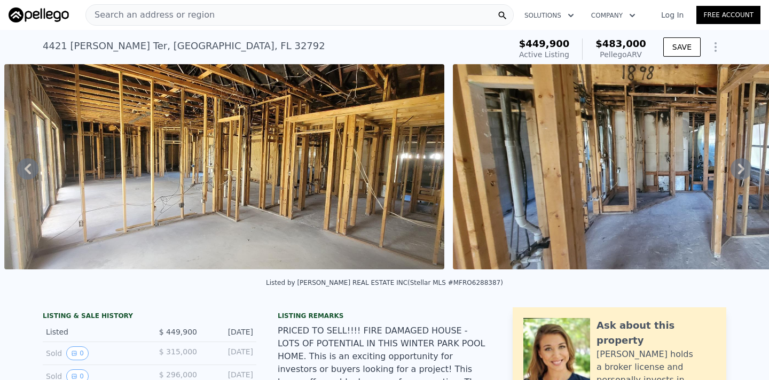
type input "2982"
type input "6600"
type input "11345"
type input "$ 422,000"
type input "-$ 17,772"
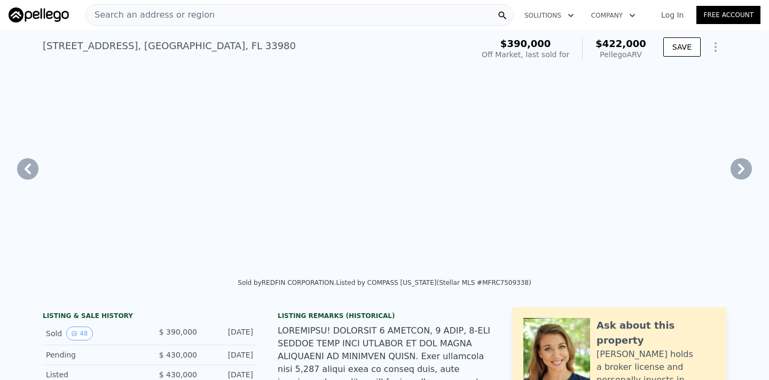
click at [760, 44] on div "2871 Suncoast Lakes Blvd , Charlotte County , FL 33980 Sold Jul 2025 for $390k …" at bounding box center [384, 47] width 769 height 34
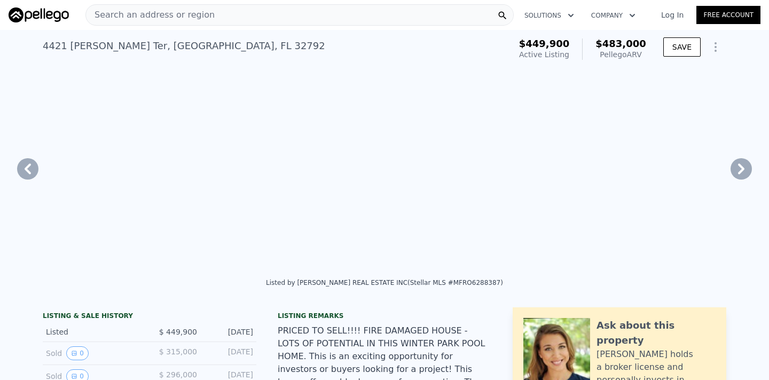
type input "$ 483,000"
type input "3"
type input "3.5"
type input "1794"
type input "2295"
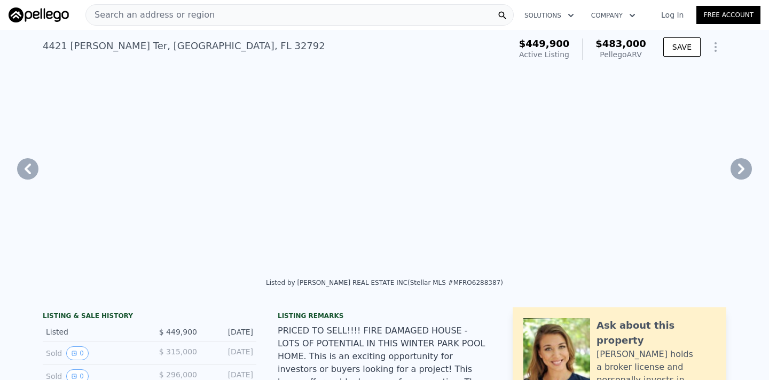
type input "8187"
type input "21822"
type input "$ 30,233"
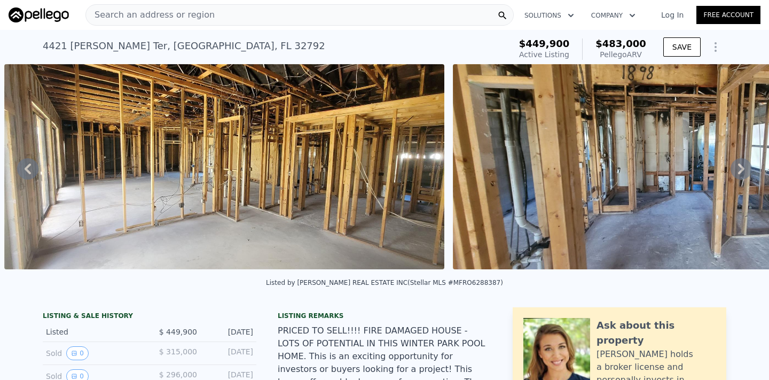
click at [138, 17] on span "Search an address or region" at bounding box center [150, 15] width 129 height 13
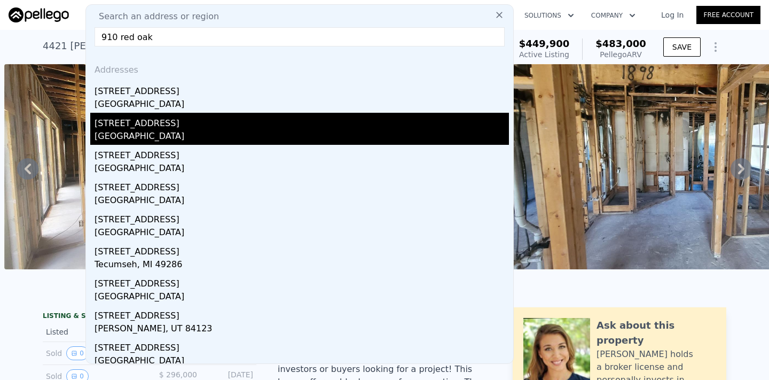
type input "910 red oak"
click at [175, 134] on div "Winter Springs, FL 32708" at bounding box center [301, 137] width 414 height 15
type input "1851"
type input "2134"
type input "7421"
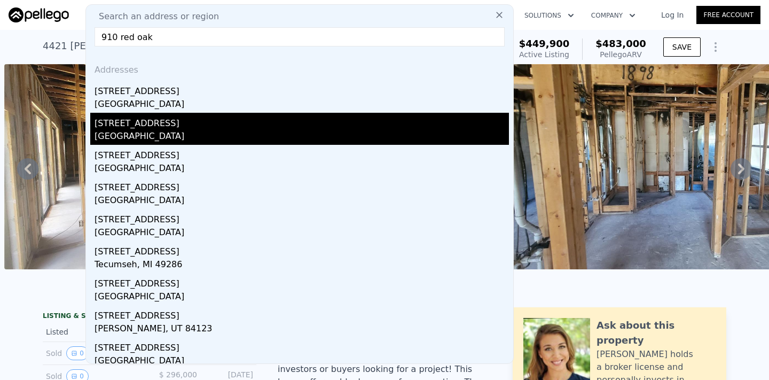
type input "16000"
type input "$ 471,000"
type input "-$ 49,708"
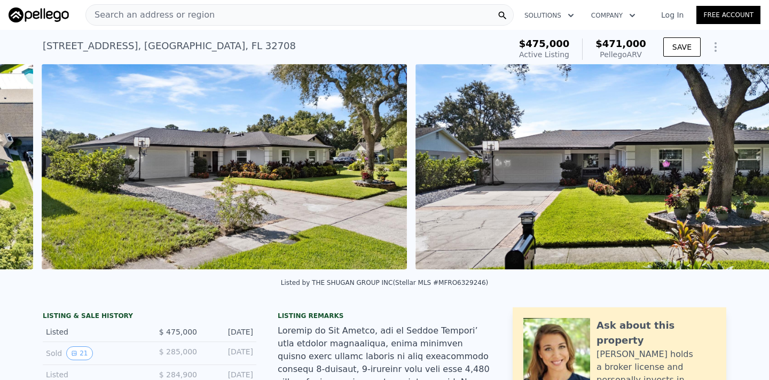
scroll to position [0, 7962]
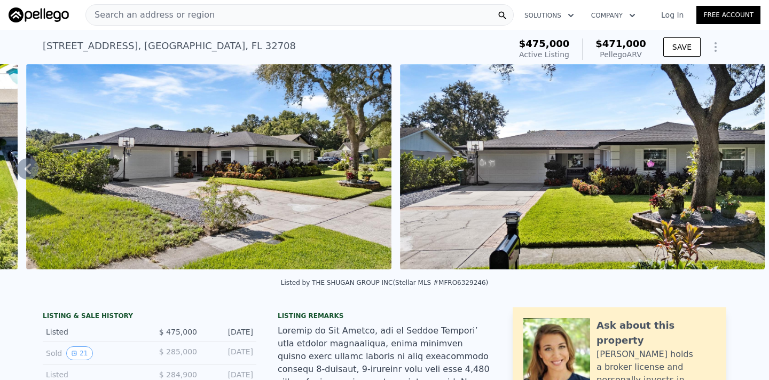
click at [743, 154] on img at bounding box center [582, 166] width 365 height 205
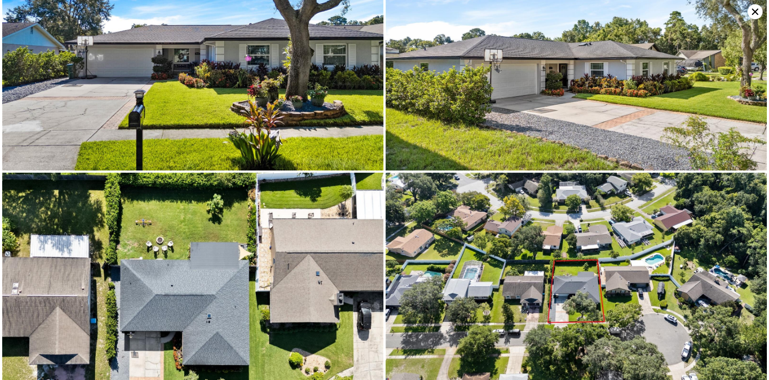
scroll to position [0, 0]
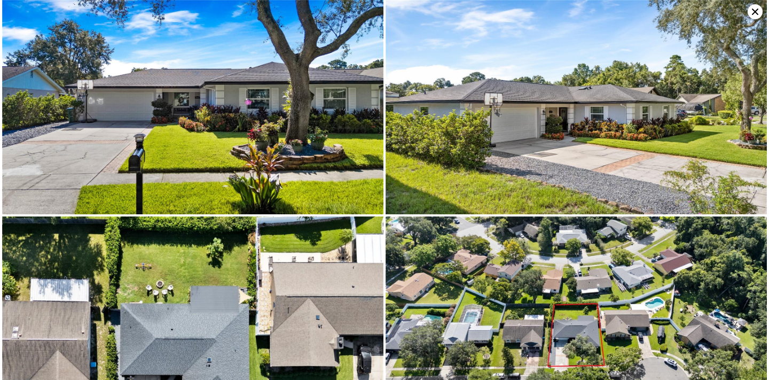
type input "1794"
type input "2295"
type input "8187"
type input "21822"
type input "$ 483,000"
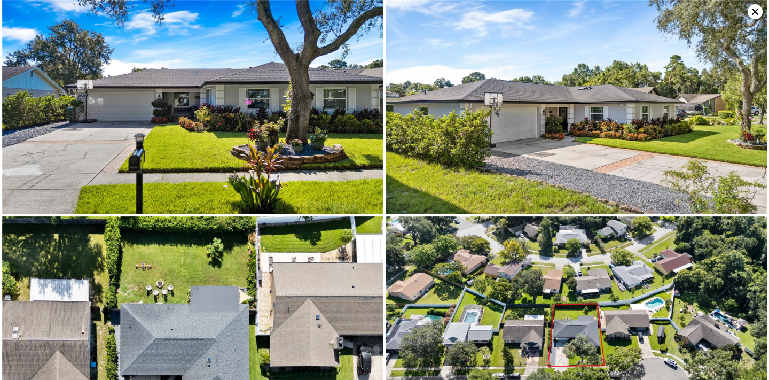
type input "$ 30,233"
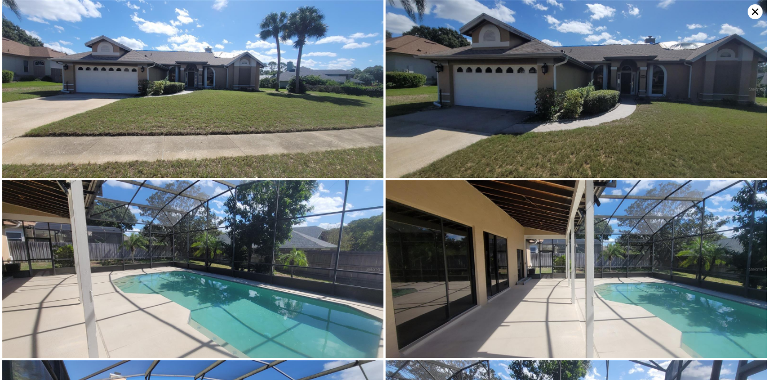
scroll to position [0, 8062]
type input "2"
type input "2.5"
type input "1680"
type input "2982"
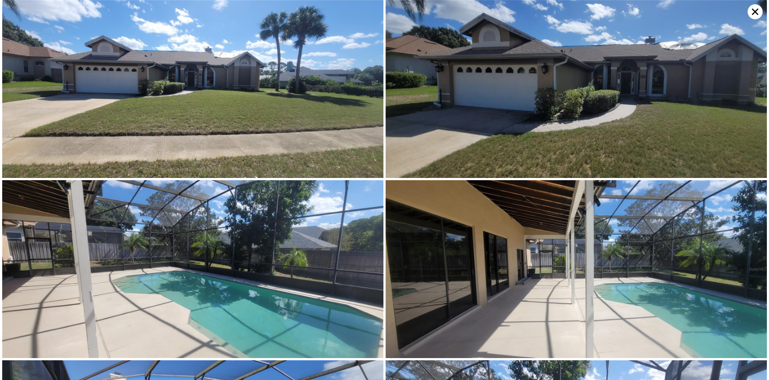
type input "6600"
type input "11345"
type input "$ 422,000"
type input "-$ 17,772"
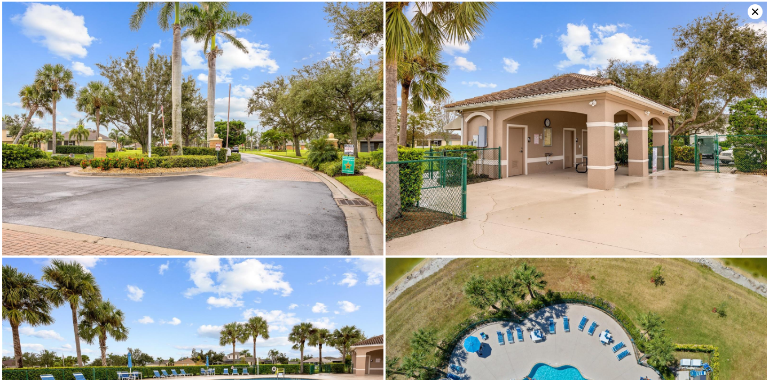
scroll to position [5538, 0]
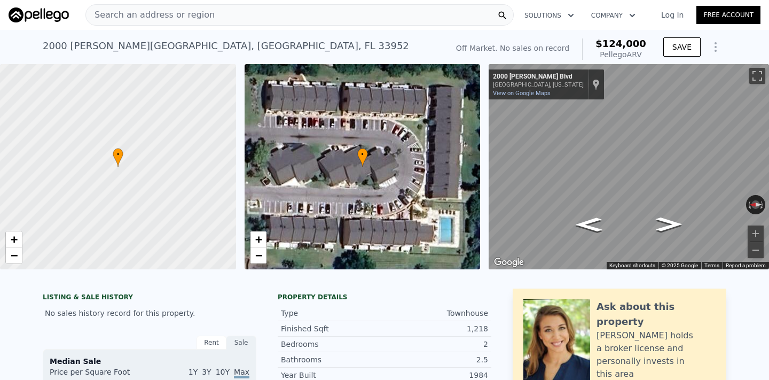
click at [200, 11] on span "Search an address or region" at bounding box center [150, 15] width 129 height 13
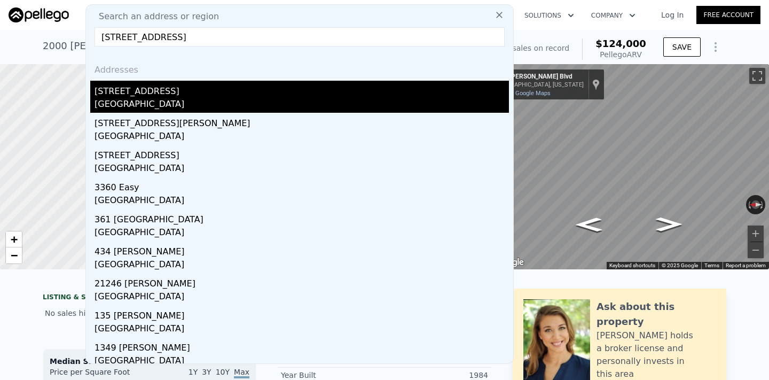
type input "13507 Petersburg Ave, Port Charlotte, FL 33953"
click at [224, 100] on div "Charlotte County, FL 33953" at bounding box center [301, 105] width 414 height 15
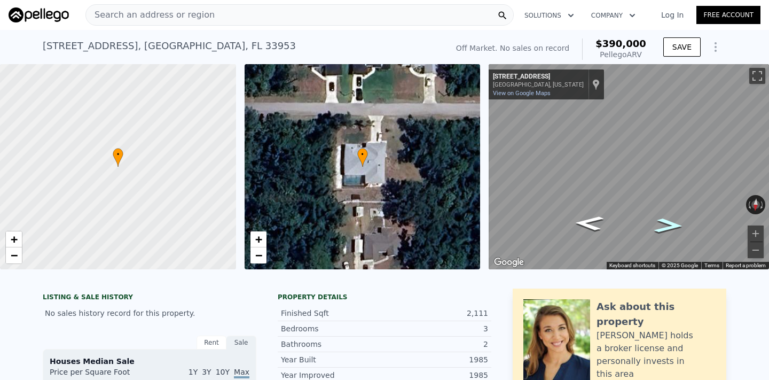
click at [672, 219] on icon "Go West, Petersburg Ave" at bounding box center [669, 226] width 54 height 22
click at [413, 207] on div "• + −" at bounding box center [363, 166] width 236 height 205
click at [230, 17] on div "Search an address or region" at bounding box center [299, 14] width 428 height 21
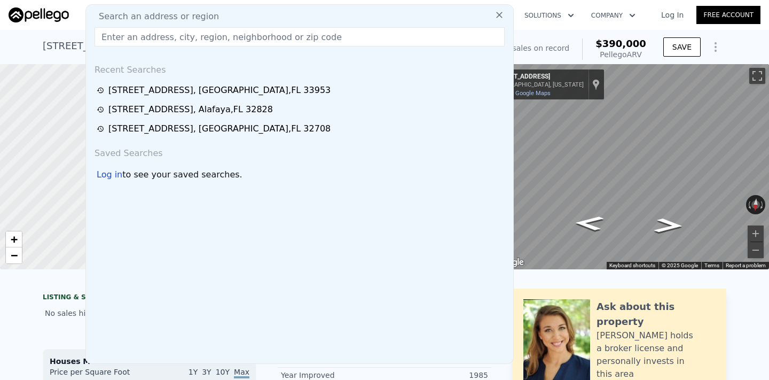
click at [216, 38] on input "text" at bounding box center [299, 36] width 410 height 19
paste input "4051 Dotham St, Port Charlotte, FL 33948"
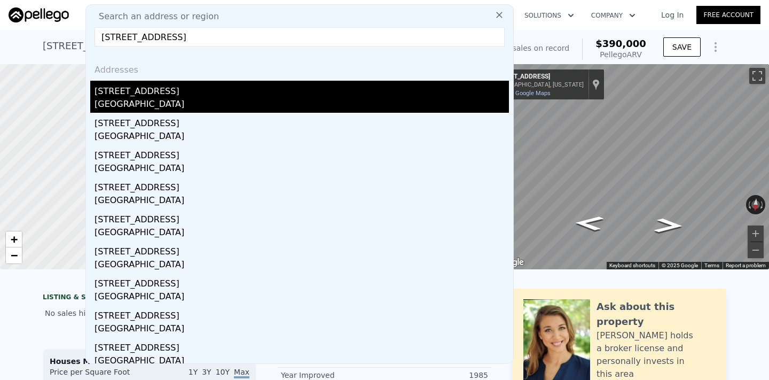
type input "4051 Dotham St, Port Charlotte, FL 33948"
click at [277, 97] on div "[STREET_ADDRESS]" at bounding box center [301, 89] width 414 height 17
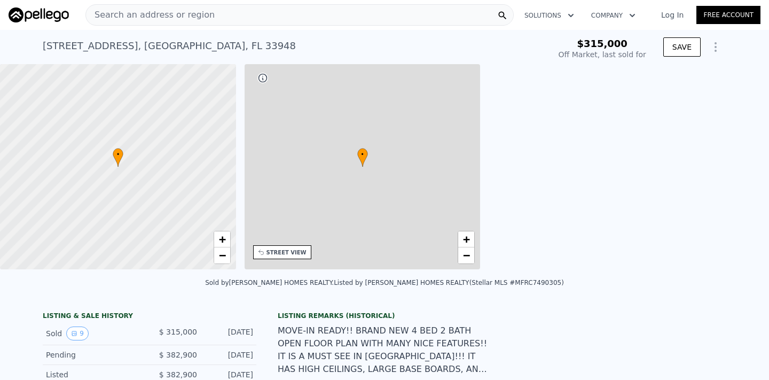
scroll to position [0, 248]
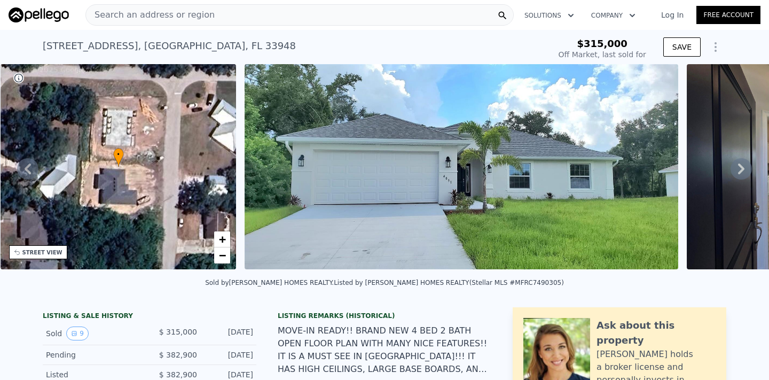
click at [745, 168] on icon at bounding box center [740, 168] width 21 height 21
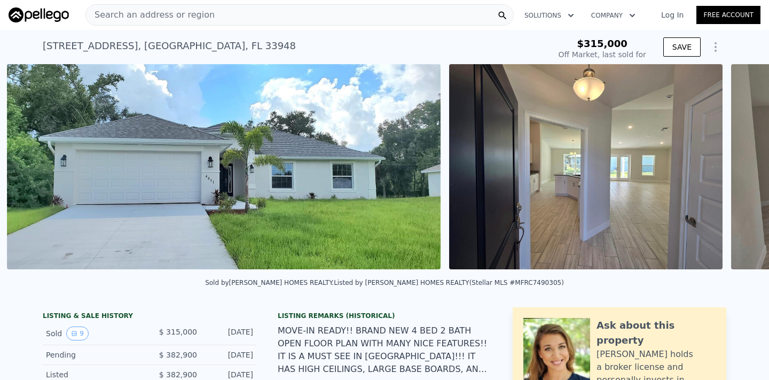
scroll to position [0, 489]
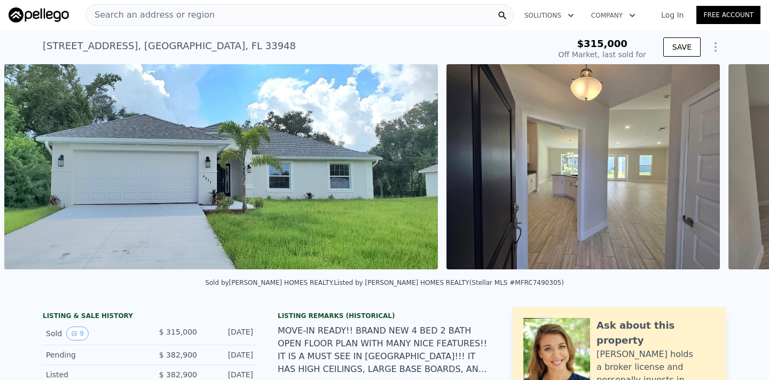
click at [518, 192] on img at bounding box center [582, 166] width 273 height 205
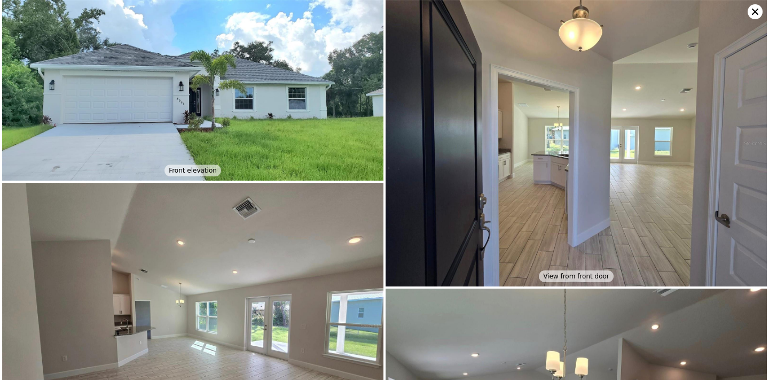
click at [531, 240] on img at bounding box center [575, 143] width 381 height 286
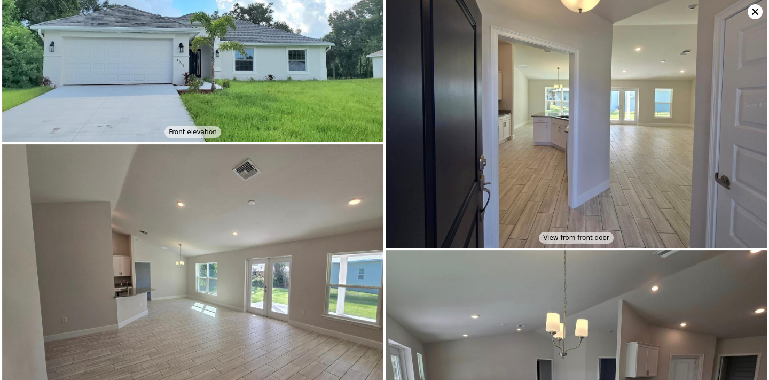
scroll to position [0, 0]
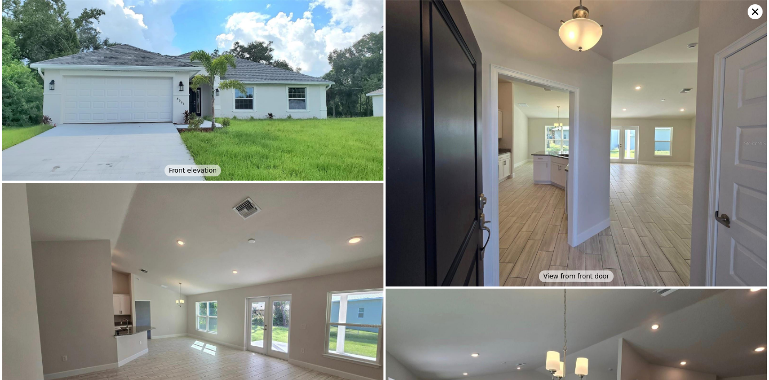
type input "2"
type input "3"
type input "1529"
type input "2444"
type input "9989"
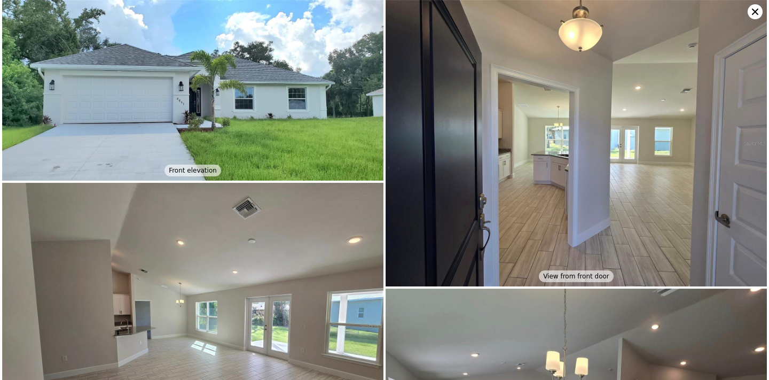
type input "17499"
type input "$ 390,000"
type input "$ 30,001"
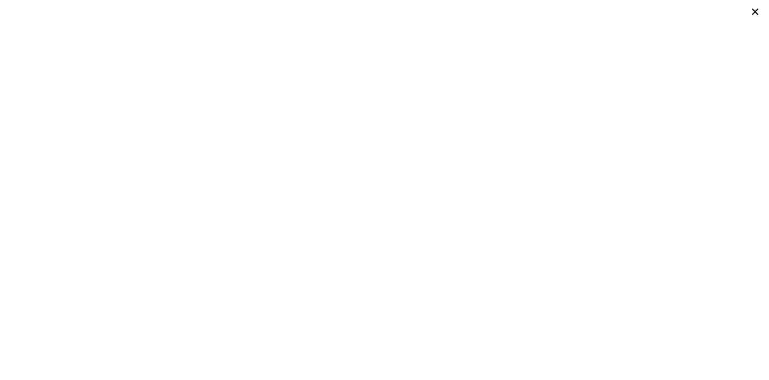
scroll to position [0, 4]
type input "2"
type input "2.5"
type input "1218"
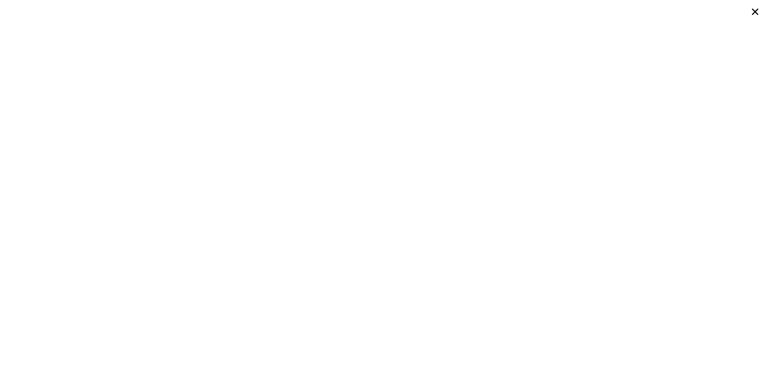
type input "1218"
type input "909"
type input "$ 124,000"
type input "$ 28,921"
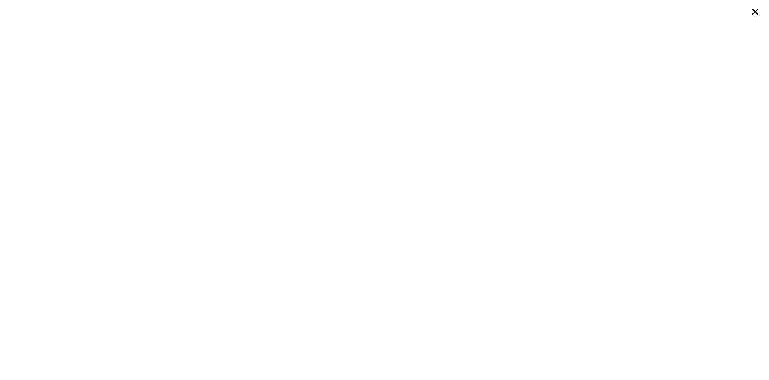
type input "4"
type input "2"
type input "3"
type input "1529"
type input "2444"
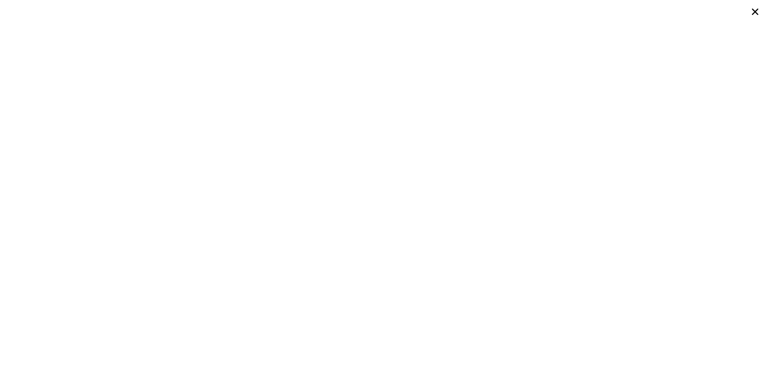
type input "9989"
type input "17499"
type input "$ 390,000"
type input "$ 30,001"
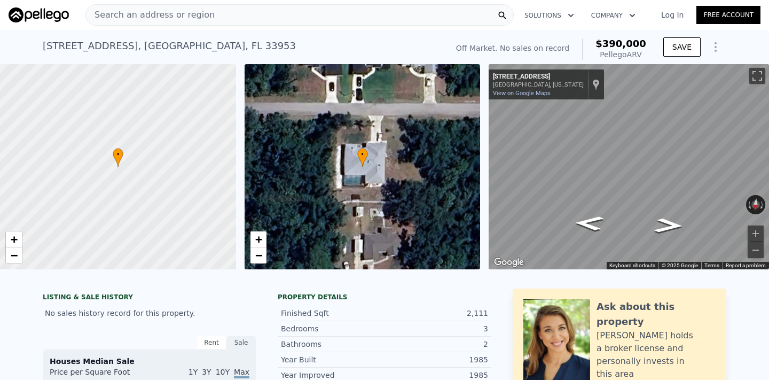
click at [200, 20] on span "Search an address or region" at bounding box center [150, 15] width 129 height 13
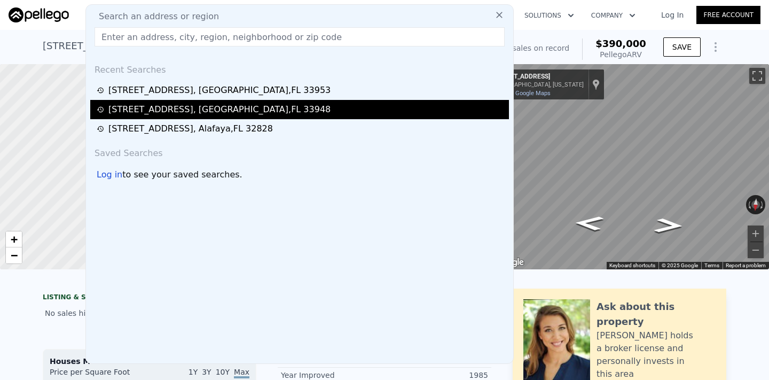
click at [202, 105] on div "[STREET_ADDRESS]" at bounding box center [219, 109] width 222 height 13
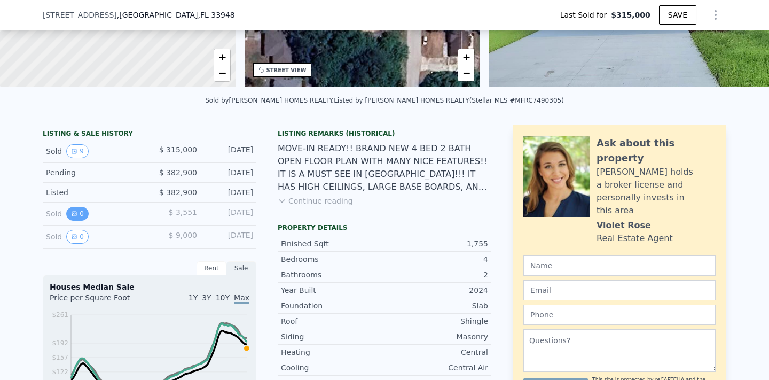
scroll to position [179, 0]
click at [81, 149] on button "9" at bounding box center [77, 151] width 22 height 14
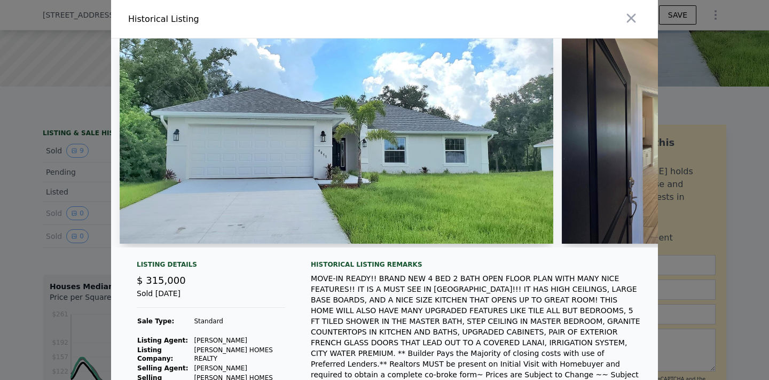
click at [487, 162] on img at bounding box center [337, 140] width 434 height 205
click at [540, 160] on img at bounding box center [337, 140] width 434 height 205
click at [591, 158] on img at bounding box center [698, 140] width 273 height 205
click at [597, 123] on img at bounding box center [698, 140] width 273 height 205
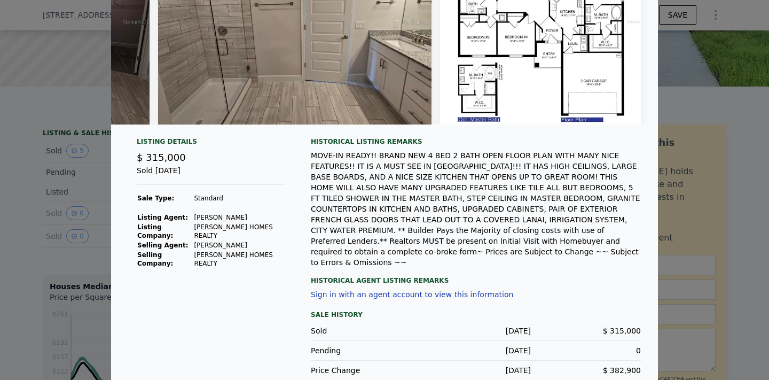
scroll to position [125, 0]
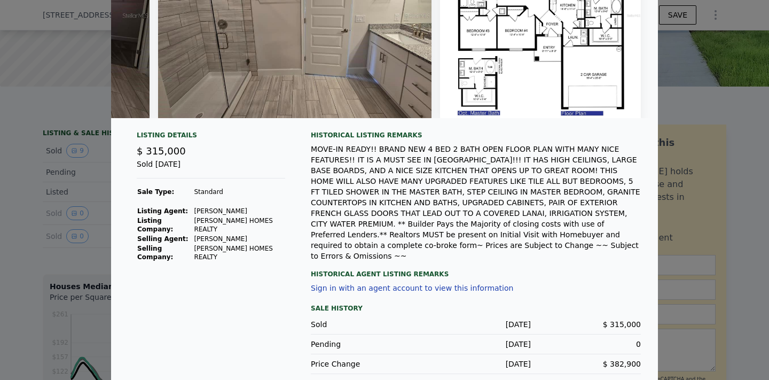
click at [689, 261] on div at bounding box center [384, 190] width 769 height 380
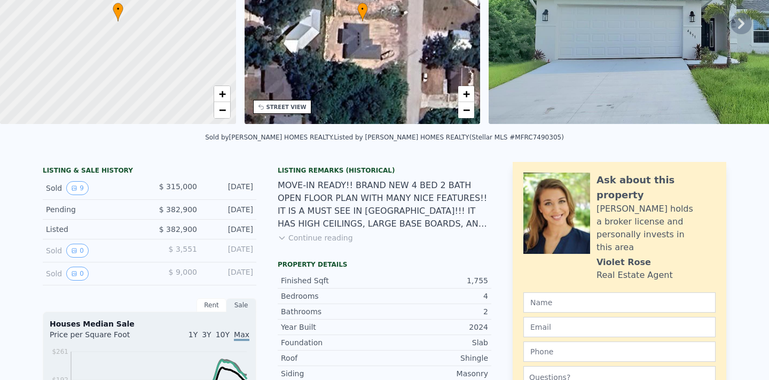
scroll to position [4, 0]
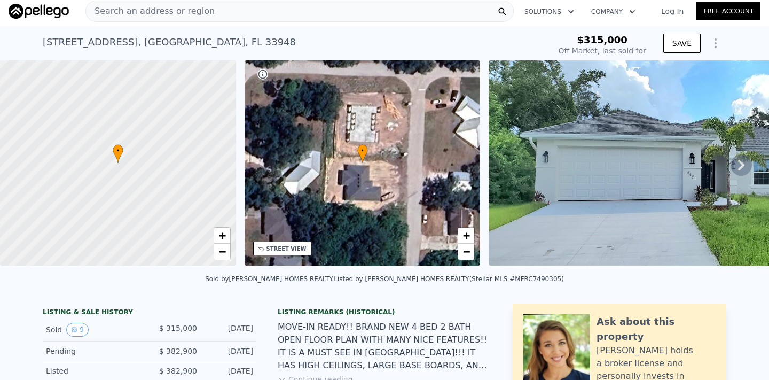
click at [552, 183] on img at bounding box center [706, 162] width 434 height 205
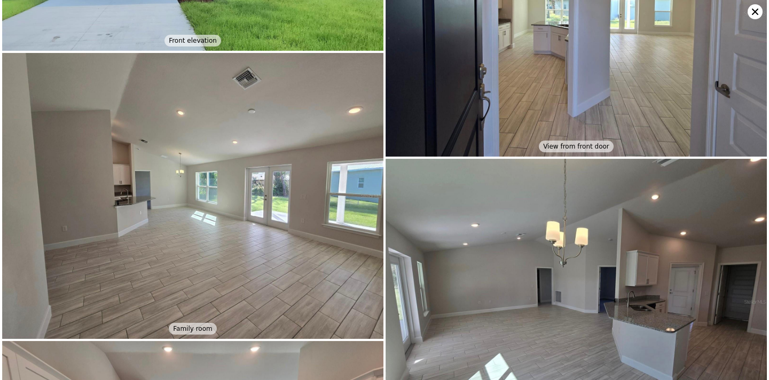
scroll to position [0, 0]
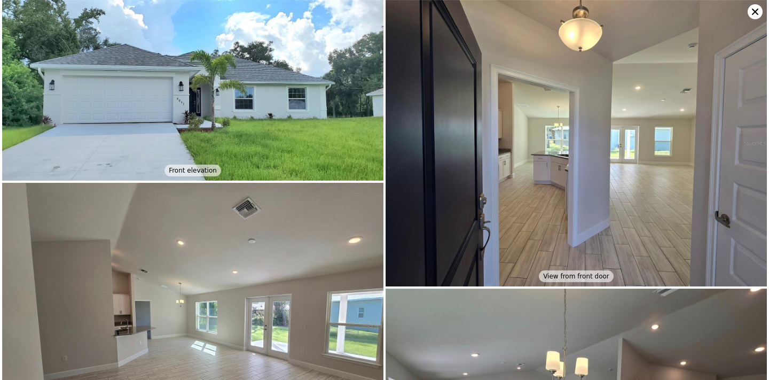
type input "$ 337,000"
type input "-$ 17,056"
click at [755, 17] on icon at bounding box center [754, 11] width 15 height 15
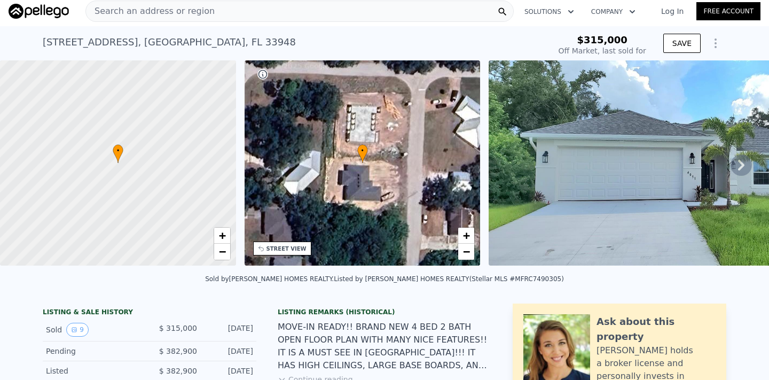
click at [355, 11] on div "Search an address or region" at bounding box center [299, 11] width 428 height 21
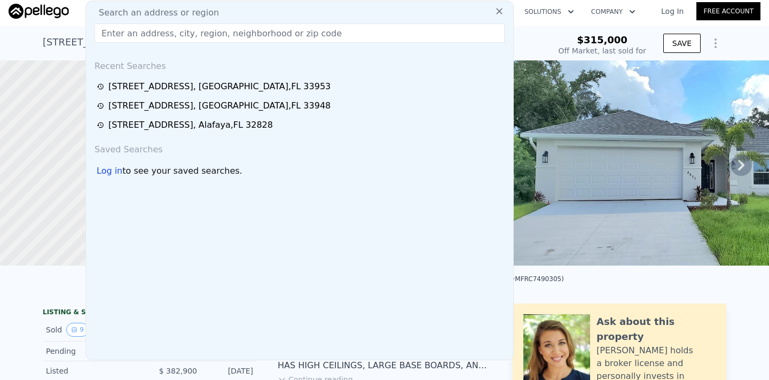
click at [266, 30] on input "text" at bounding box center [299, 32] width 410 height 19
paste input "[STREET_ADDRESS]"
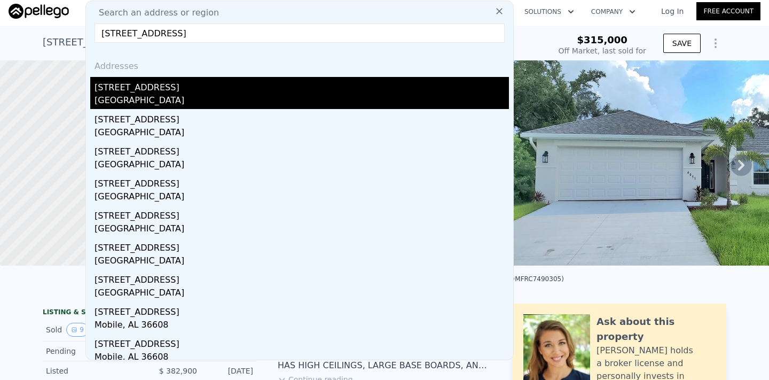
type input "[STREET_ADDRESS]"
click at [285, 99] on div "[GEOGRAPHIC_DATA]" at bounding box center [301, 101] width 414 height 15
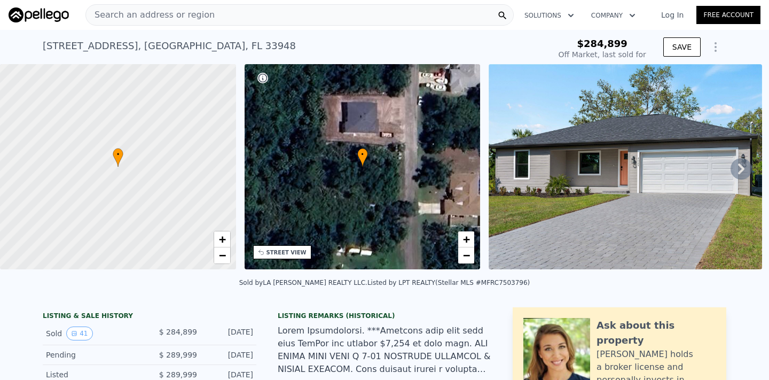
click at [743, 167] on icon at bounding box center [741, 168] width 6 height 11
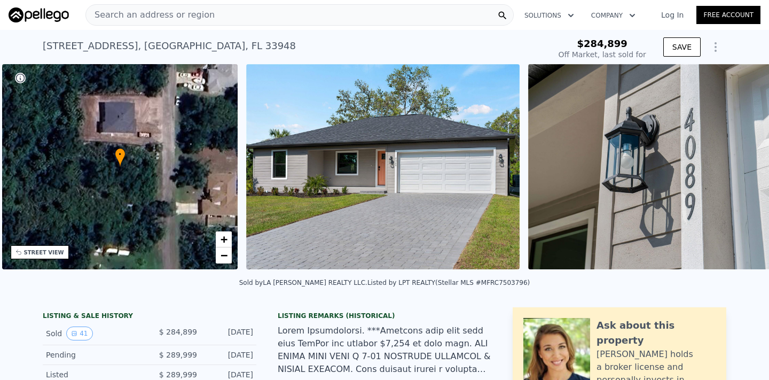
scroll to position [0, 248]
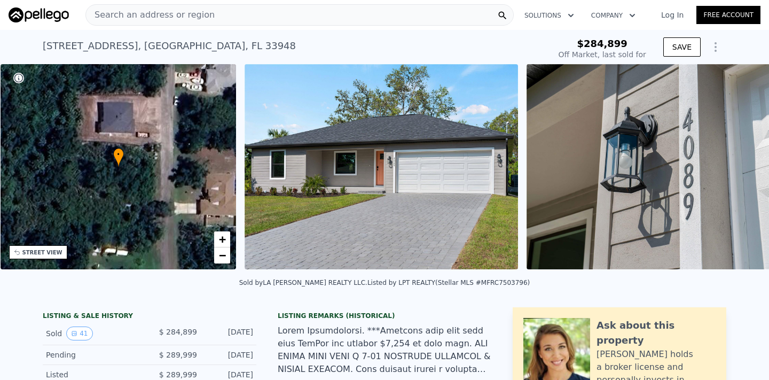
click at [743, 167] on img at bounding box center [662, 166] width 273 height 205
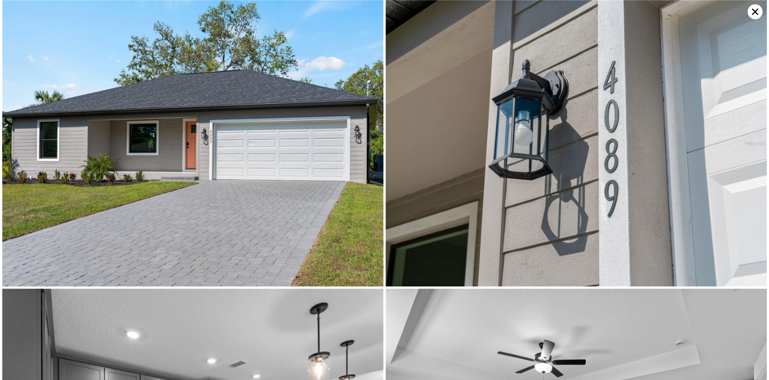
click at [743, 167] on img at bounding box center [575, 143] width 381 height 286
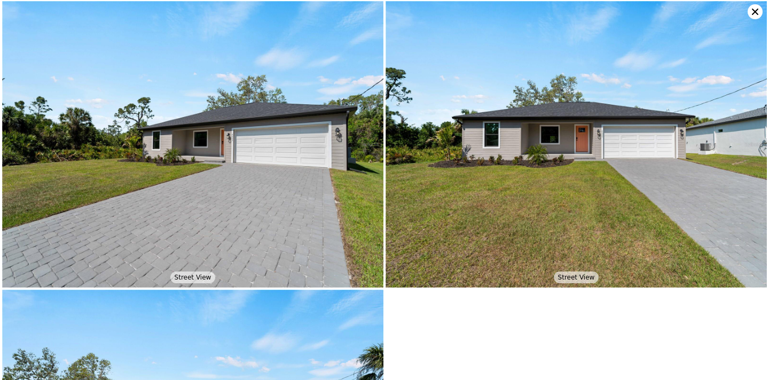
scroll to position [5470, 0]
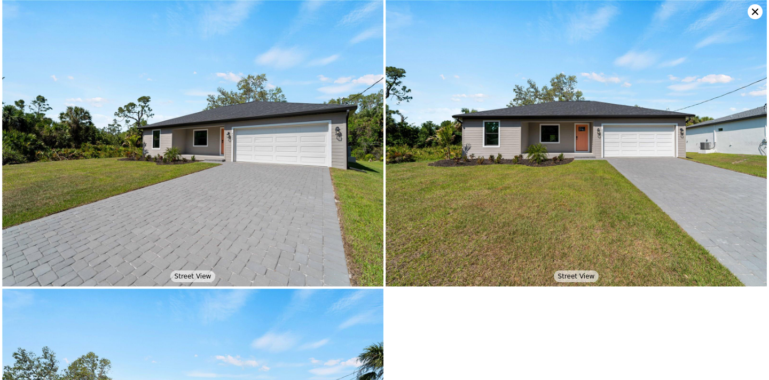
type input "2.5"
type input "2160"
type input "9999"
type input "14240"
checkbox input "false"
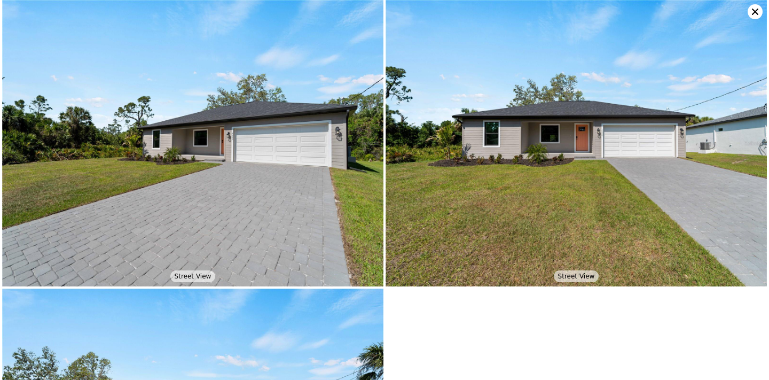
checkbox input "true"
type input "$ 337,000"
type input "-$ 17,056"
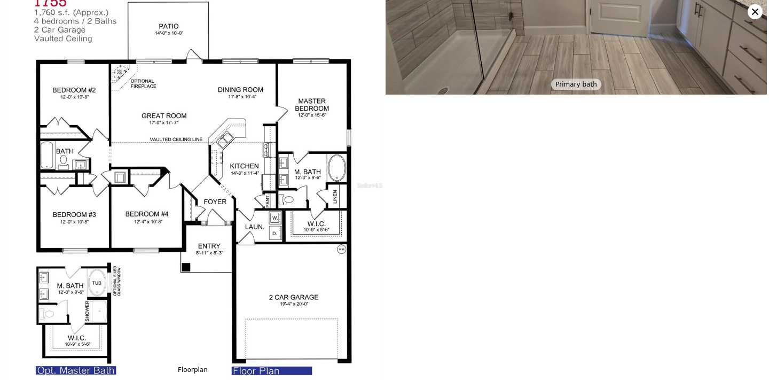
scroll to position [1056, 0]
type input "2"
type input "3"
type input "1529"
type input "2444"
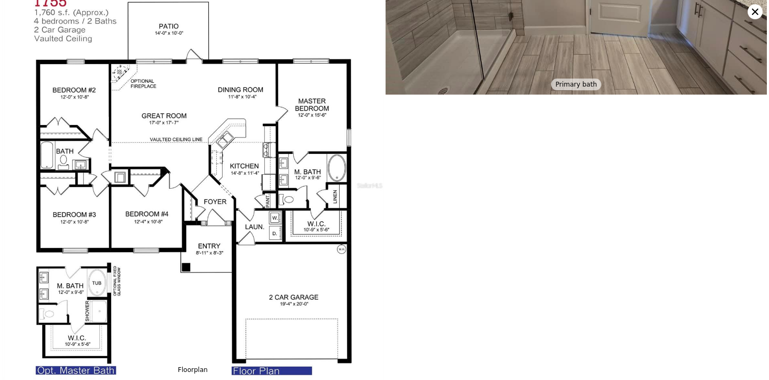
type input "9989"
type input "17499"
type input "$ 390,000"
type input "$ 30,001"
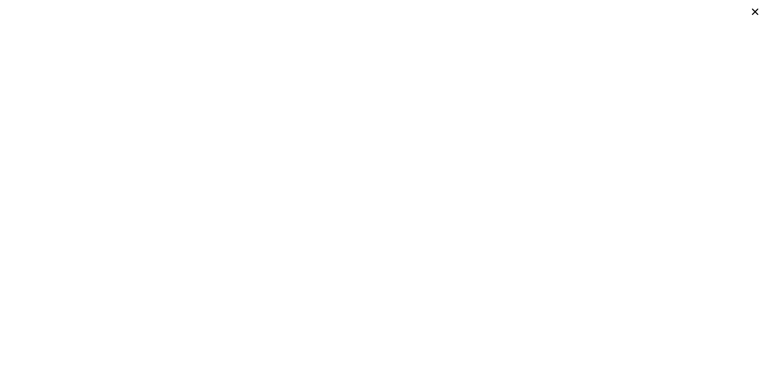
type input "3"
type input "2.5"
type input "1304"
type input "2160"
type input "9999"
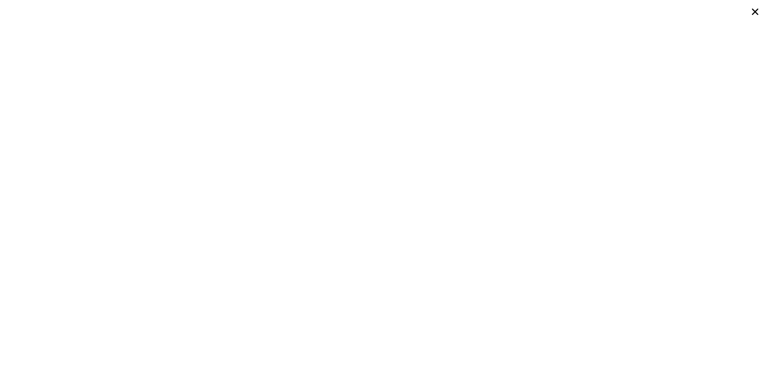
type input "14240"
type input "$ 337,000"
type input "-$ 17,056"
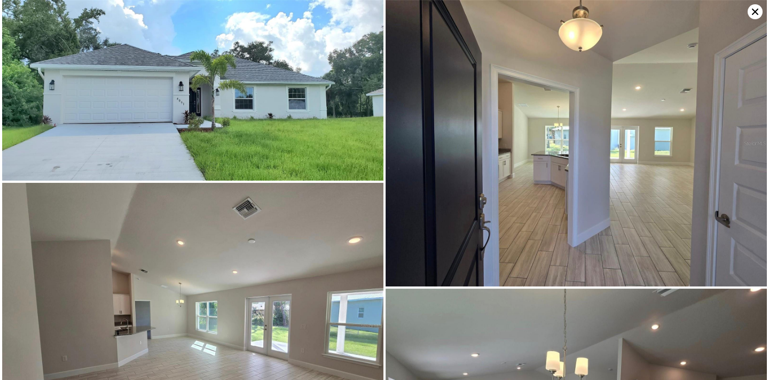
scroll to position [0, 248]
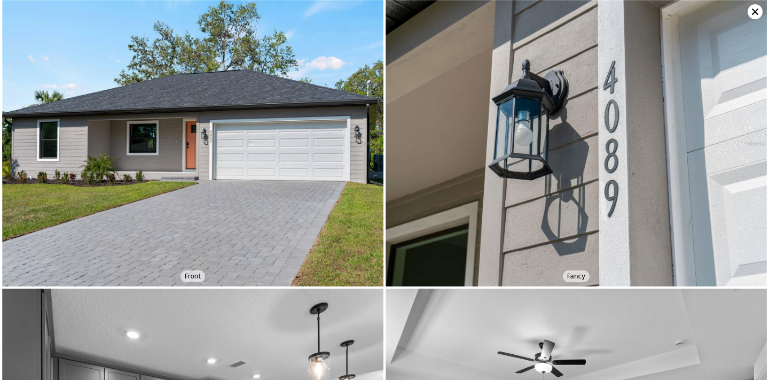
type input "2"
type input "1710"
type input "9962"
type input "11116"
type input "$ 290,000"
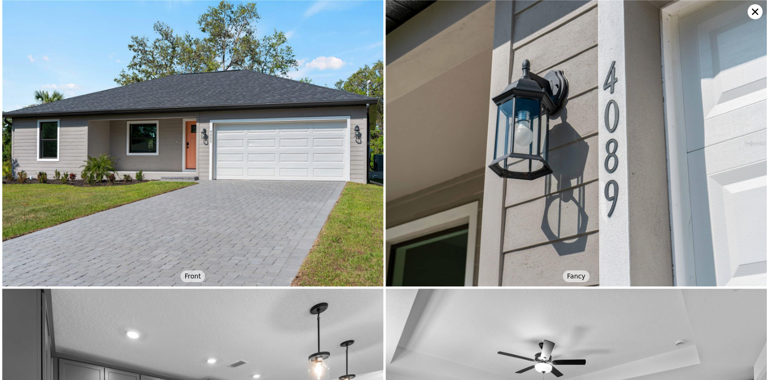
type input "-$ 29,843"
checkbox input "true"
click at [755, 14] on icon at bounding box center [754, 11] width 15 height 15
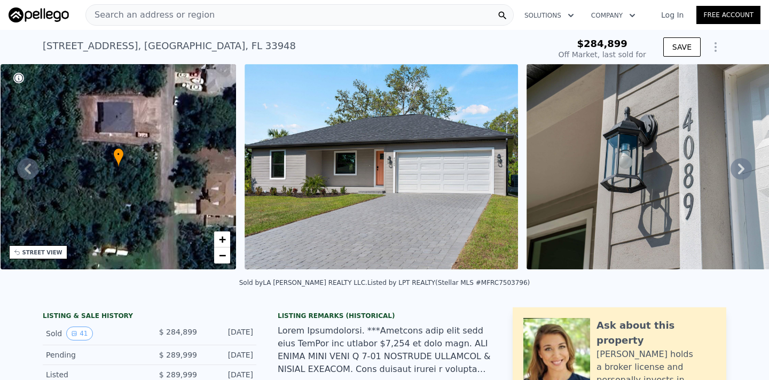
click at [232, 12] on div "Search an address or region" at bounding box center [299, 14] width 428 height 21
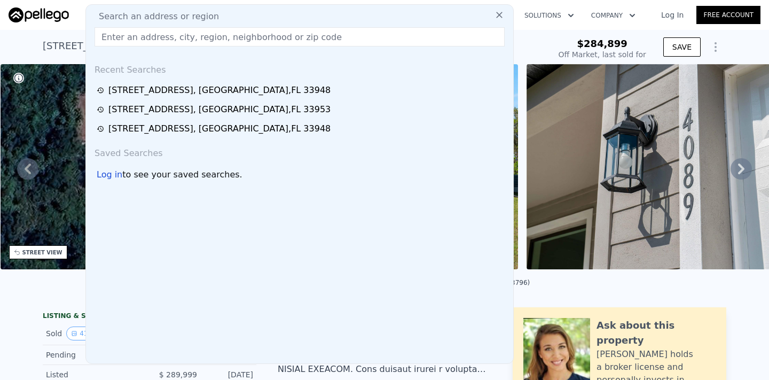
paste input "4073 Felhorn St"
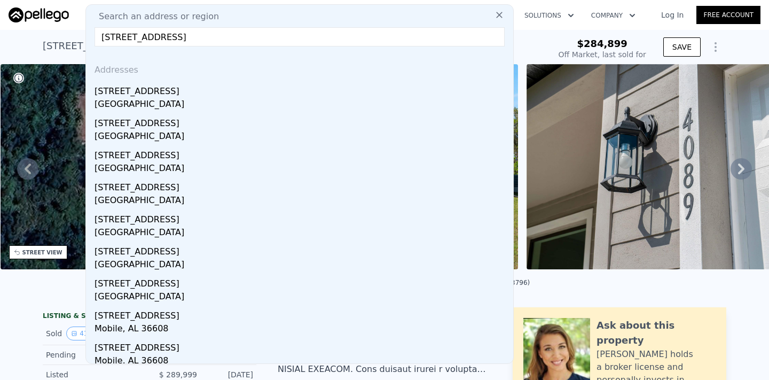
click at [236, 38] on input "4073 Felhorn St" at bounding box center [299, 36] width 410 height 19
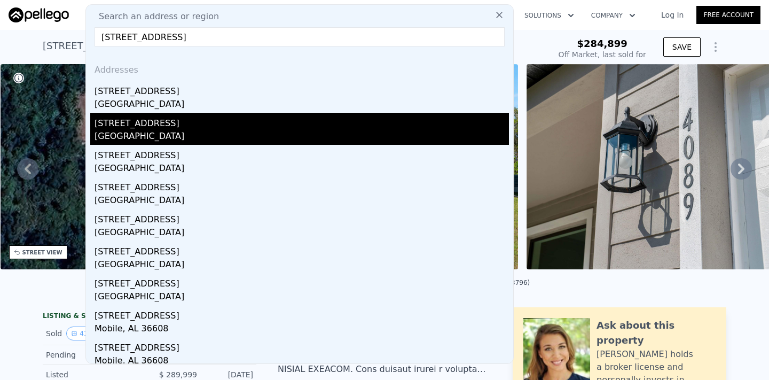
type input "4073 Felhorn St"
click at [227, 124] on div "4072 Felhorn St" at bounding box center [301, 121] width 414 height 17
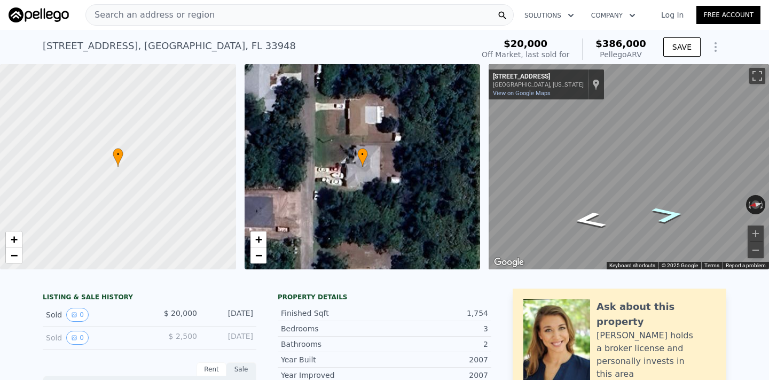
click at [659, 211] on icon "Go South, Felhorn St" at bounding box center [668, 214] width 60 height 24
click at [667, 214] on icon "Go South, Felhorn St" at bounding box center [668, 214] width 60 height 24
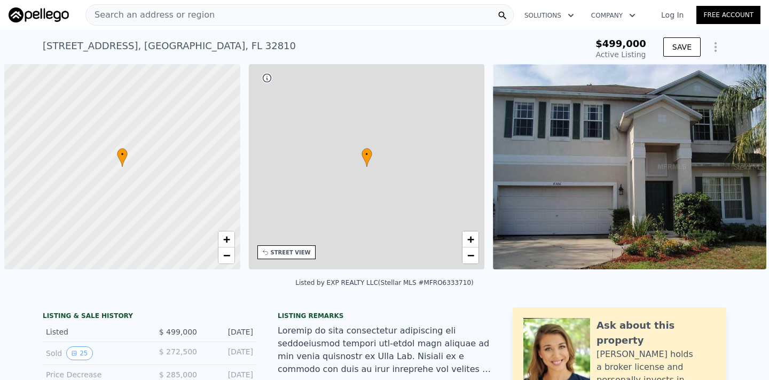
scroll to position [0, 4]
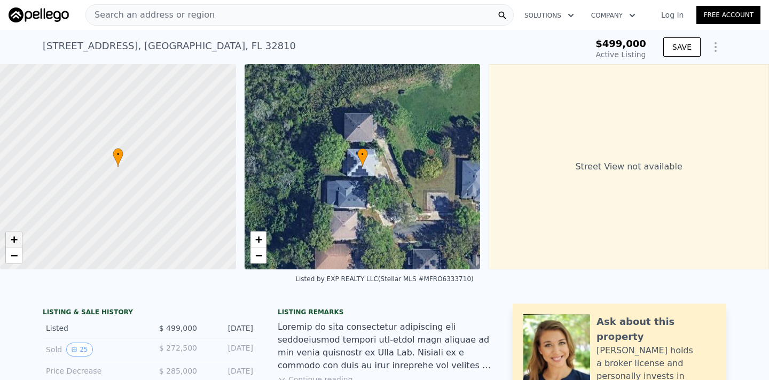
click at [17, 239] on span "+" at bounding box center [14, 238] width 7 height 13
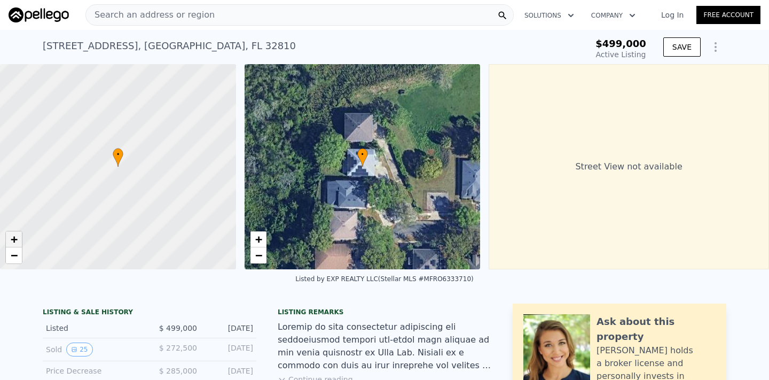
click at [17, 239] on span "+" at bounding box center [14, 238] width 7 height 13
click at [17, 250] on span "−" at bounding box center [14, 254] width 7 height 13
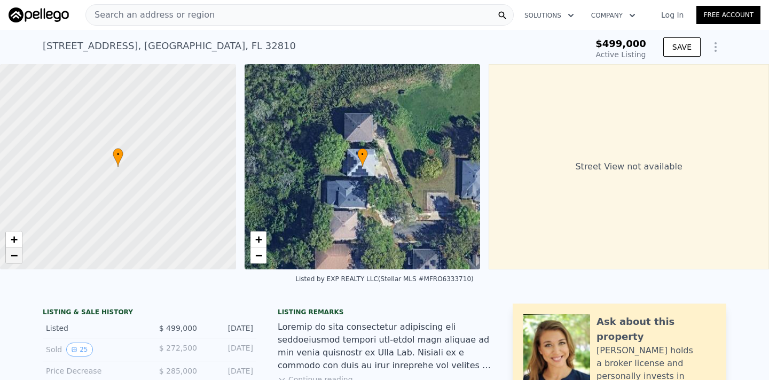
click at [17, 250] on span "−" at bounding box center [14, 254] width 7 height 13
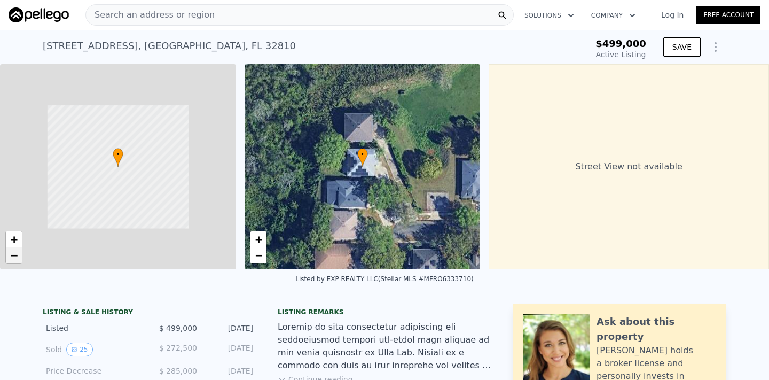
click at [17, 250] on span "−" at bounding box center [14, 254] width 7 height 13
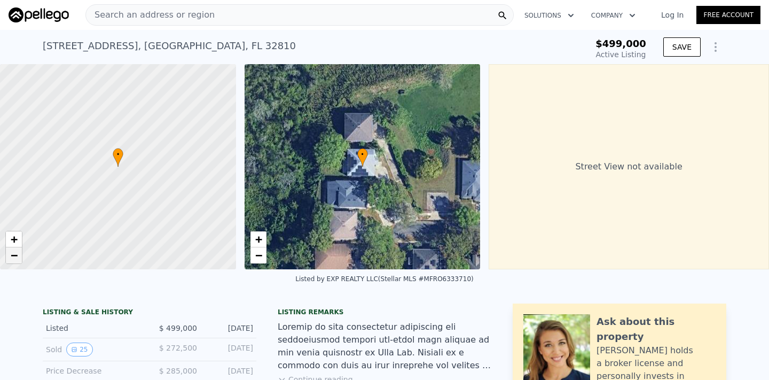
click at [17, 250] on span "−" at bounding box center [14, 254] width 7 height 13
click at [14, 239] on span "+" at bounding box center [14, 238] width 7 height 13
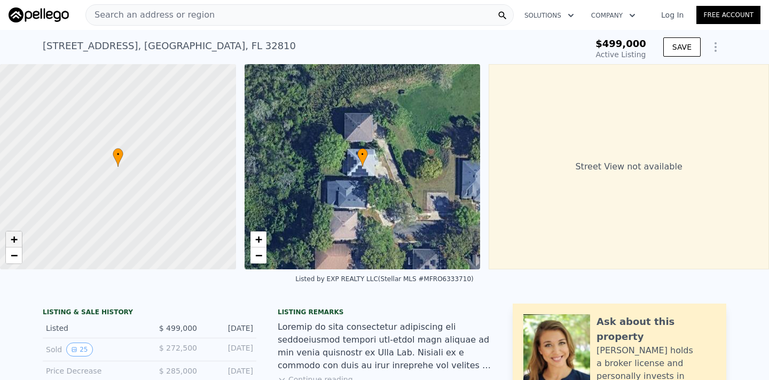
click at [14, 239] on span "+" at bounding box center [14, 238] width 7 height 13
drag, startPoint x: 125, startPoint y: 145, endPoint x: 247, endPoint y: 174, distance: 124.6
click at [246, 174] on div "• + − • + − Street View not available" at bounding box center [384, 166] width 769 height 205
drag, startPoint x: 125, startPoint y: 145, endPoint x: 202, endPoint y: 281, distance: 156.4
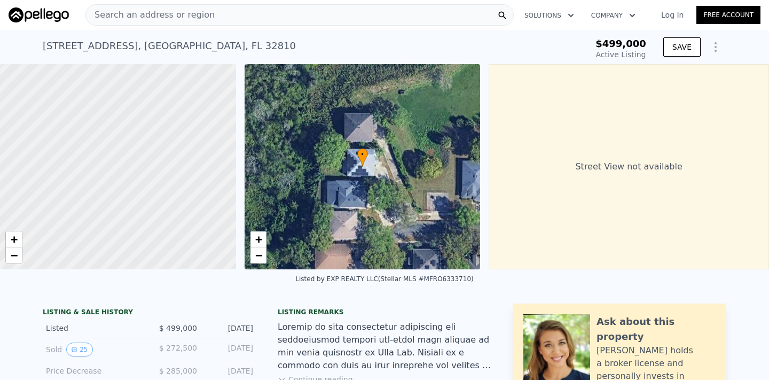
drag, startPoint x: 151, startPoint y: 178, endPoint x: 50, endPoint y: 246, distance: 121.6
click at [50, 246] on div at bounding box center [118, 169] width 283 height 246
drag, startPoint x: 163, startPoint y: 220, endPoint x: 7, endPoint y: 143, distance: 173.6
click at [7, 143] on div at bounding box center [118, 167] width 283 height 246
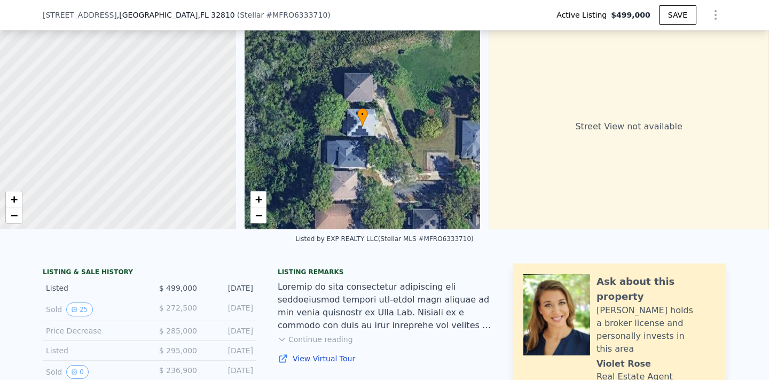
scroll to position [91, 0]
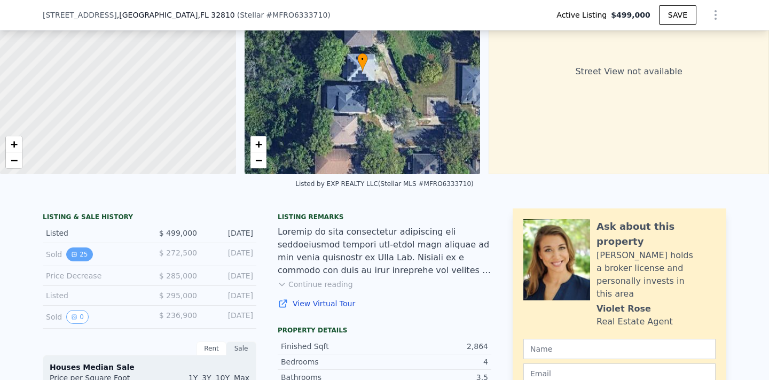
click at [83, 254] on button "25" at bounding box center [79, 254] width 26 height 14
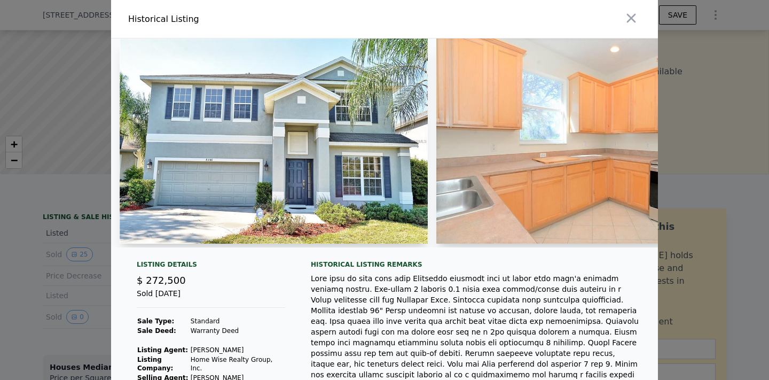
click at [299, 159] on img at bounding box center [274, 140] width 308 height 205
click at [548, 195] on img at bounding box center [590, 140] width 308 height 205
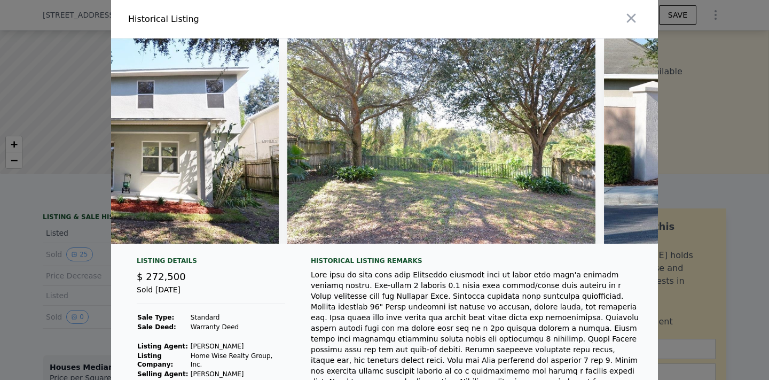
scroll to position [0, 6793]
